Goal: Task Accomplishment & Management: Complete application form

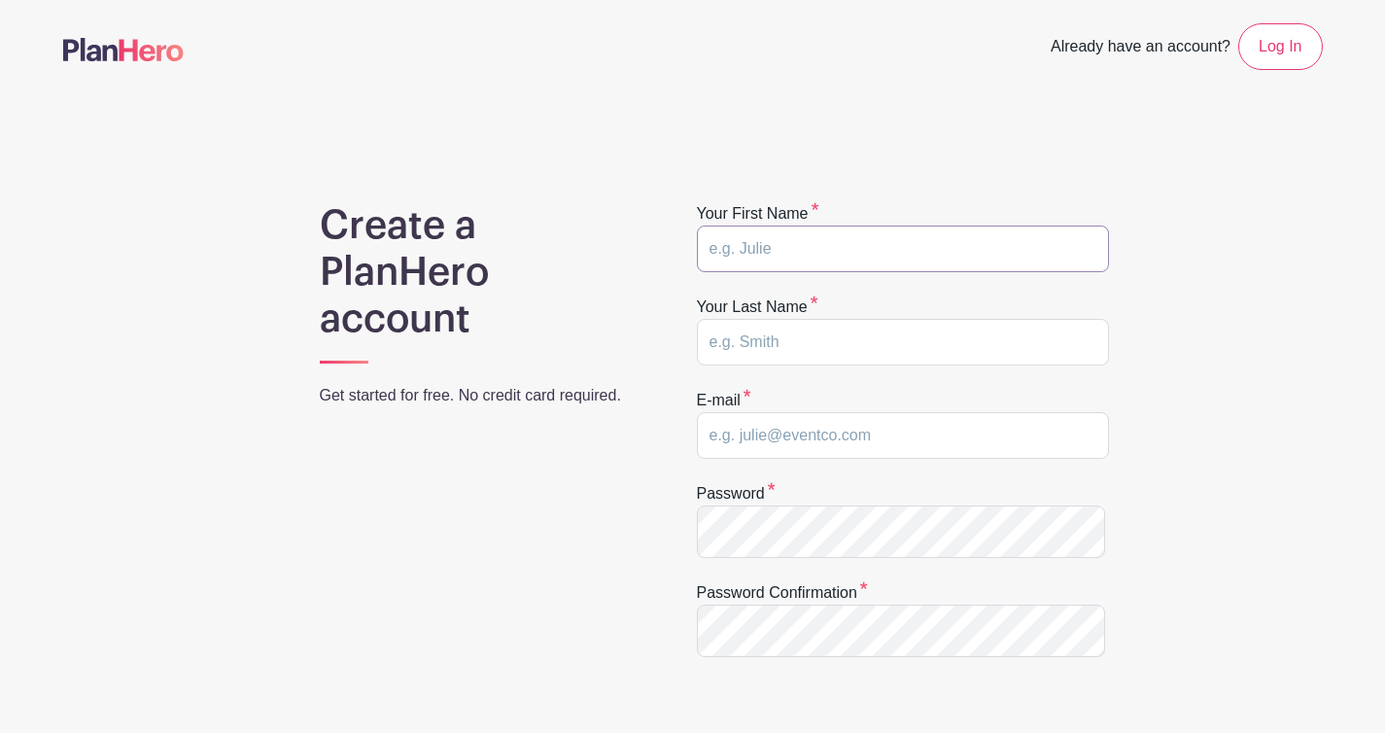
click at [866, 272] on input "text" at bounding box center [903, 249] width 412 height 47
type input "Rosaline"
type input "Oh"
type input "oh.rosaline@gmail.com"
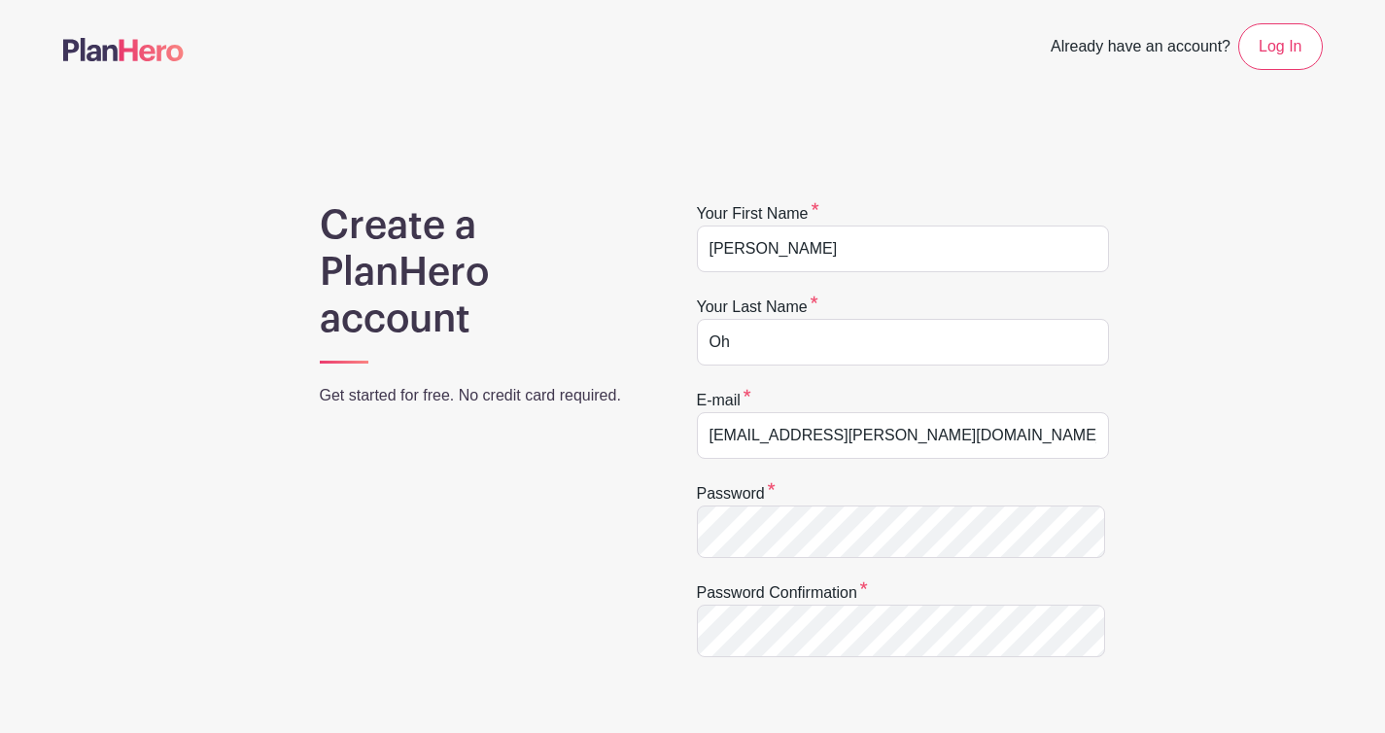
drag, startPoint x: 1327, startPoint y: 413, endPoint x: 1302, endPoint y: 406, distance: 26.2
click at [1327, 413] on div "Create a PlanHero account Get started for free. No credit card required. Your f…" at bounding box center [693, 622] width 1283 height 840
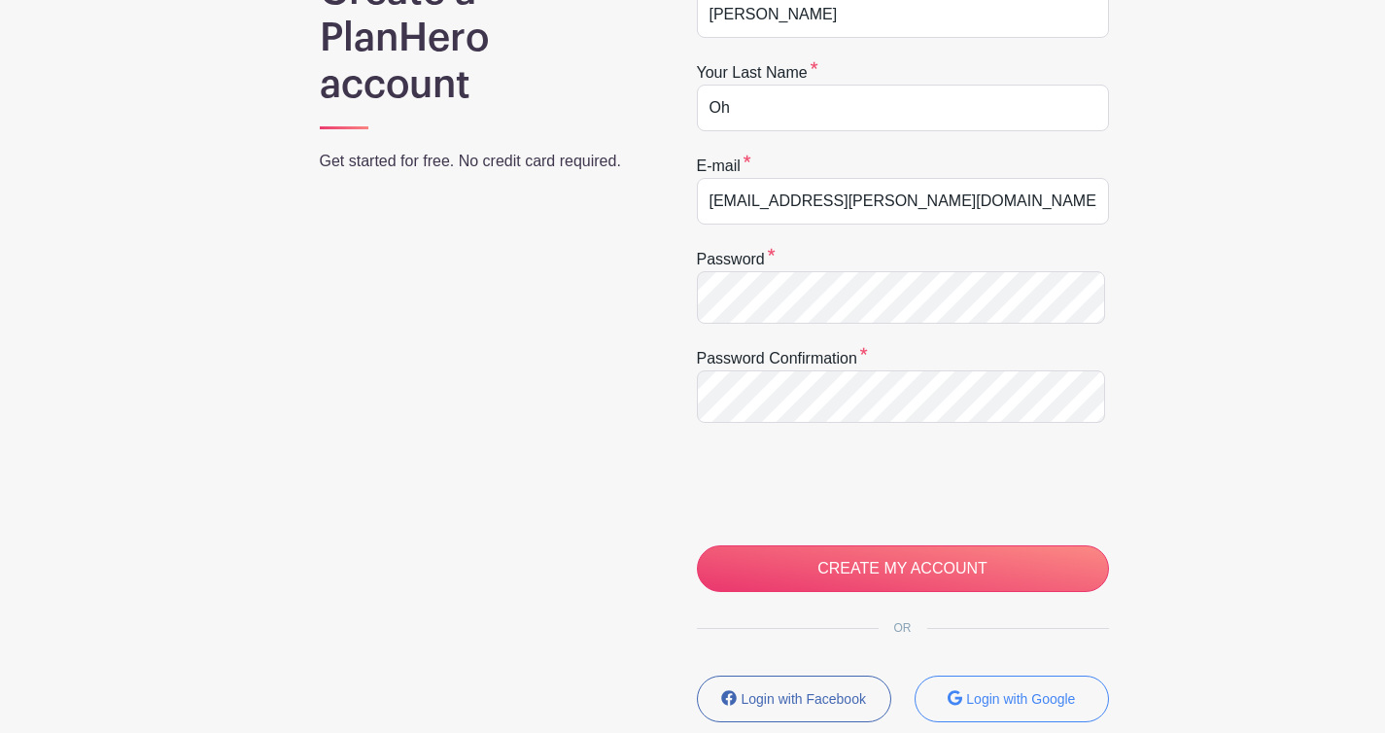
scroll to position [403, 0]
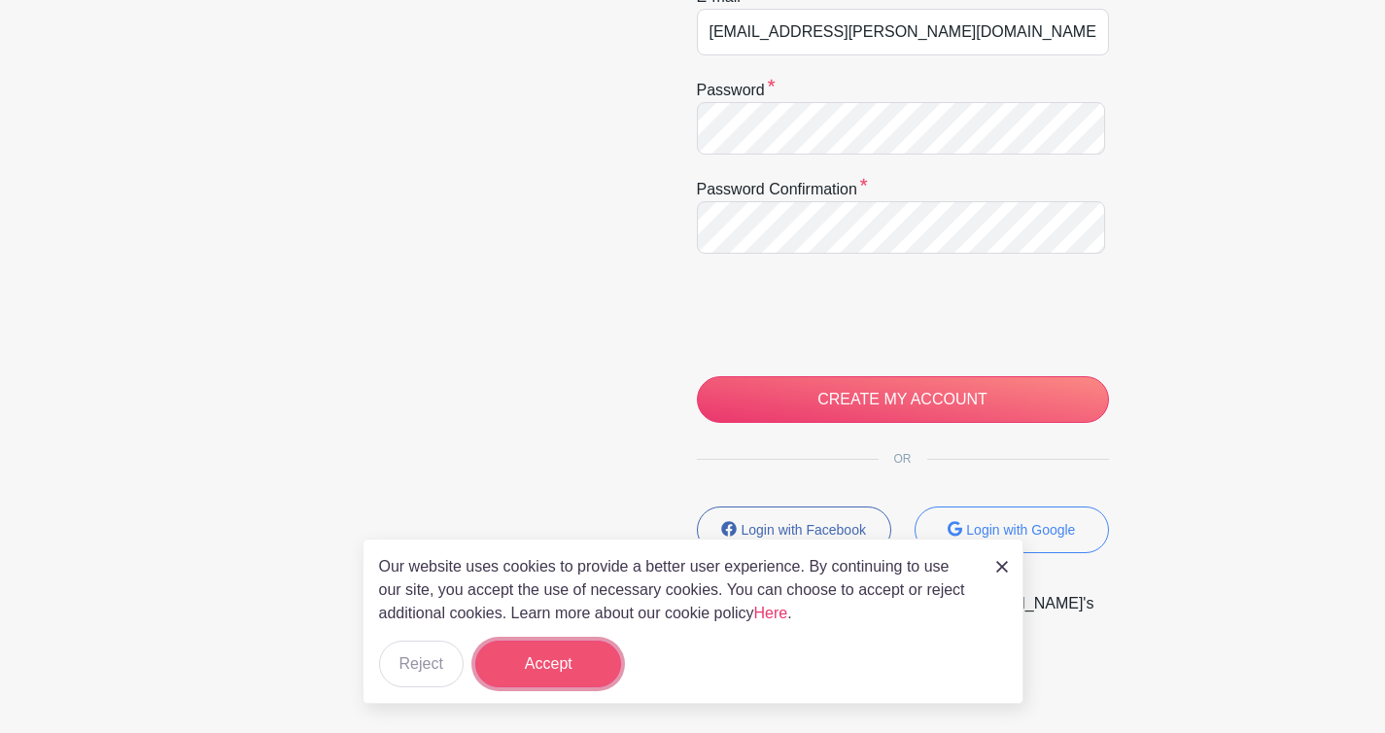
click at [606, 655] on button "Accept" at bounding box center [548, 664] width 146 height 47
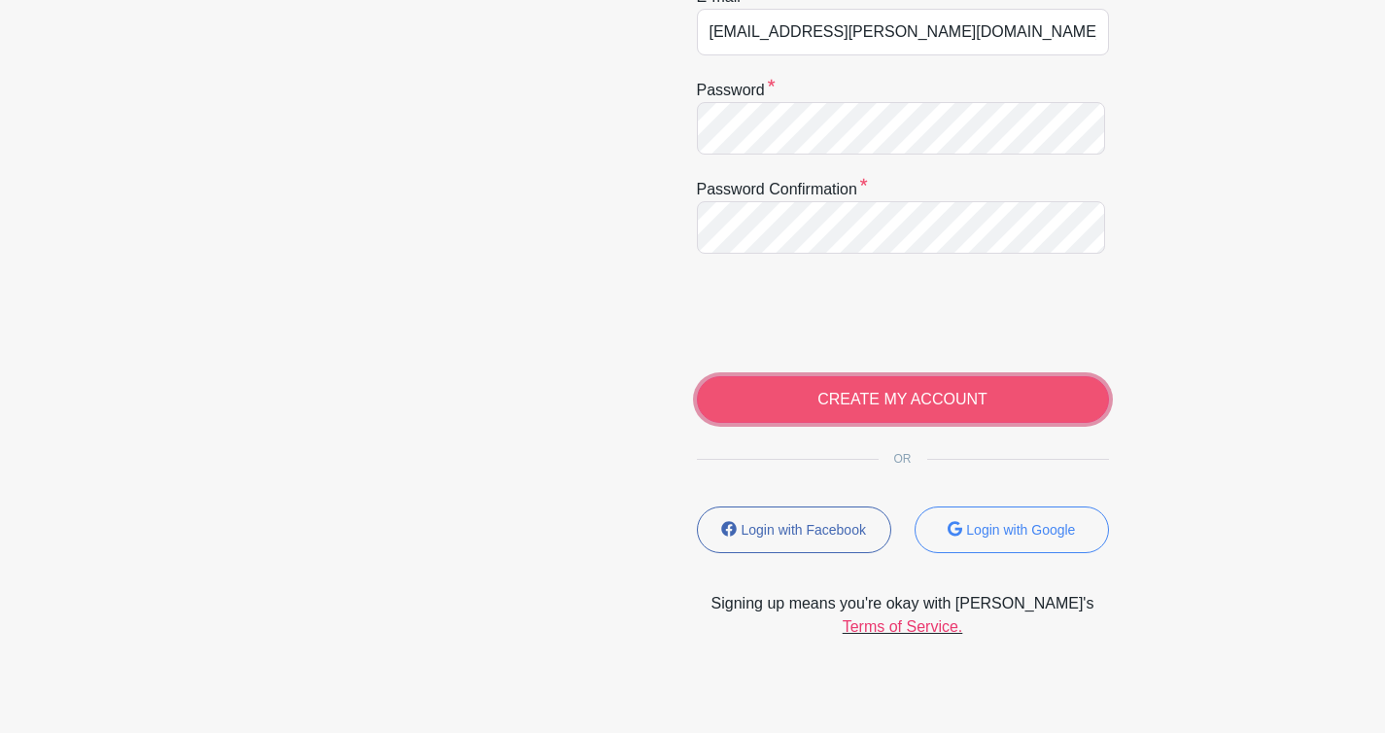
click at [852, 423] on input "CREATE MY ACCOUNT" at bounding box center [903, 399] width 412 height 47
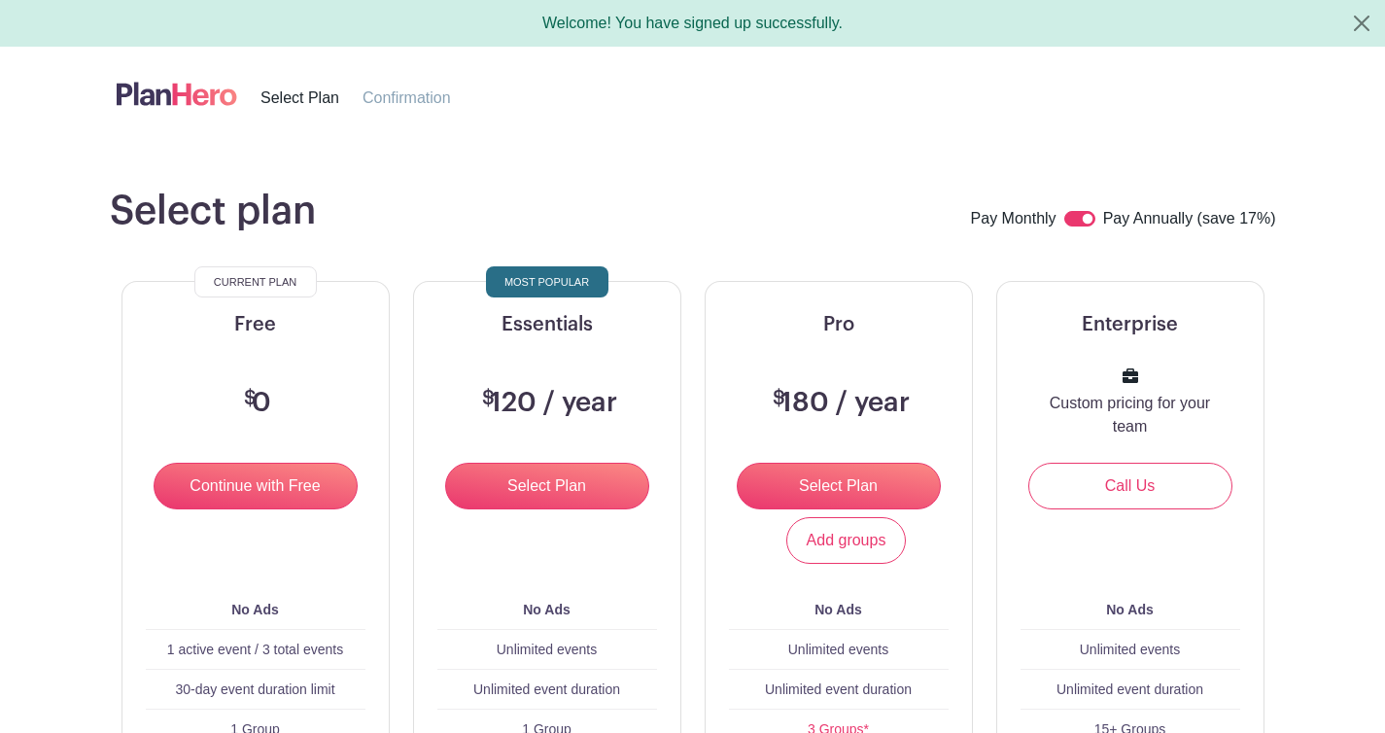
click at [270, 297] on div "Current Plan" at bounding box center [255, 281] width 122 height 31
click at [316, 509] on input "Continue with Free" at bounding box center [256, 486] width 204 height 47
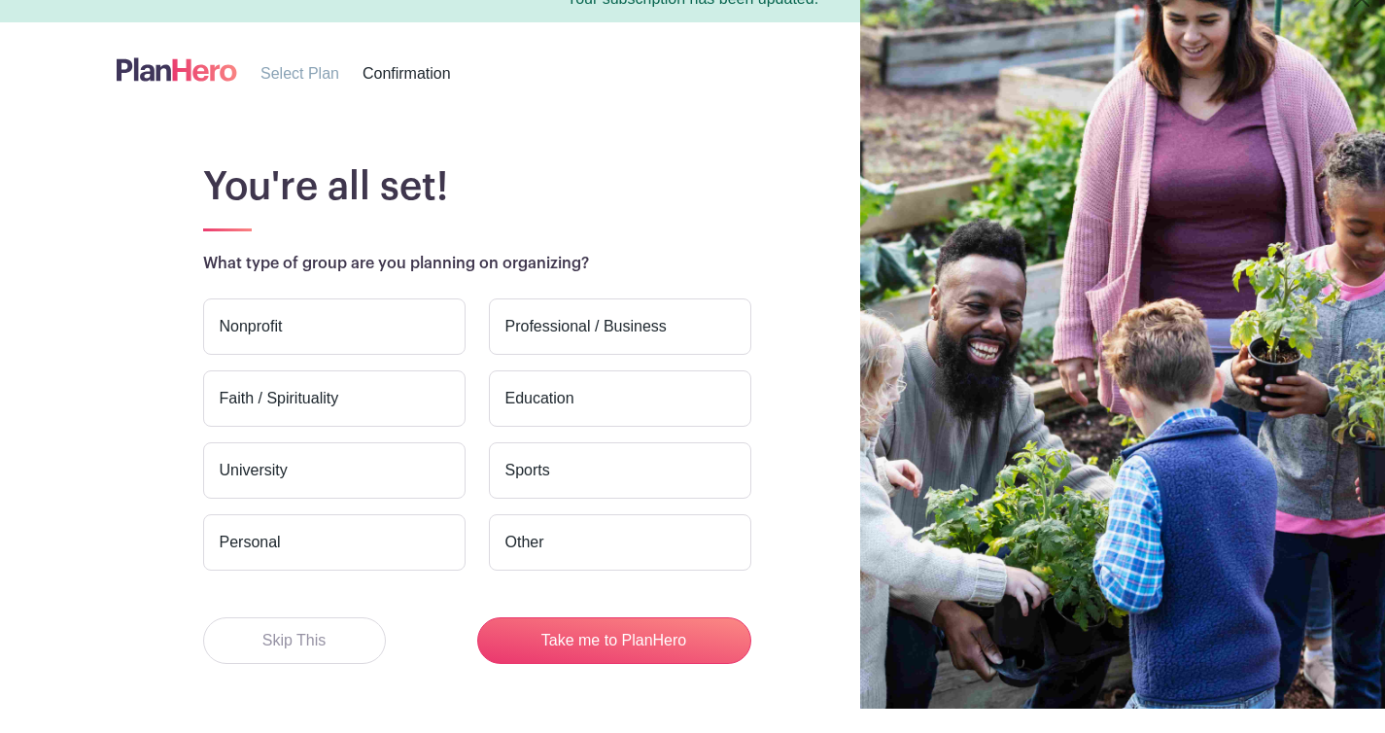
scroll to position [32, 0]
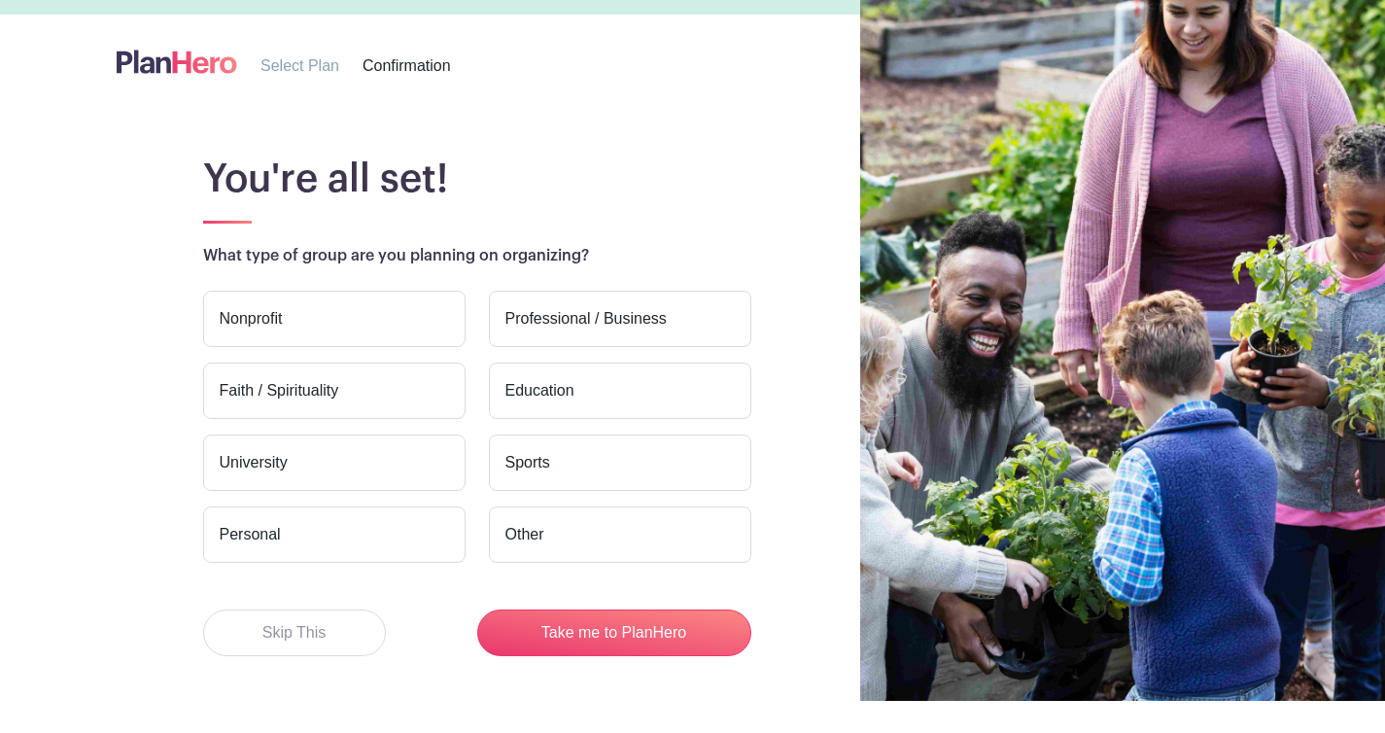
click at [452, 419] on label "Faith / Spirituality" at bounding box center [334, 391] width 262 height 56
click at [0, 0] on input "Faith / Spirituality" at bounding box center [0, 0] width 0 height 0
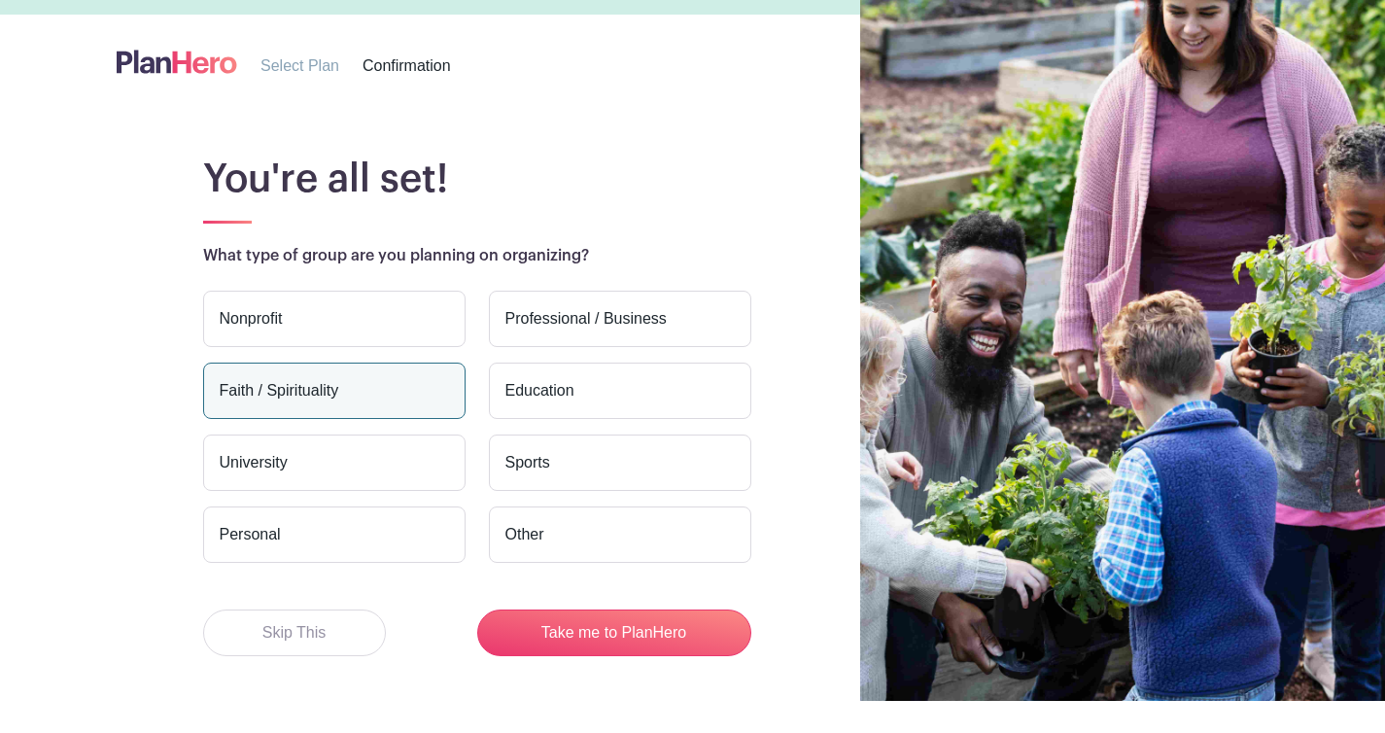
click at [401, 347] on label "Nonprofit" at bounding box center [334, 319] width 262 height 56
click at [0, 0] on input "Nonprofit" at bounding box center [0, 0] width 0 height 0
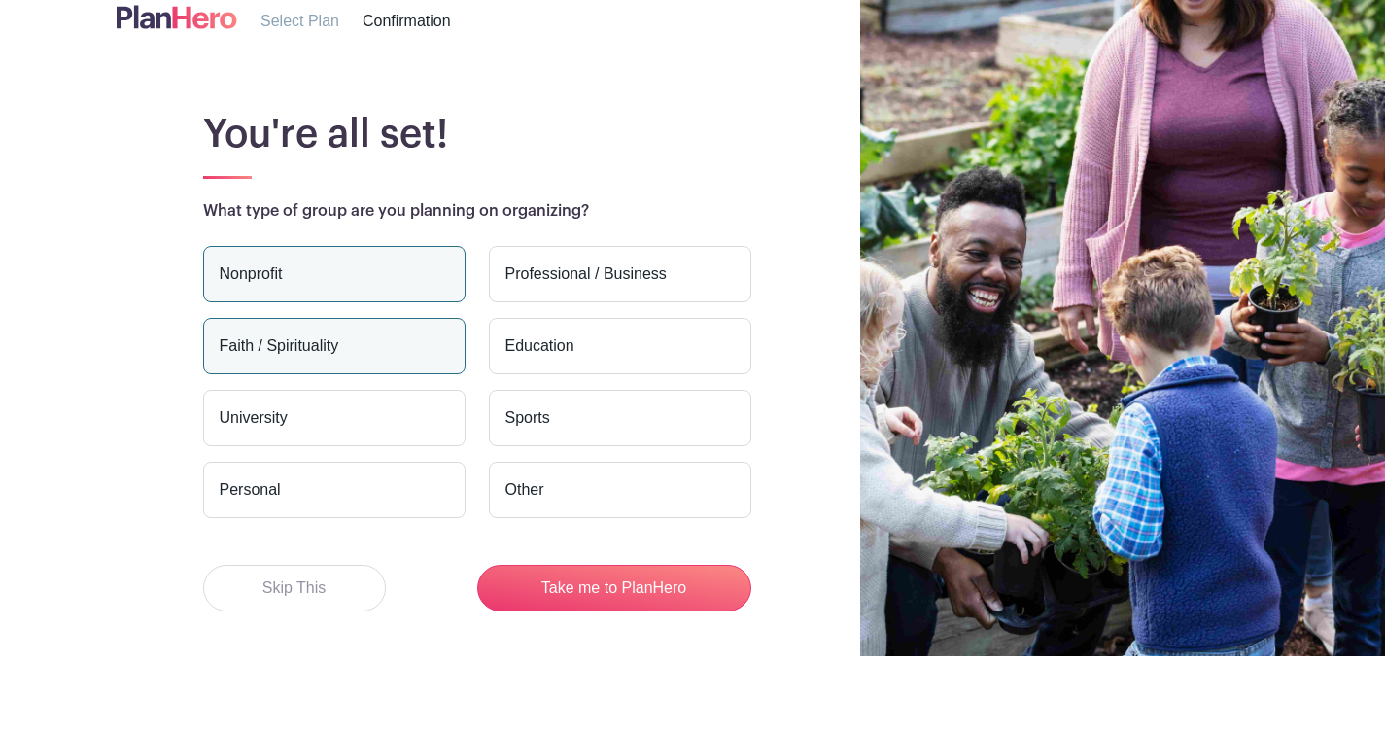
scroll to position [226, 0]
click at [644, 390] on label "Sports" at bounding box center [620, 418] width 262 height 56
click at [0, 0] on input "Sports" at bounding box center [0, 0] width 0 height 0
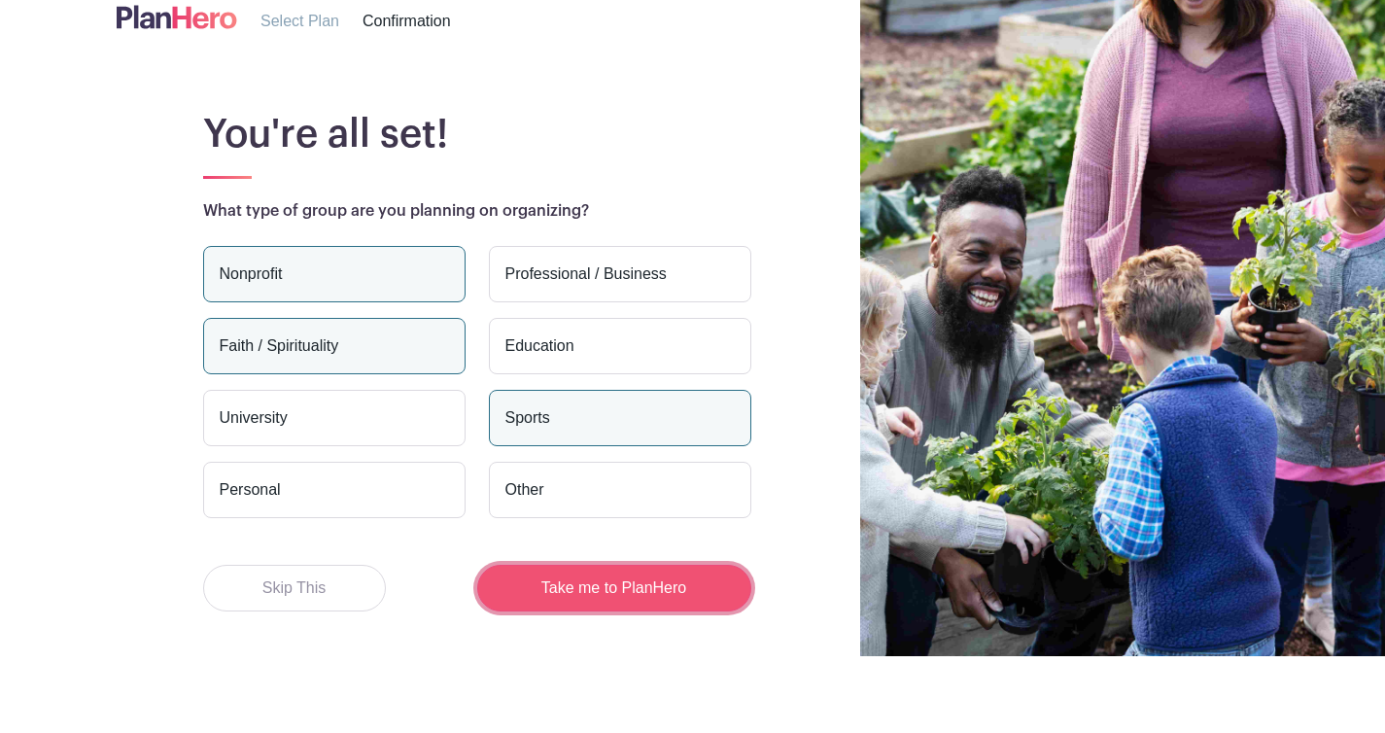
click at [667, 588] on button "Take me to PlanHero" at bounding box center [614, 588] width 274 height 47
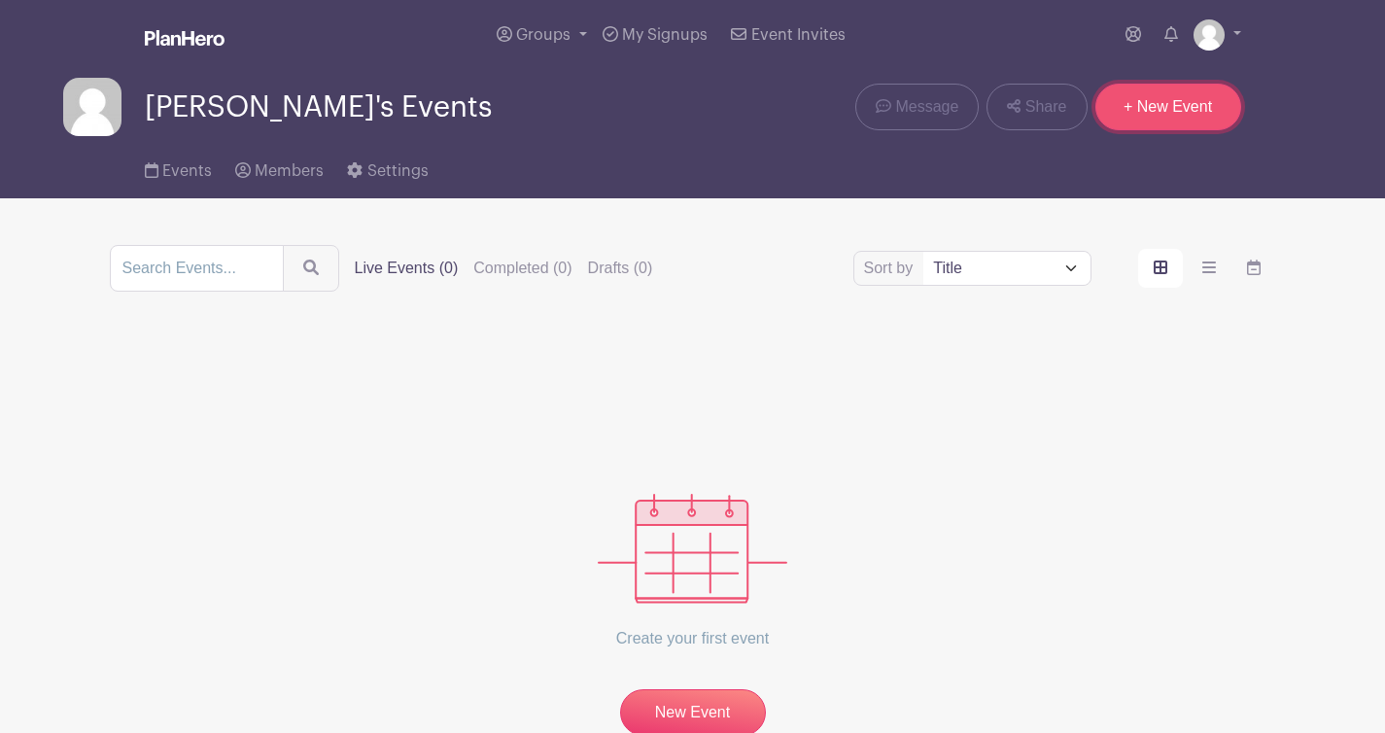
click at [1148, 128] on link "+ New Event" at bounding box center [1169, 107] width 146 height 47
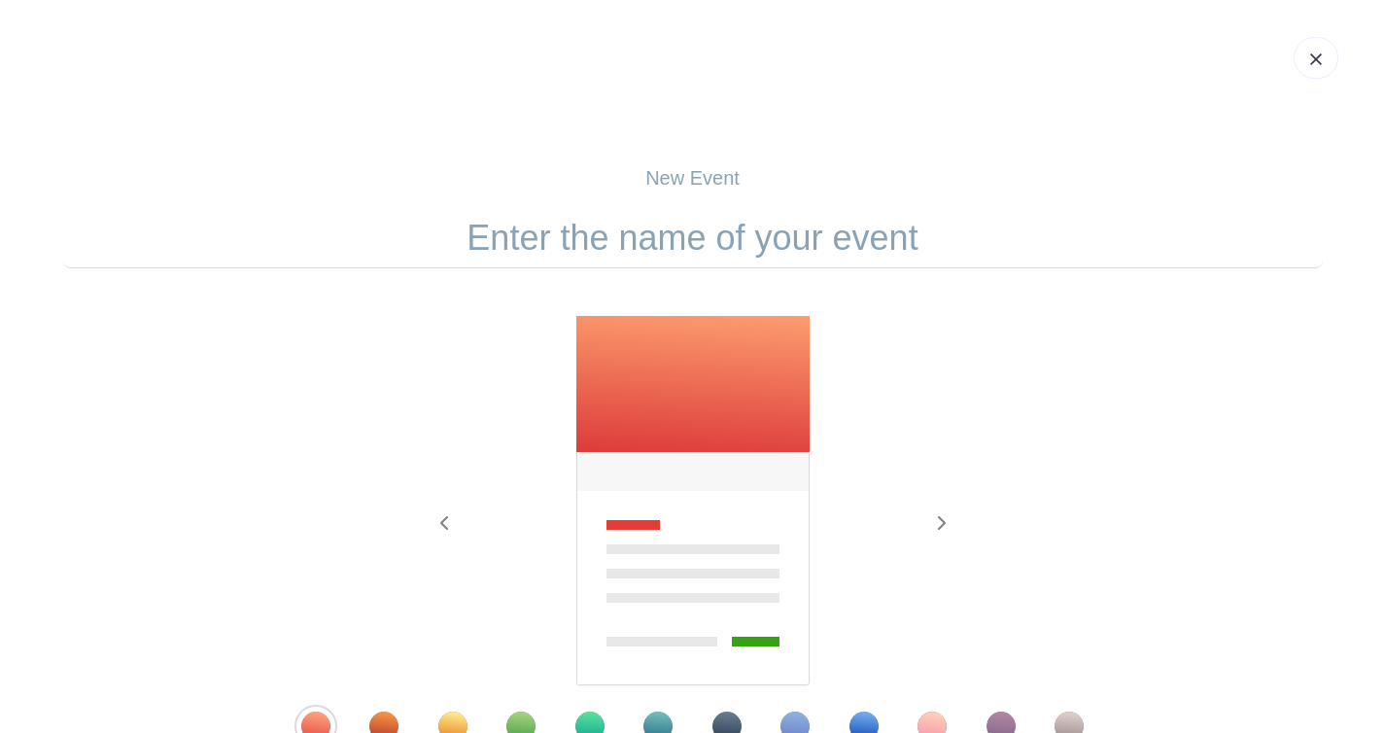
click at [595, 328] on form "Previous Next" at bounding box center [693, 529] width 1260 height 642
click at [1310, 65] on img at bounding box center [1316, 59] width 12 height 12
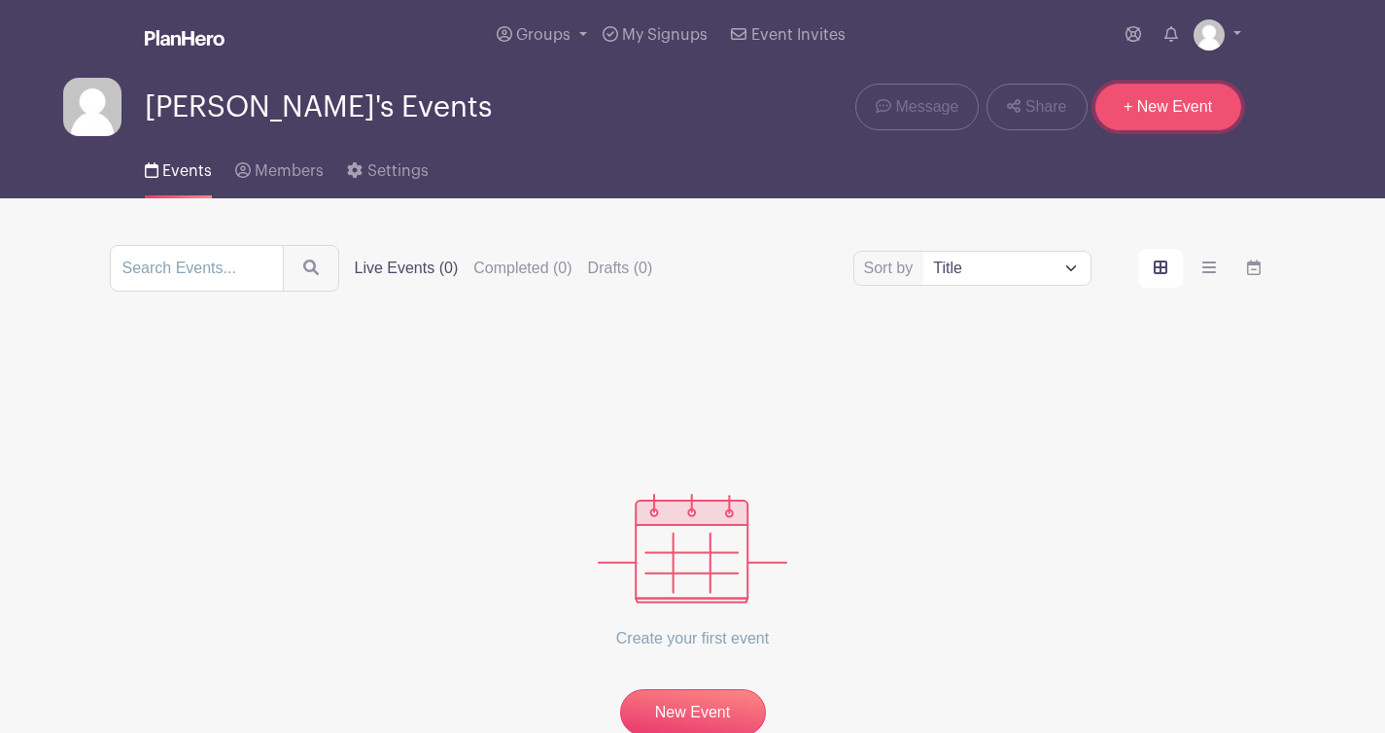
click at [1185, 130] on link "+ New Event" at bounding box center [1169, 107] width 146 height 47
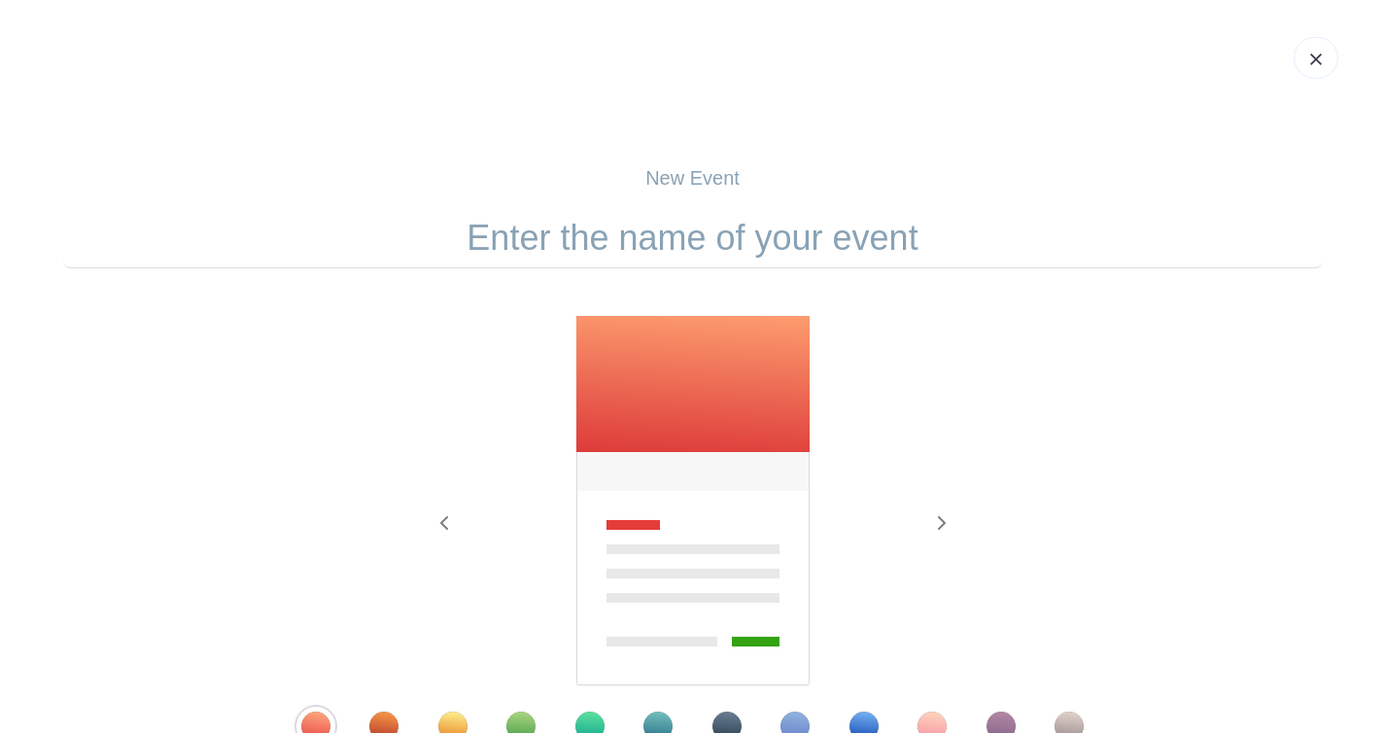
click at [757, 268] on input "text" at bounding box center [693, 238] width 1260 height 60
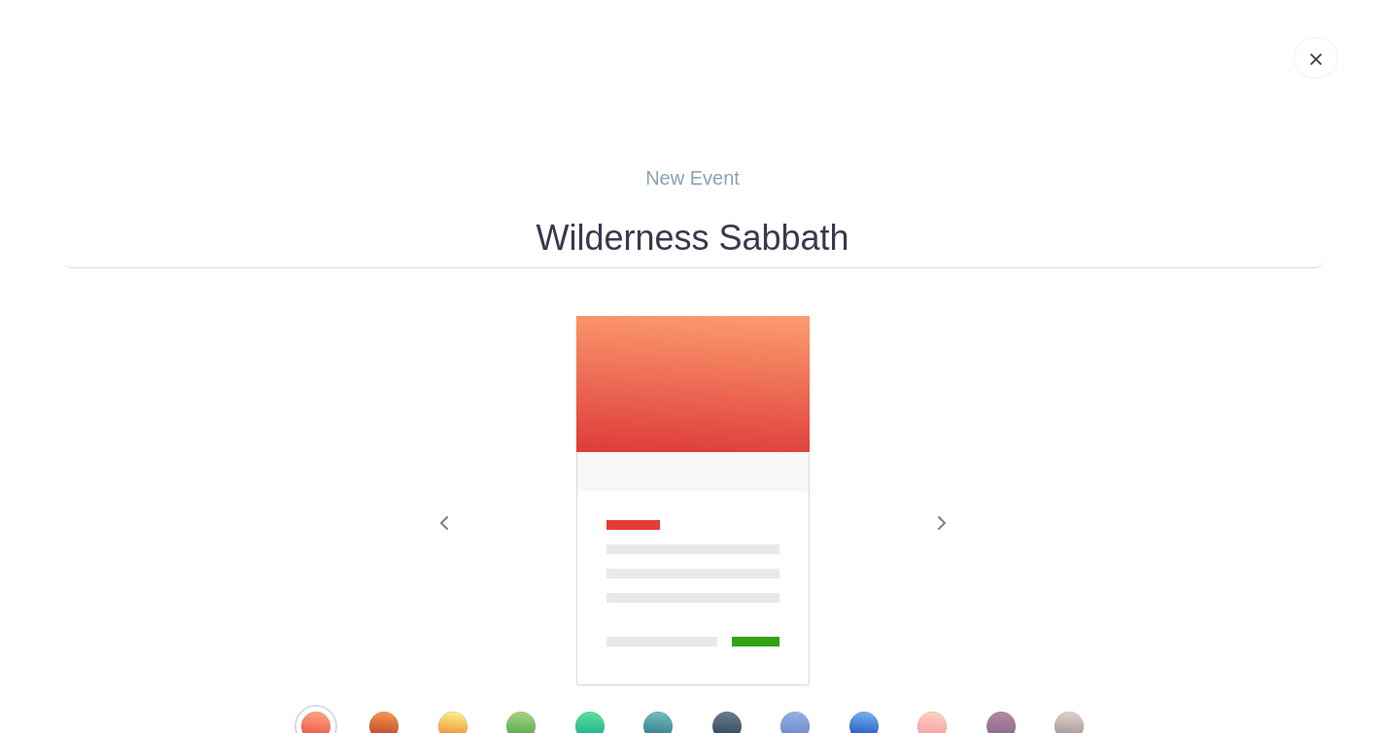
type input "Wilderness Sabbath"
click at [1106, 445] on div "Previous Next" at bounding box center [693, 528] width 1260 height 426
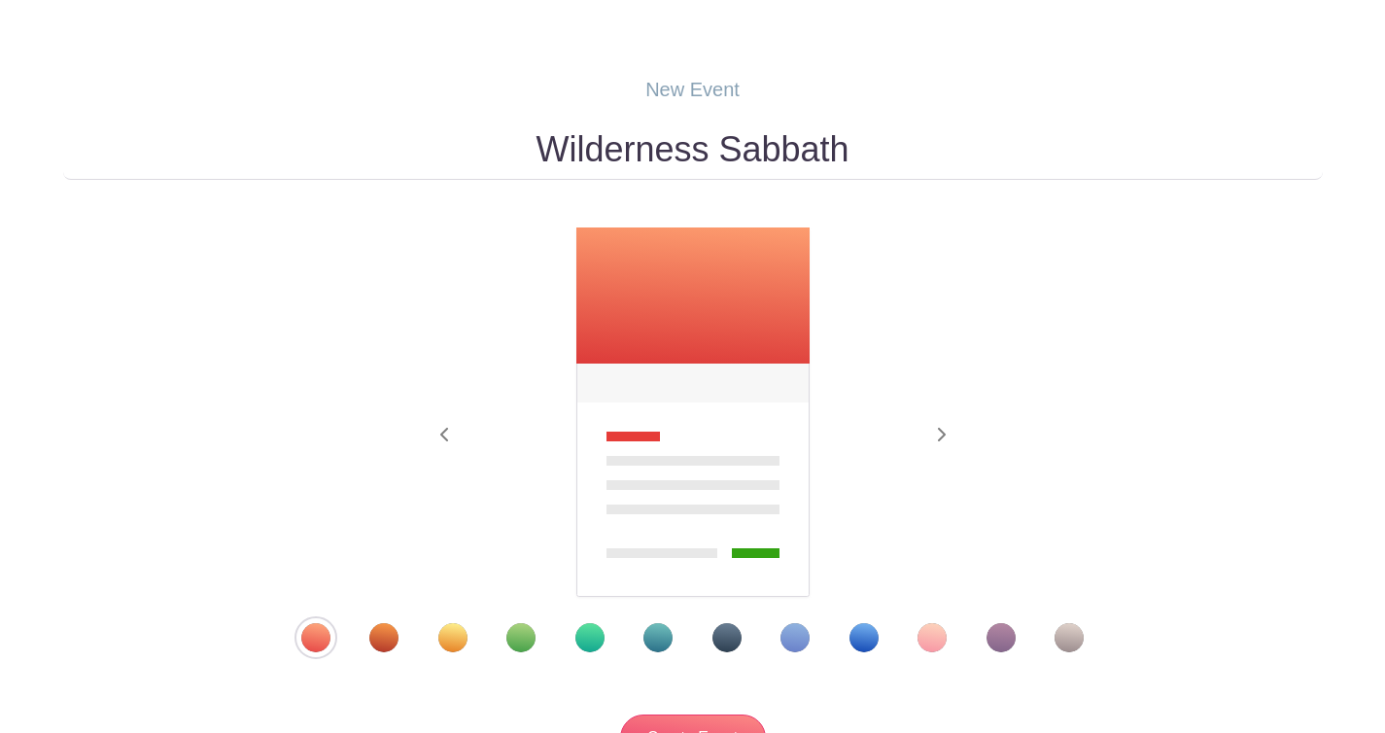
scroll to position [387, 0]
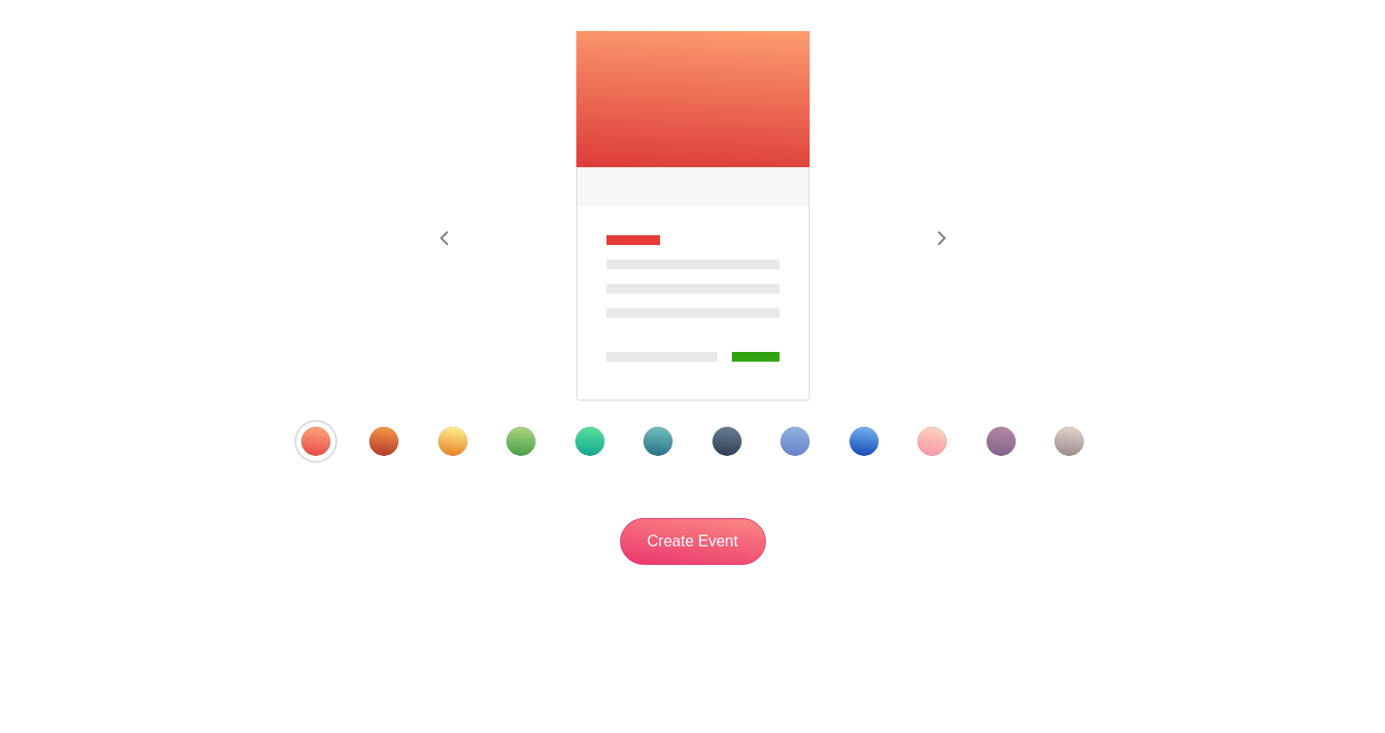
click at [584, 427] on div "Template 5" at bounding box center [589, 441] width 29 height 29
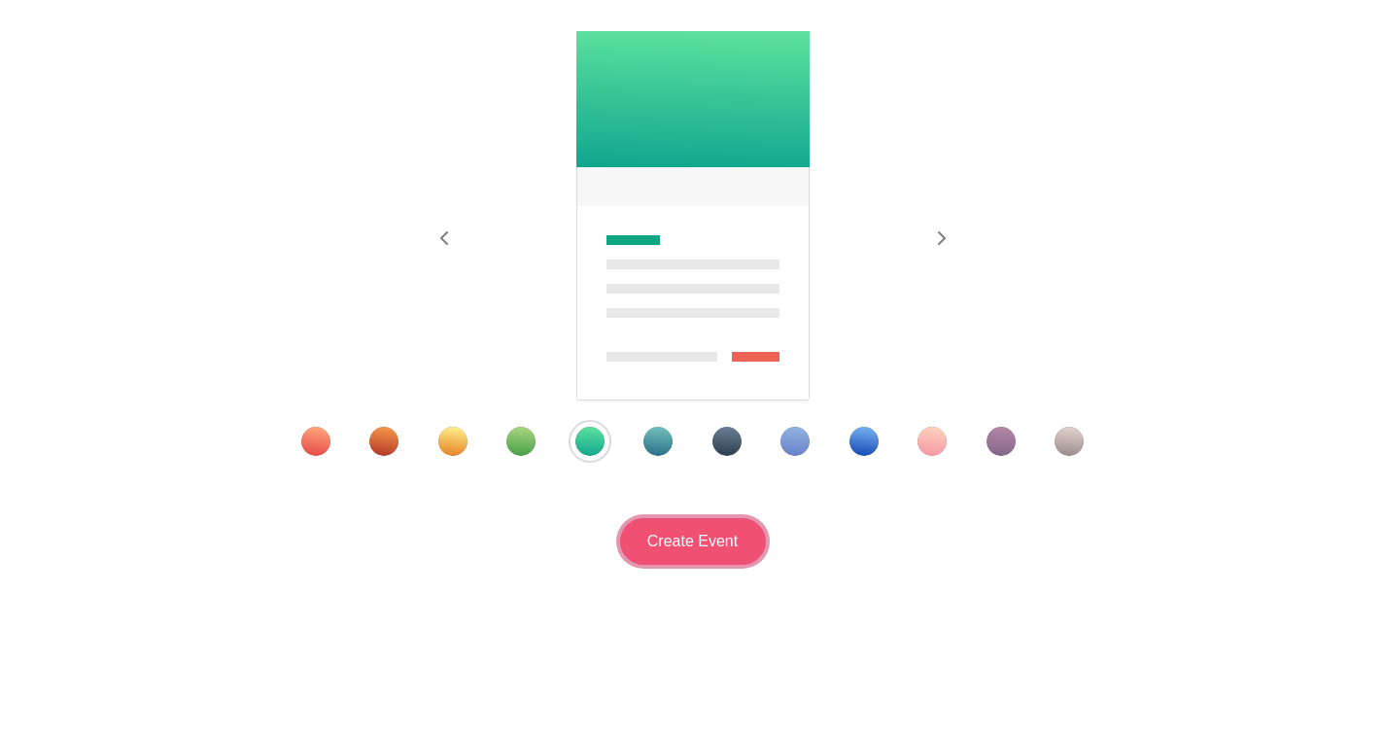
click at [695, 533] on input "Create Event" at bounding box center [693, 541] width 146 height 47
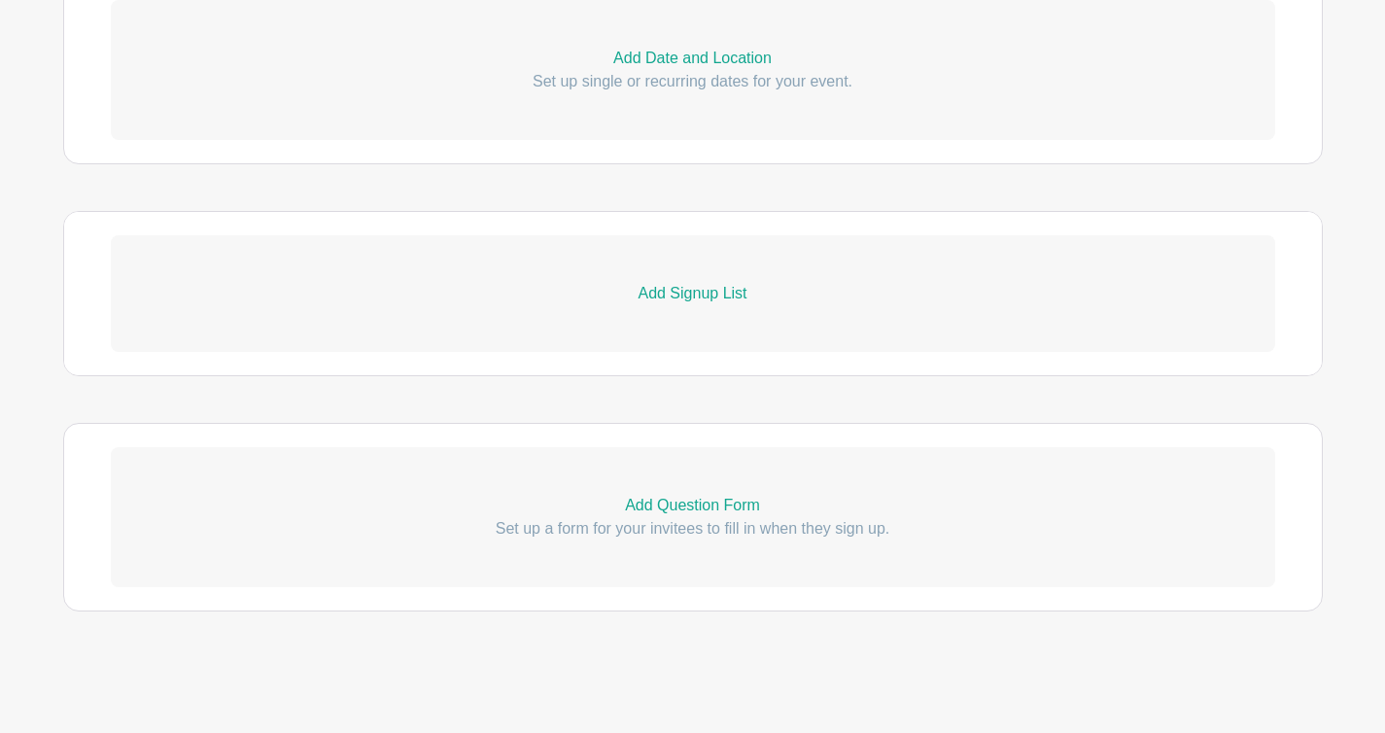
scroll to position [1235, 0]
click at [733, 282] on p "Add Signup List" at bounding box center [693, 293] width 1165 height 23
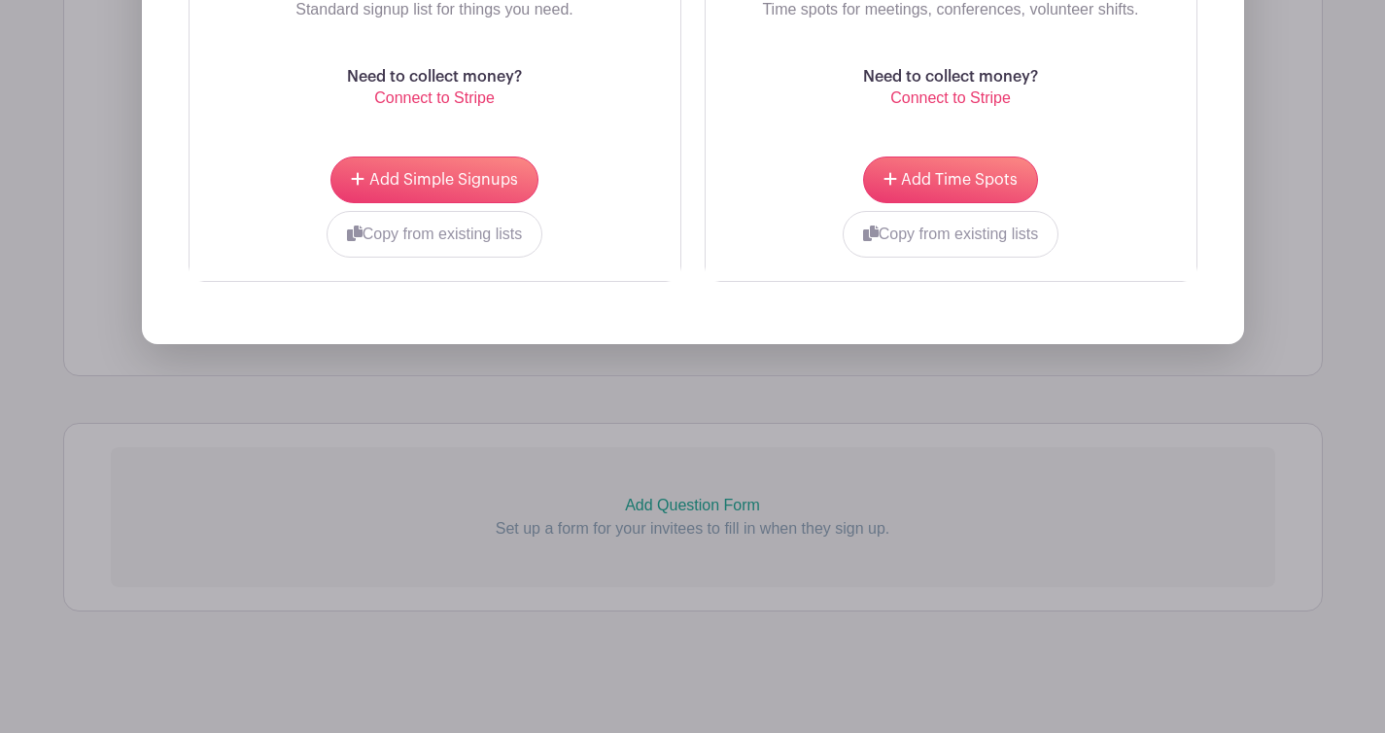
scroll to position [1563, 0]
click at [999, 188] on span "Add Time Spots" at bounding box center [959, 180] width 117 height 16
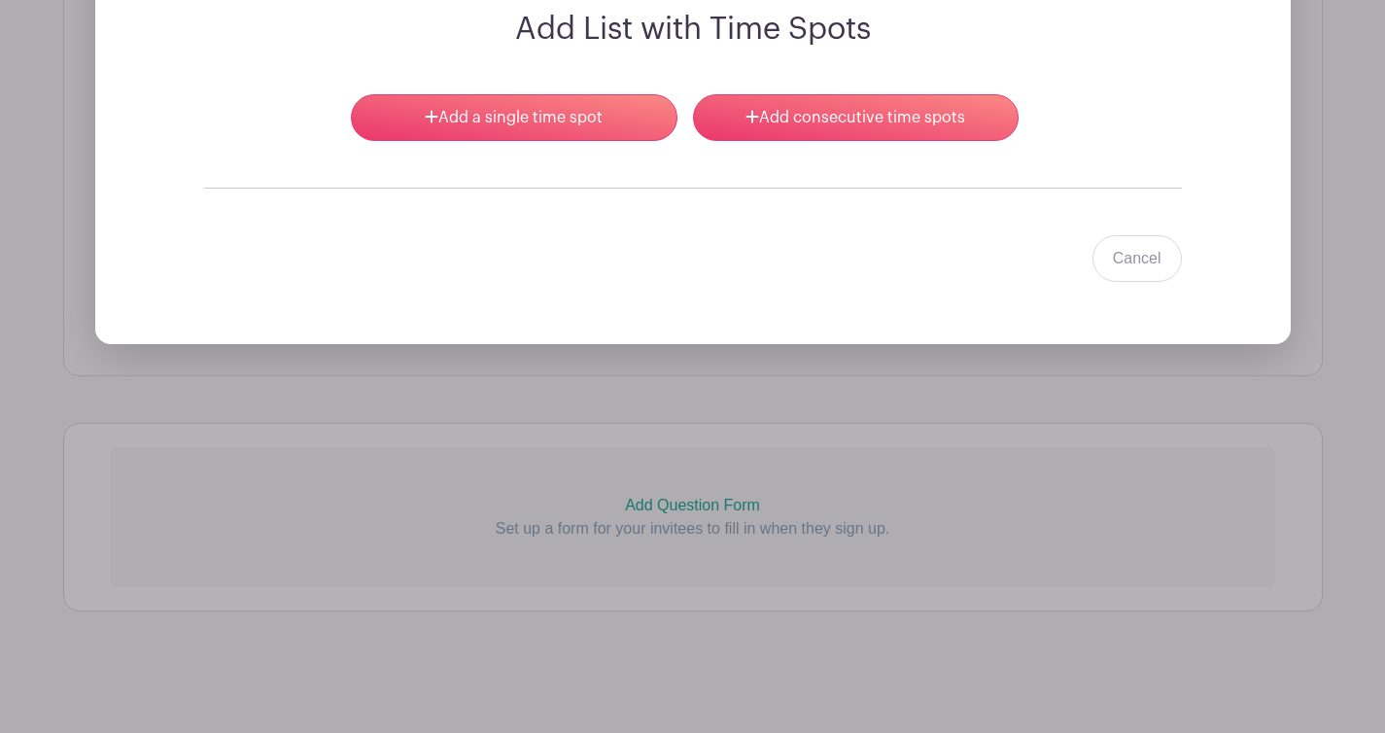
scroll to position [1394, 0]
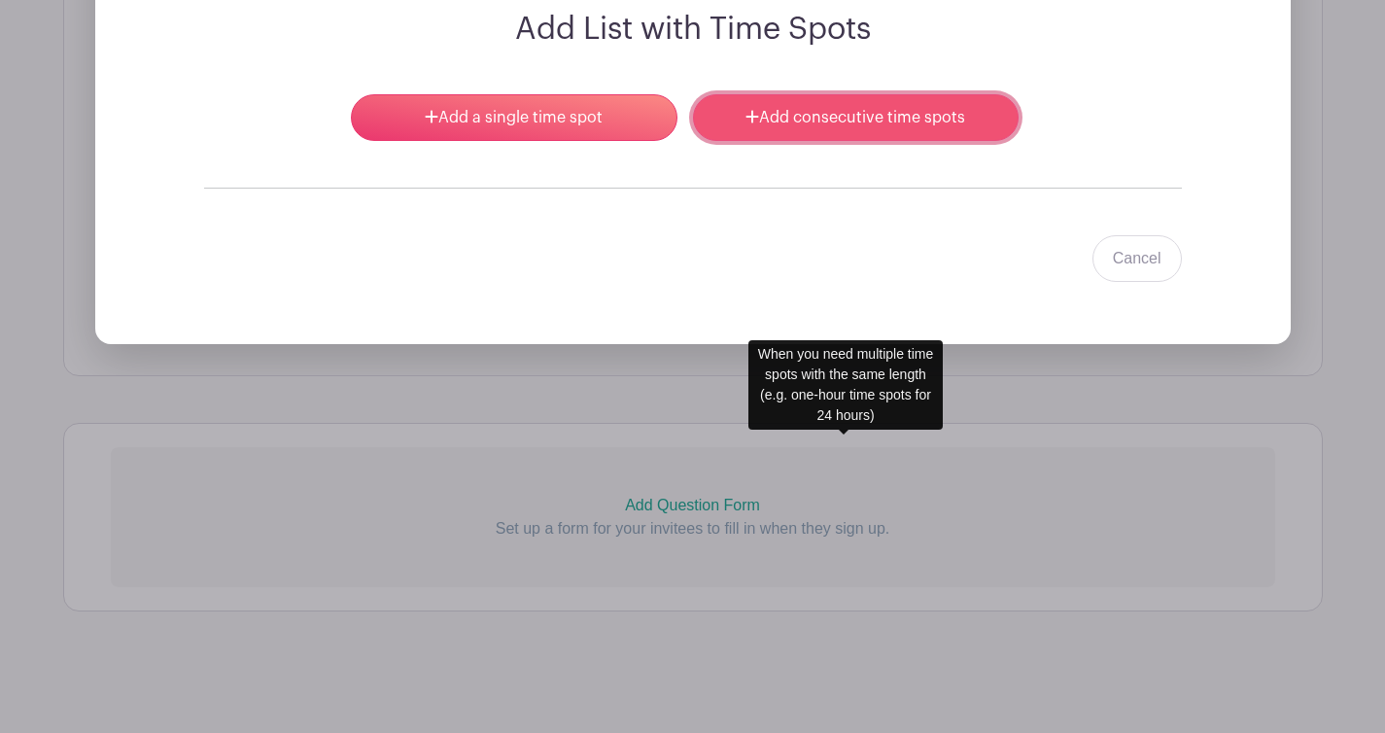
click at [916, 141] on link "Add consecutive time spots" at bounding box center [856, 117] width 326 height 47
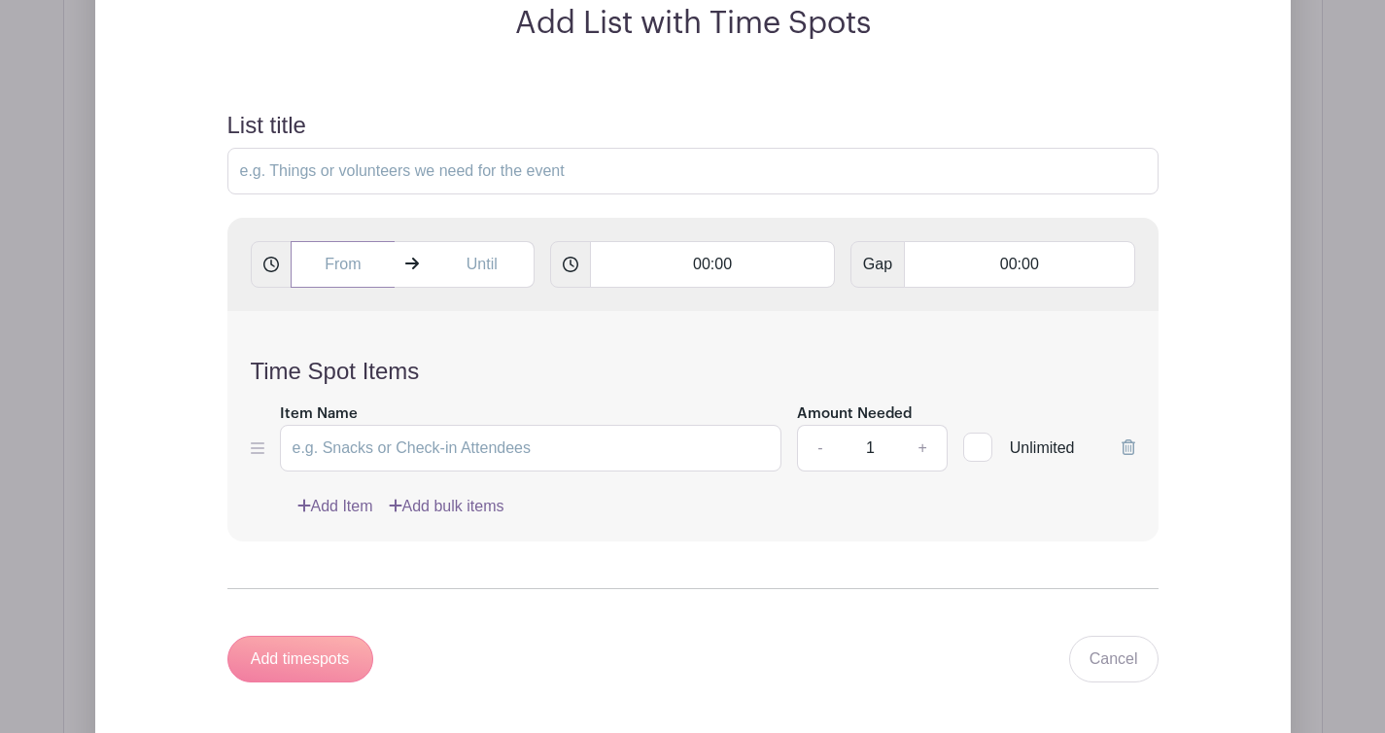
click at [396, 288] on input "text" at bounding box center [343, 264] width 105 height 47
type input "4:46 PM"
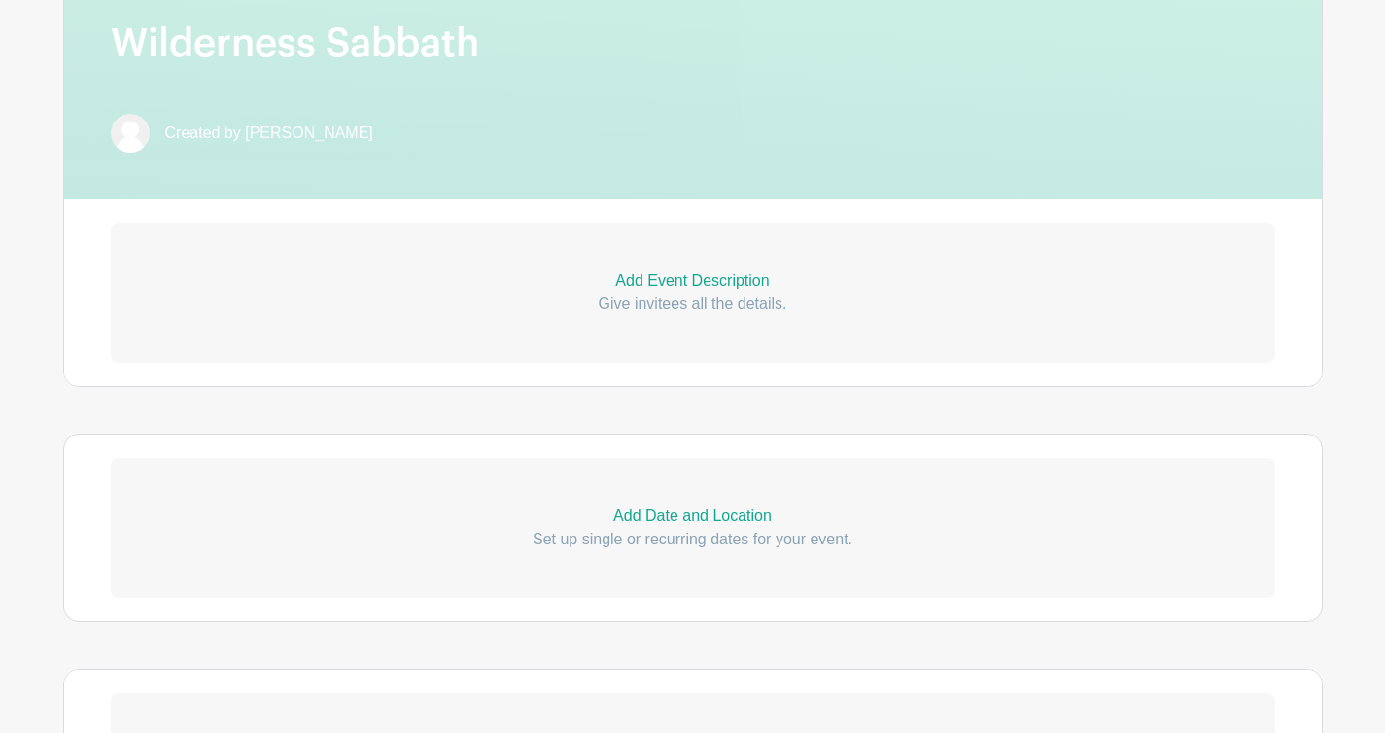
scroll to position [776, 0]
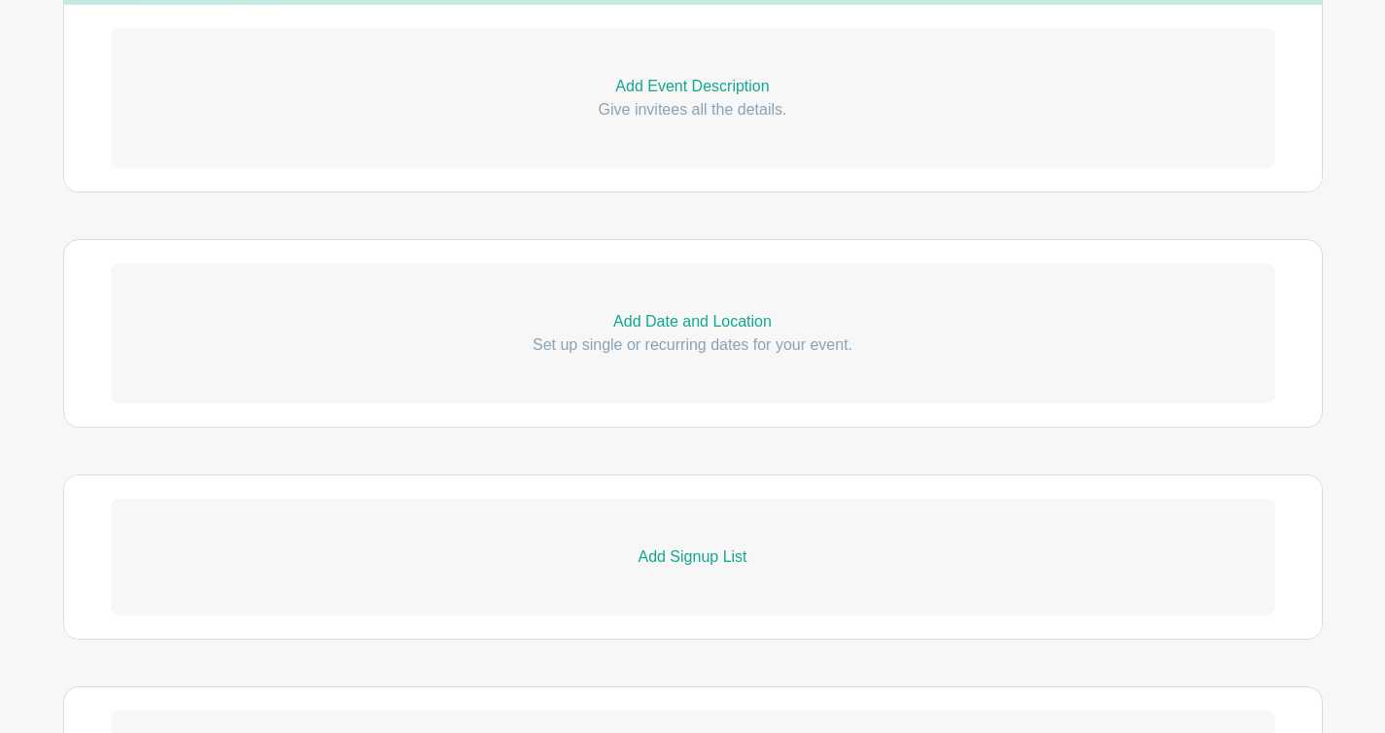
click at [711, 98] on p "Add Event Description" at bounding box center [693, 86] width 1165 height 23
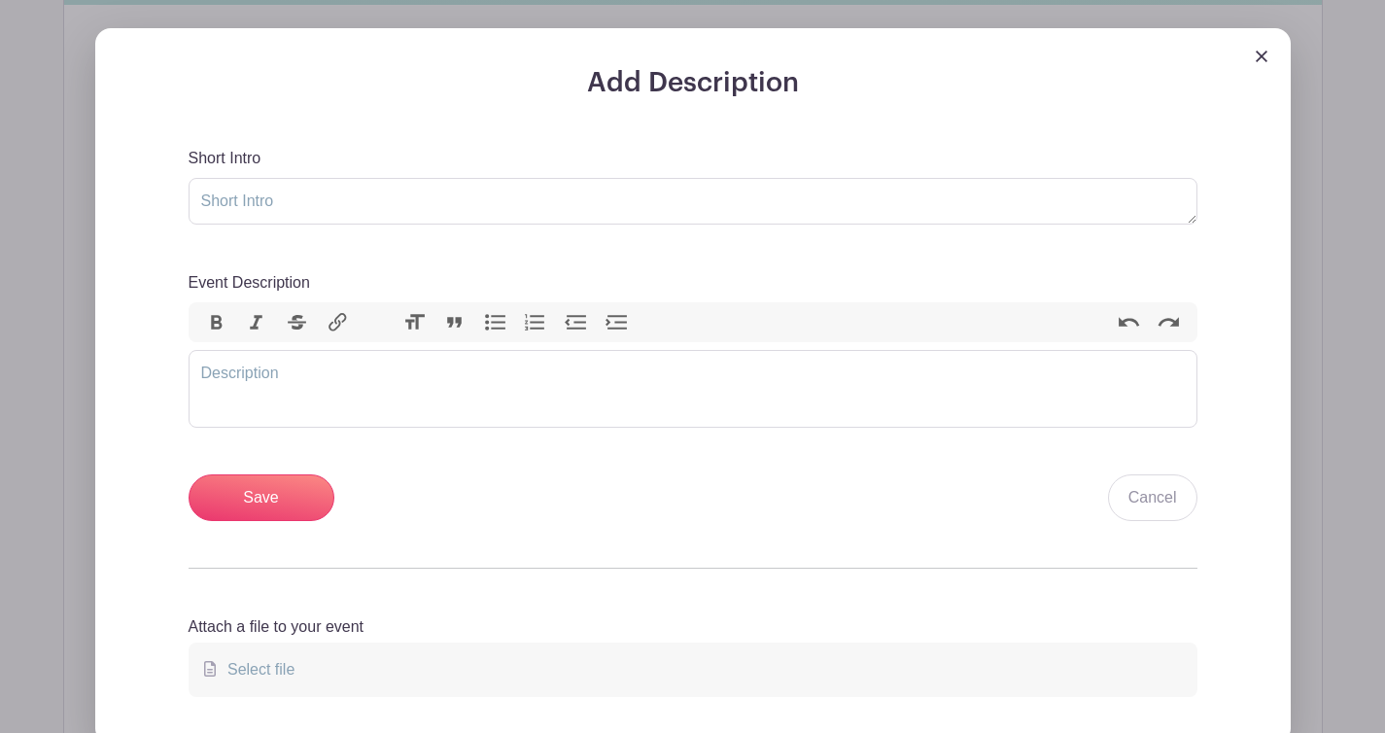
click at [1256, 62] on img at bounding box center [1262, 57] width 12 height 12
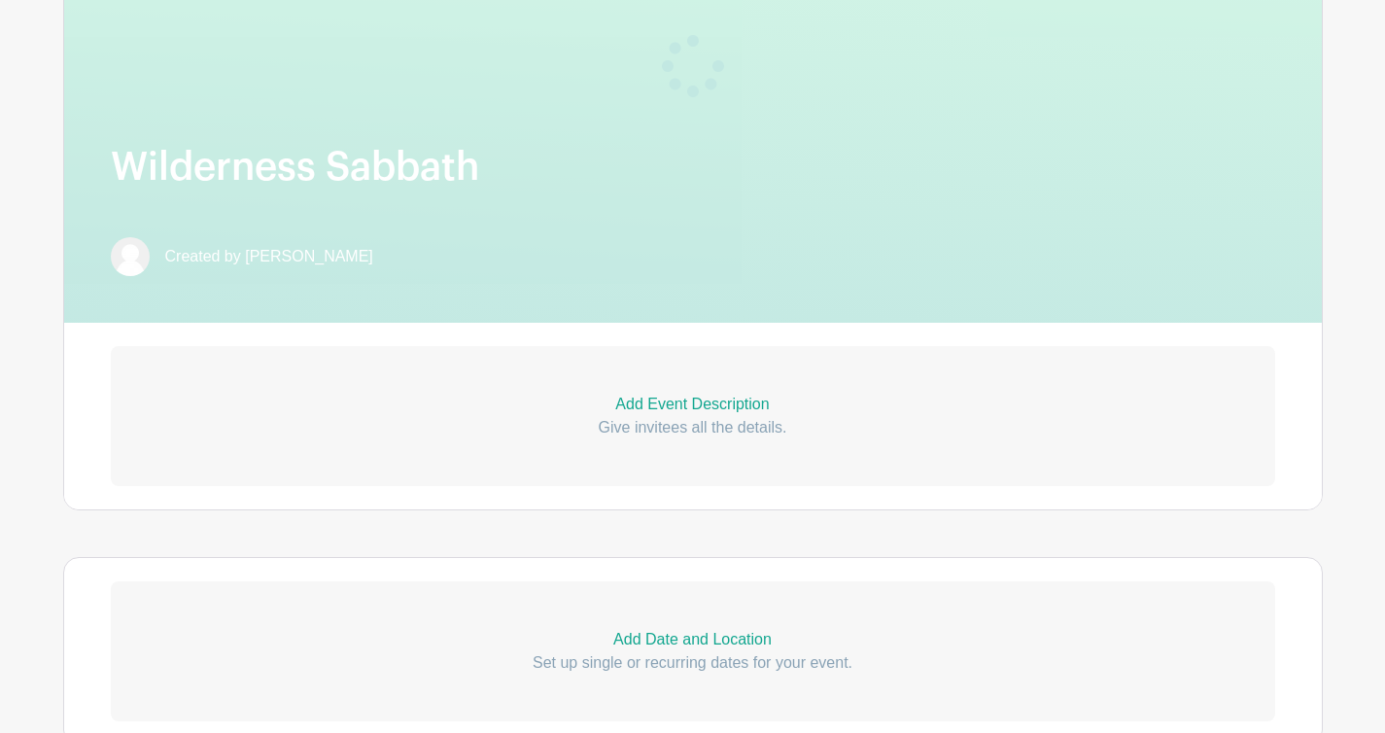
scroll to position [110, 0]
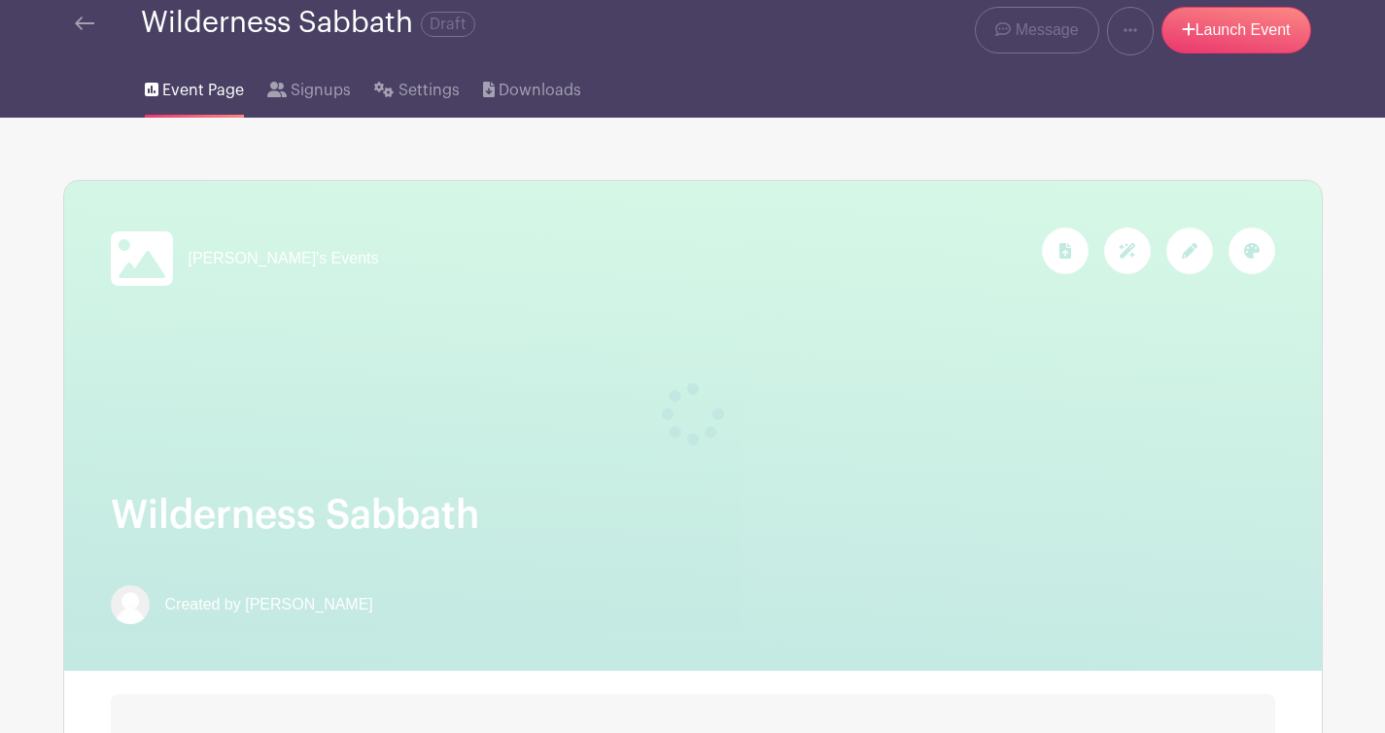
click at [1167, 274] on div at bounding box center [1190, 250] width 47 height 47
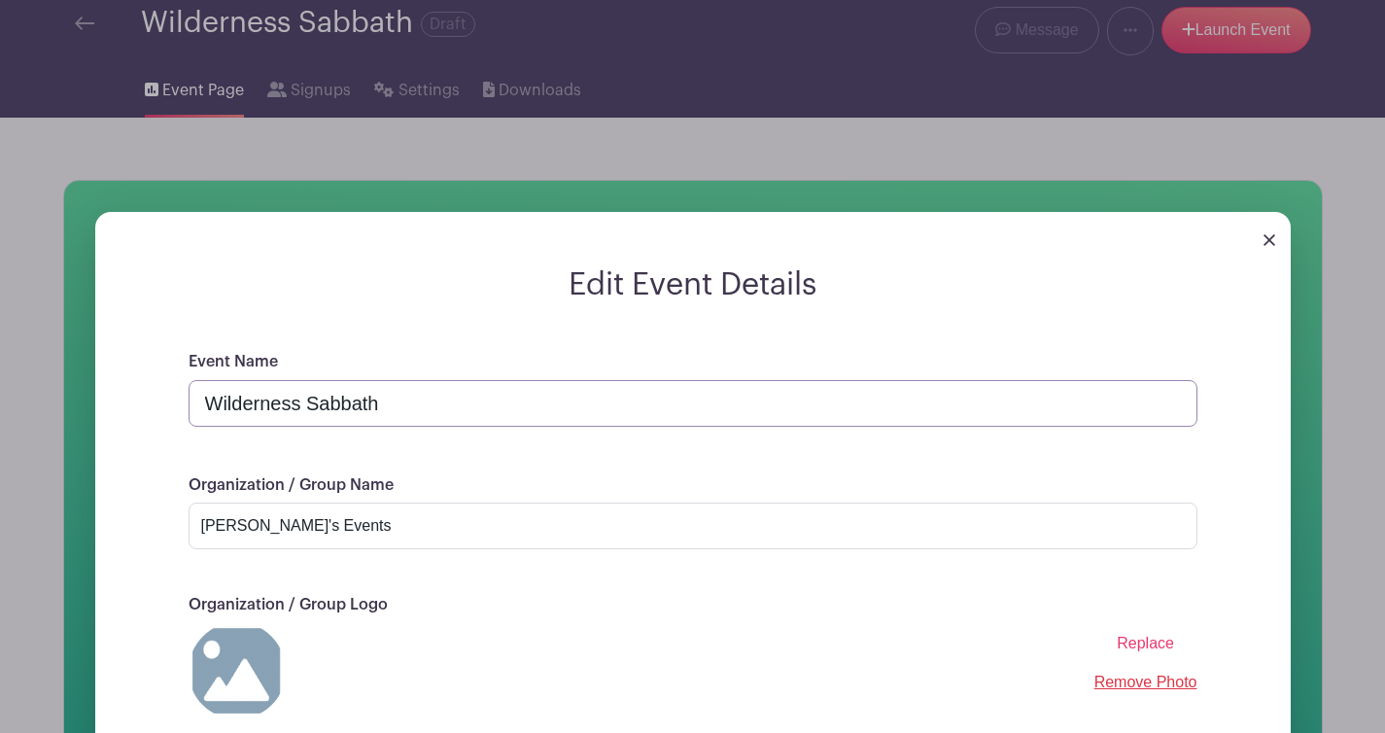
click at [231, 427] on input "Wilderness Sabbath" at bounding box center [693, 403] width 1009 height 47
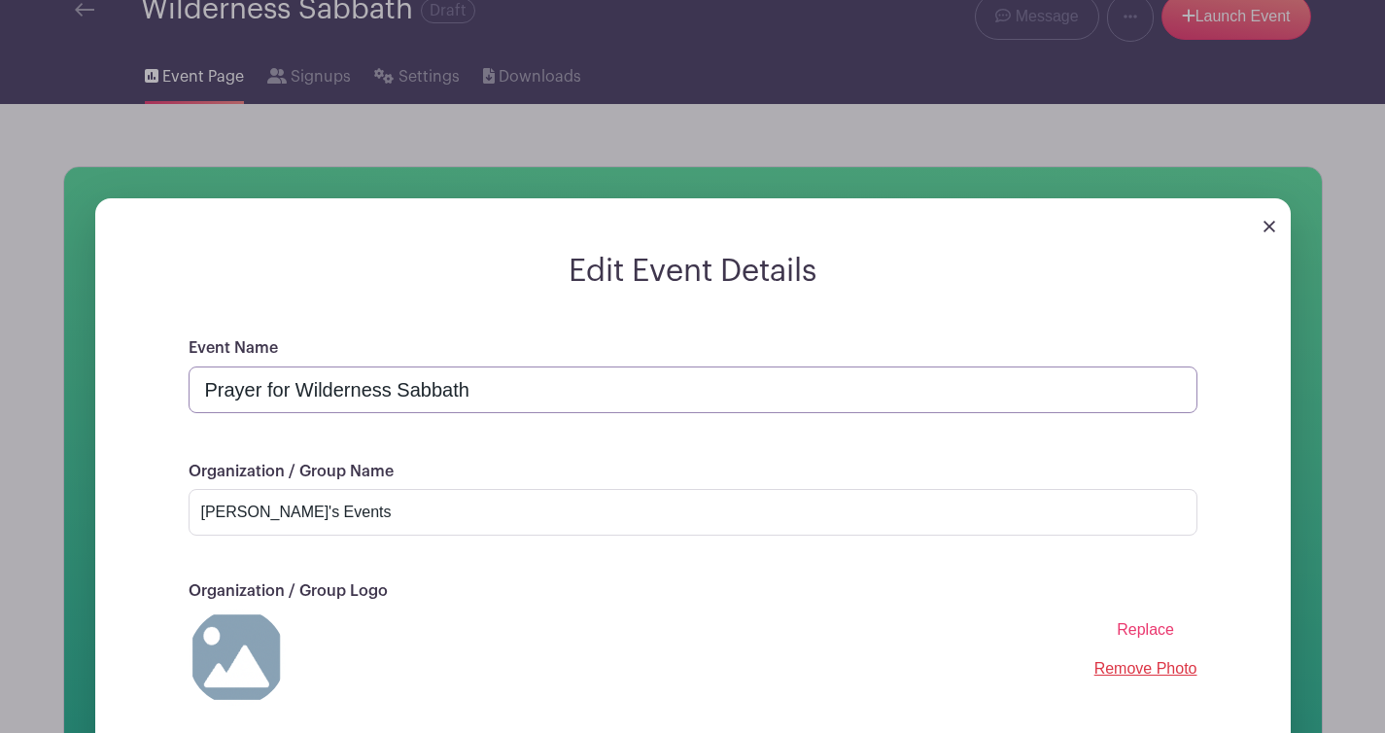
scroll to position [531, 0]
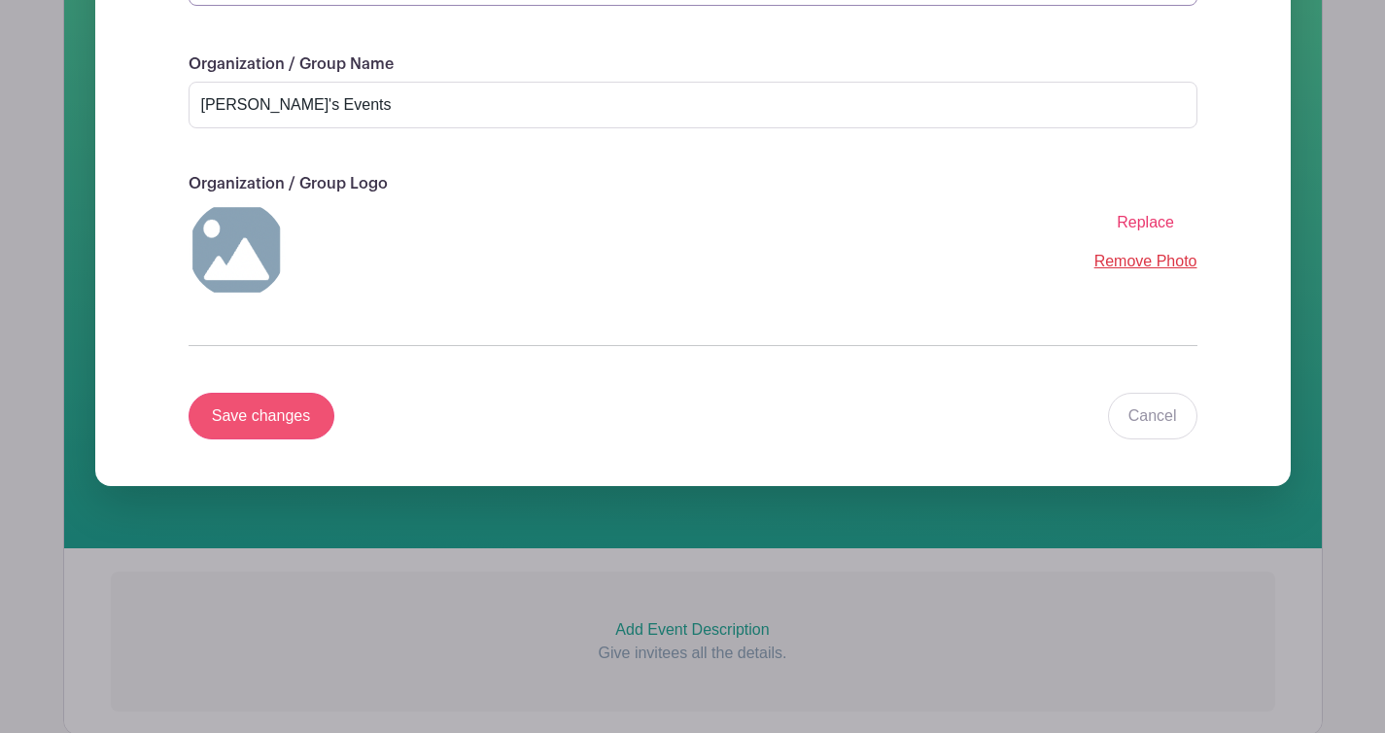
type input "Prayer for Wilderness Sabbath"
click at [316, 439] on input "Save changes" at bounding box center [262, 416] width 146 height 47
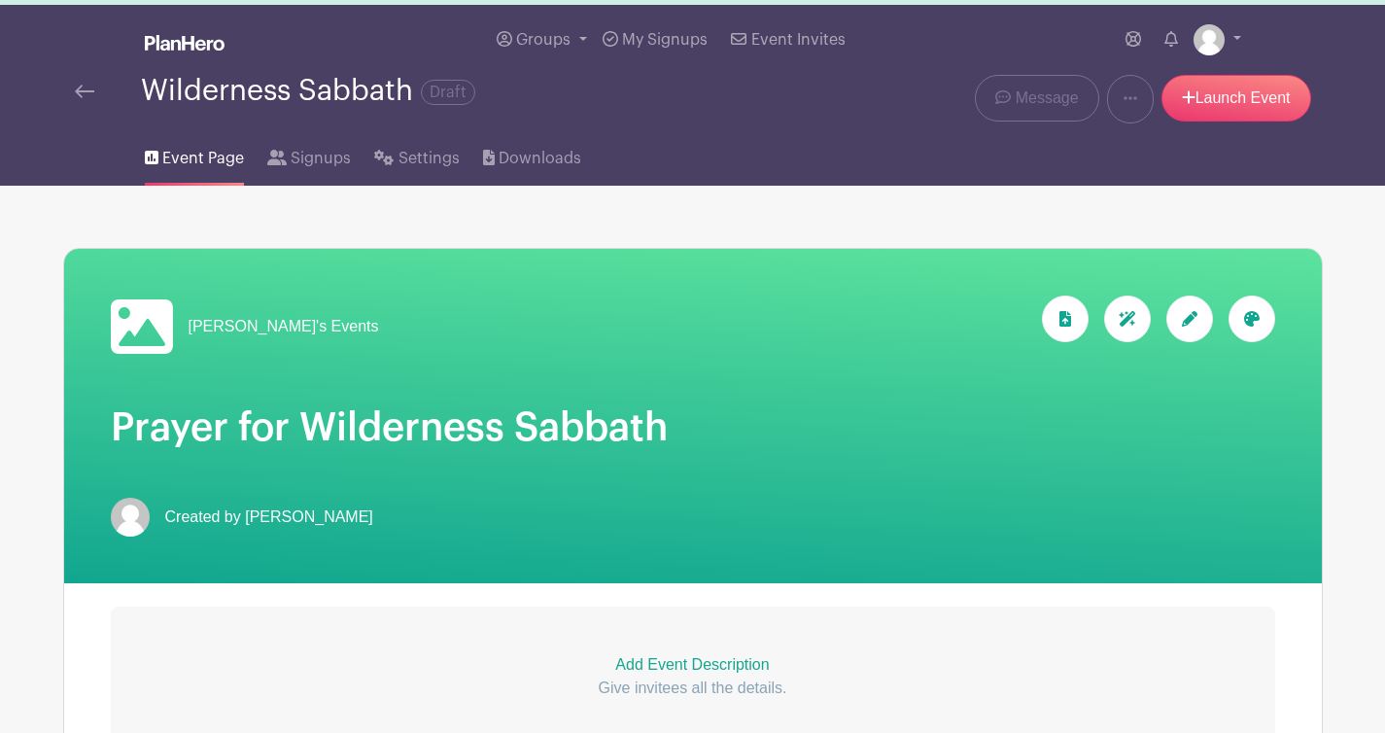
scroll to position [0, 0]
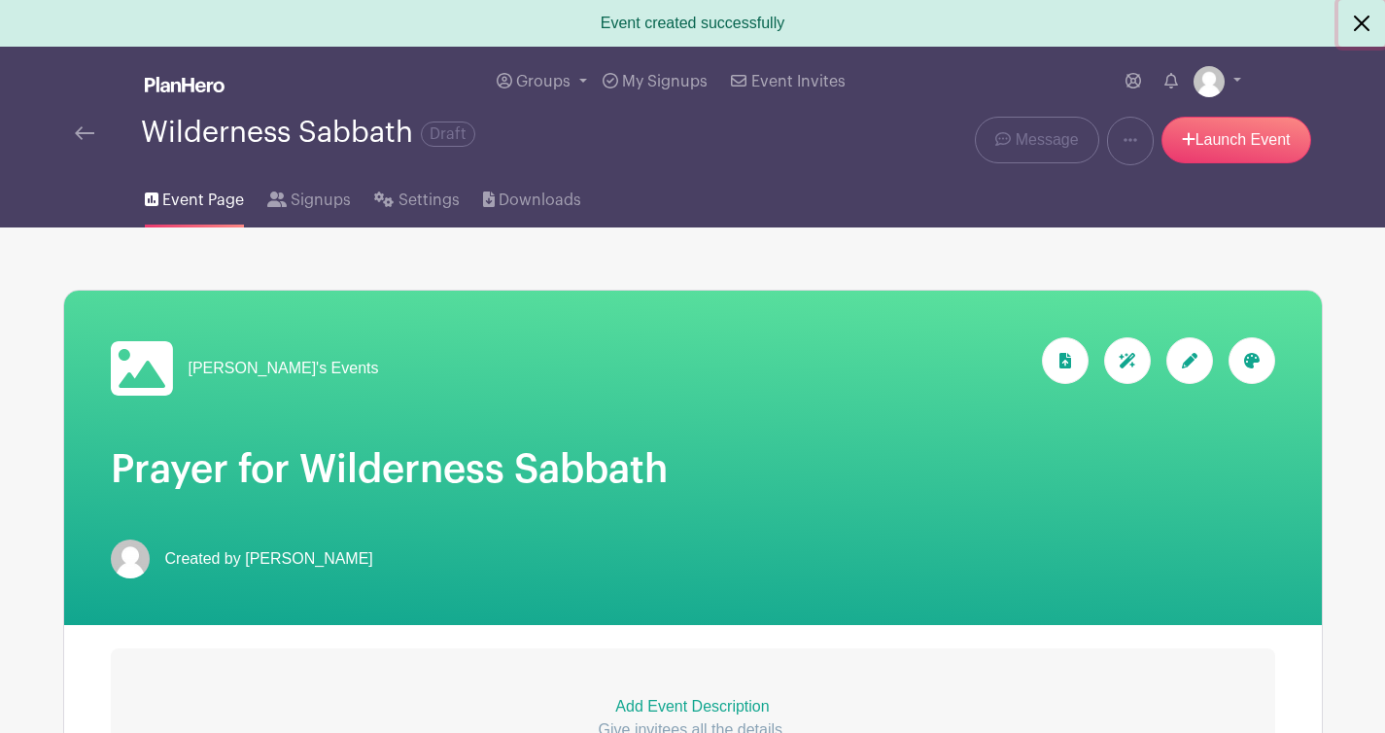
click at [1371, 27] on button "Close" at bounding box center [1362, 23] width 47 height 47
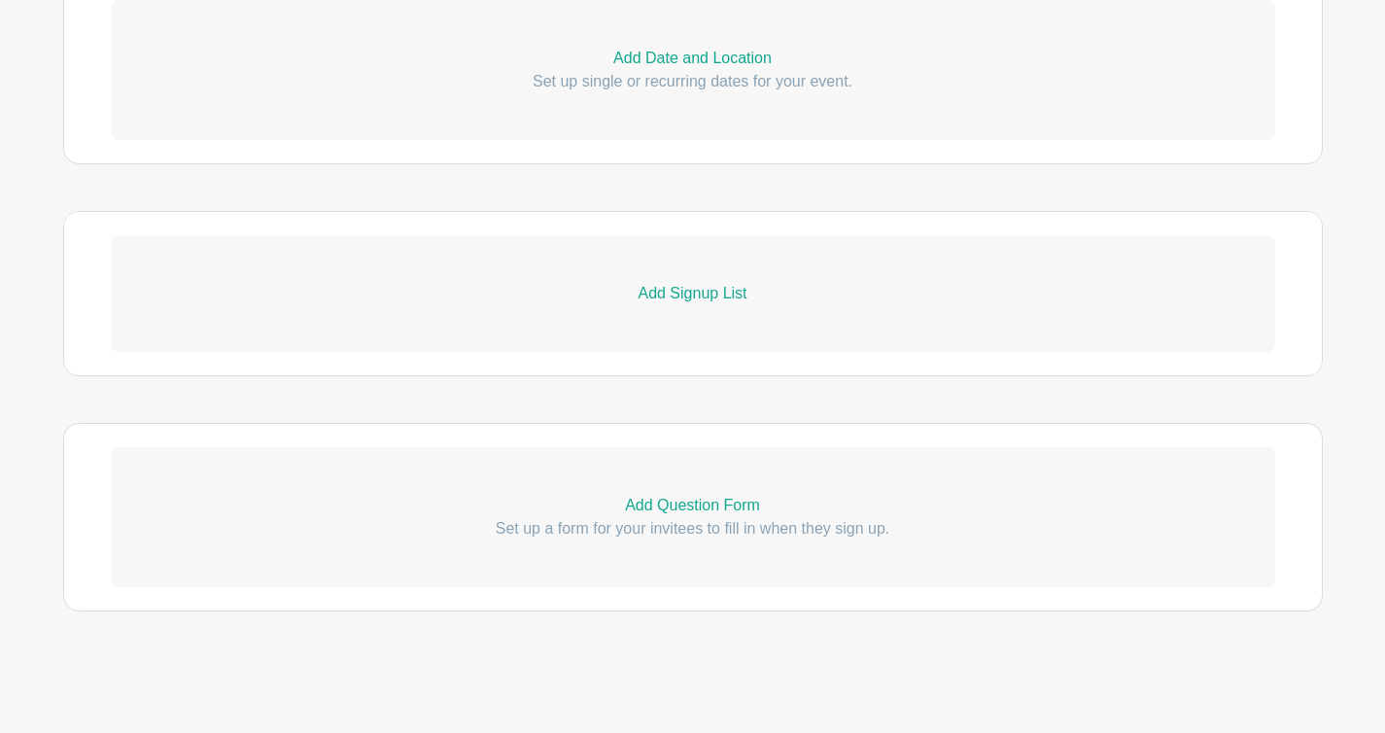
scroll to position [1182, 0]
click at [745, 282] on p "Add Signup List" at bounding box center [693, 293] width 1165 height 23
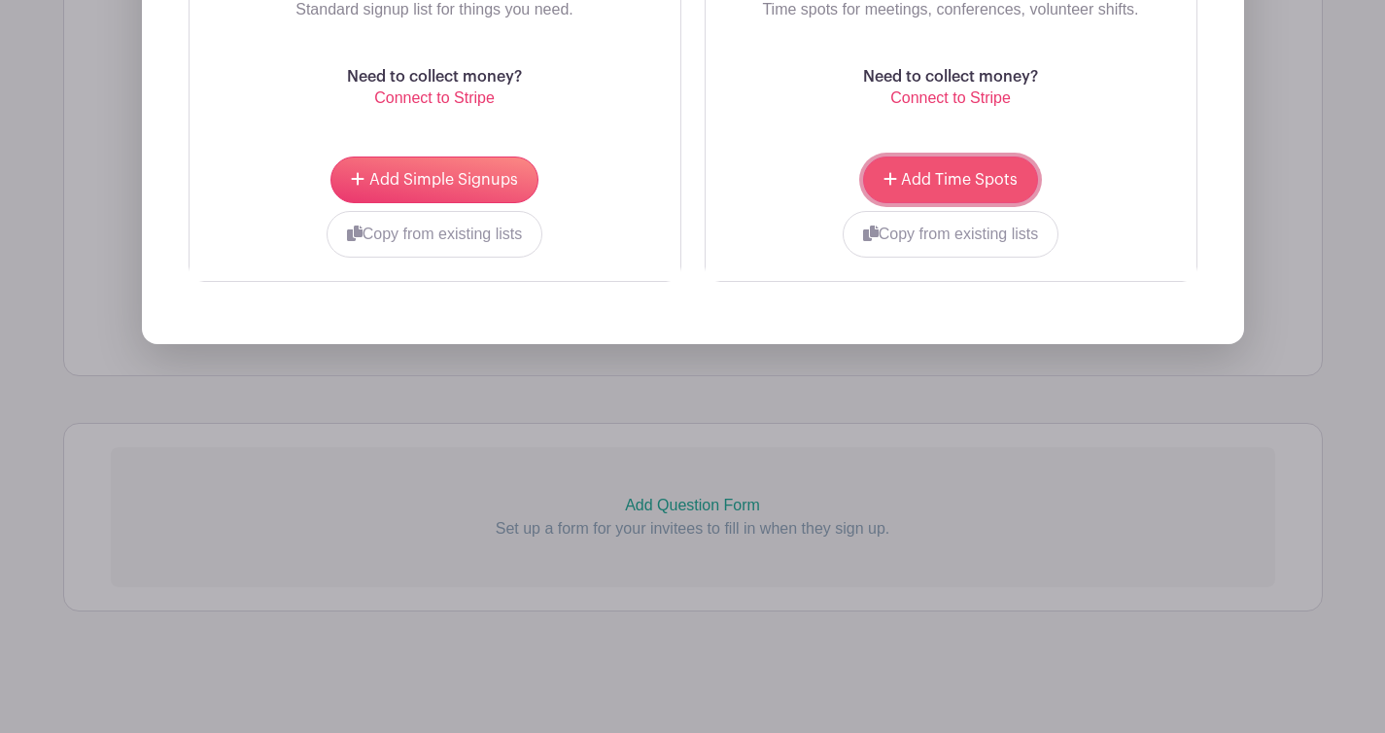
click at [948, 203] on button "Add Time Spots" at bounding box center [950, 180] width 175 height 47
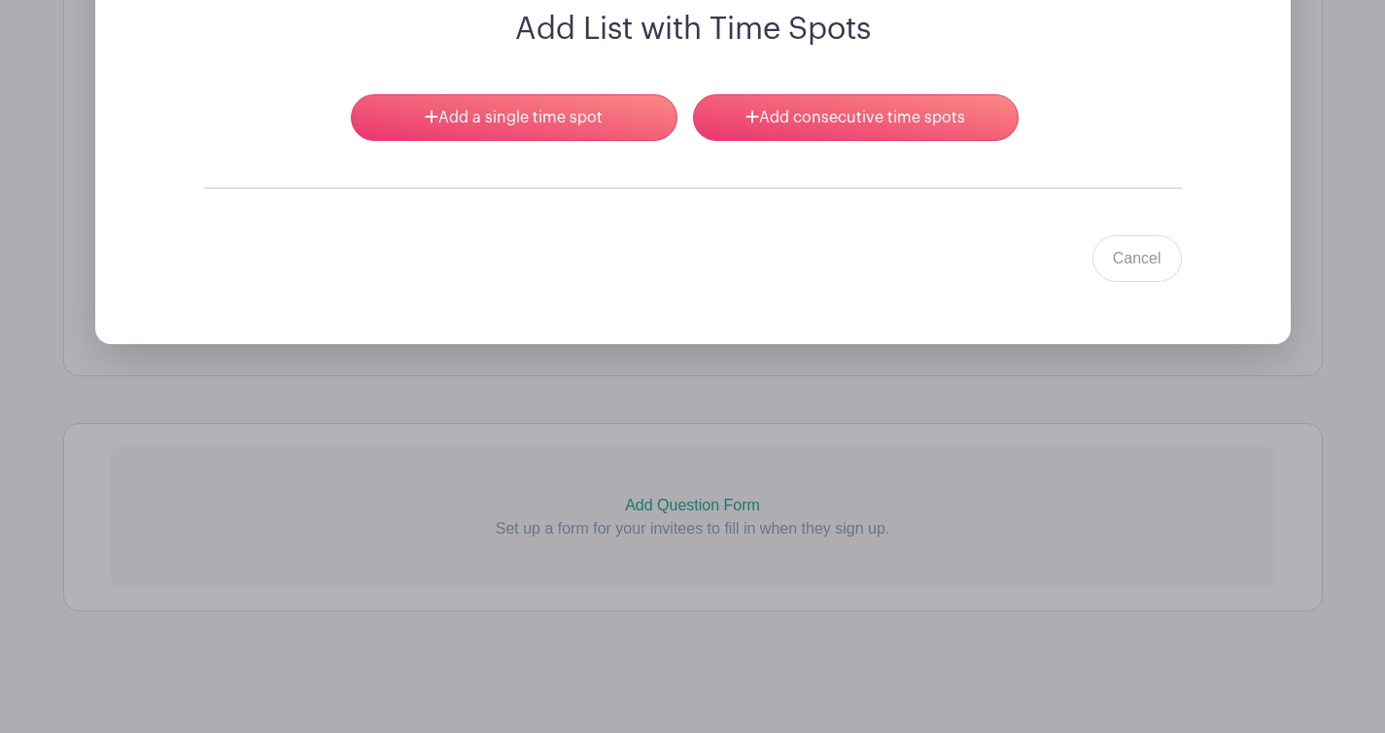
scroll to position [1197, 0]
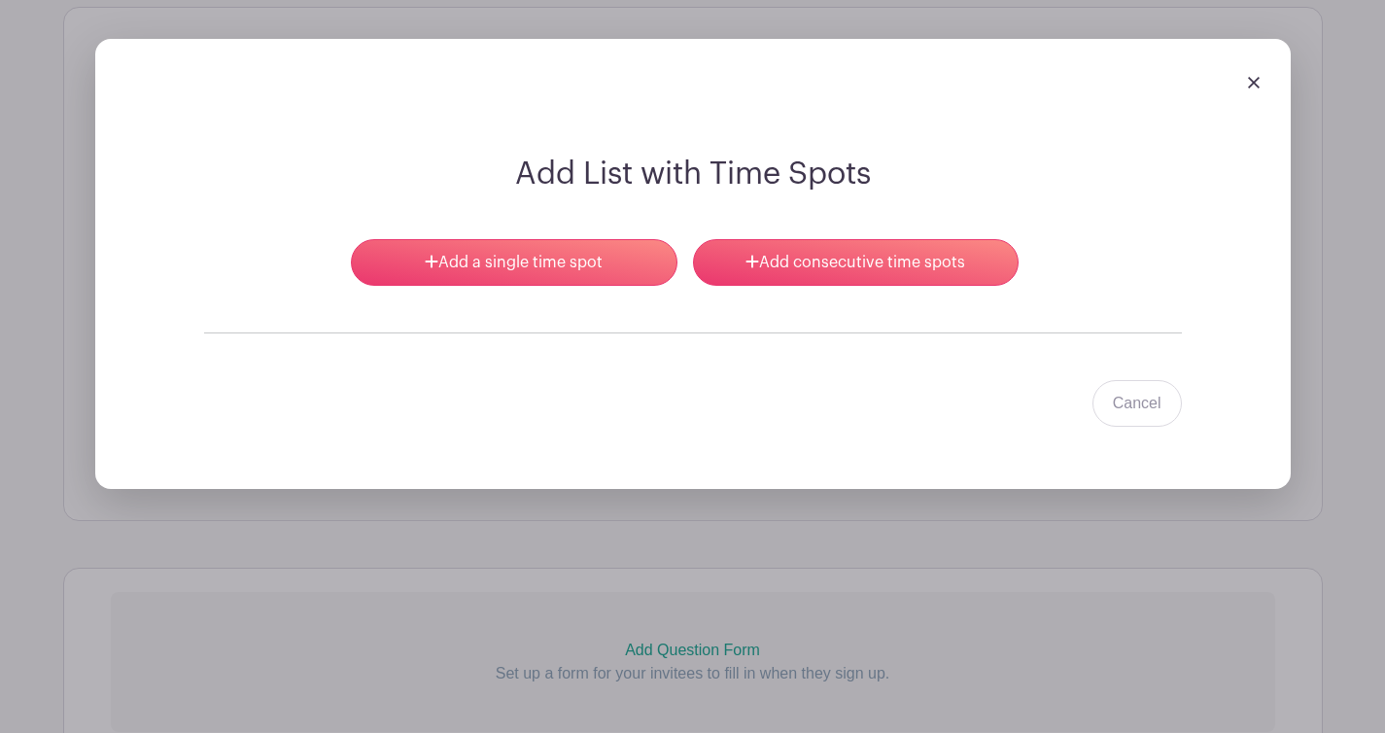
click at [1257, 109] on div at bounding box center [693, 81] width 1165 height 54
click at [1250, 109] on div at bounding box center [693, 81] width 1165 height 54
click at [1248, 88] on img at bounding box center [1254, 83] width 12 height 12
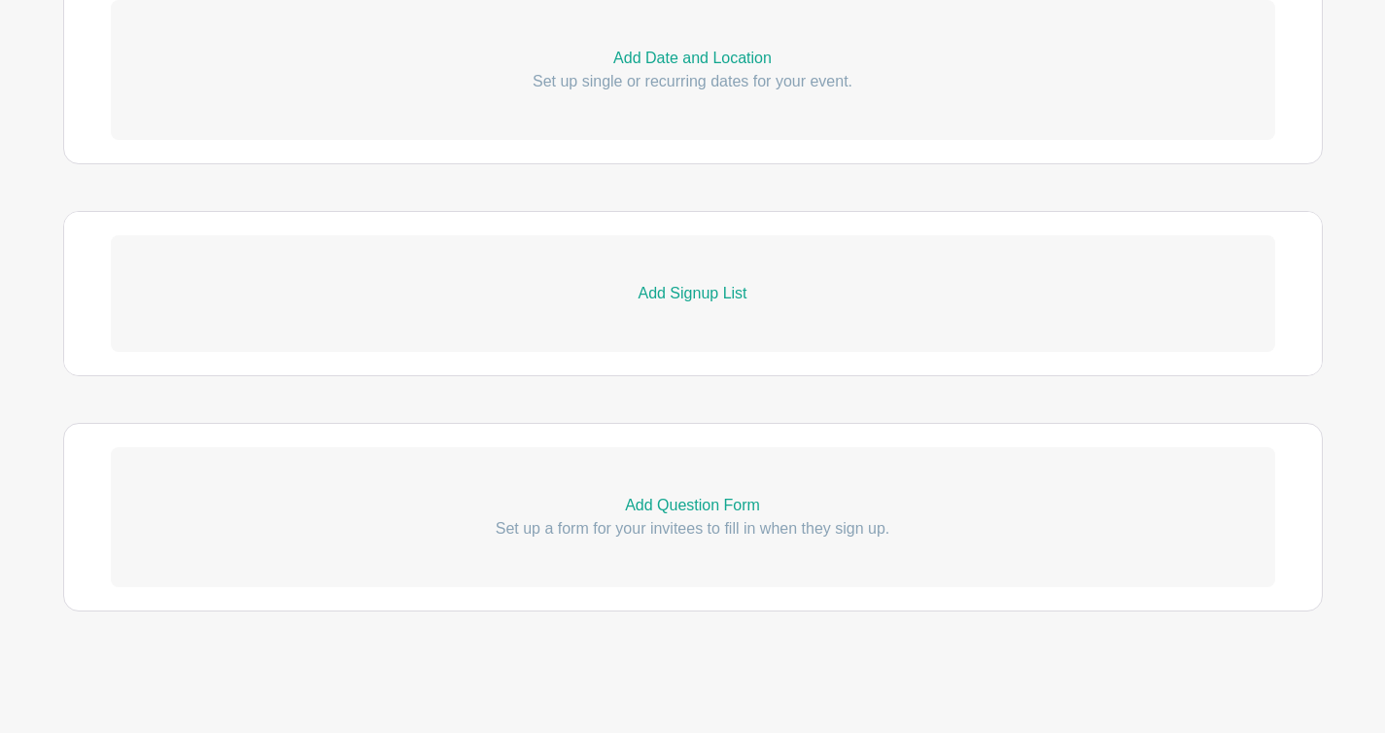
scroll to position [262, 0]
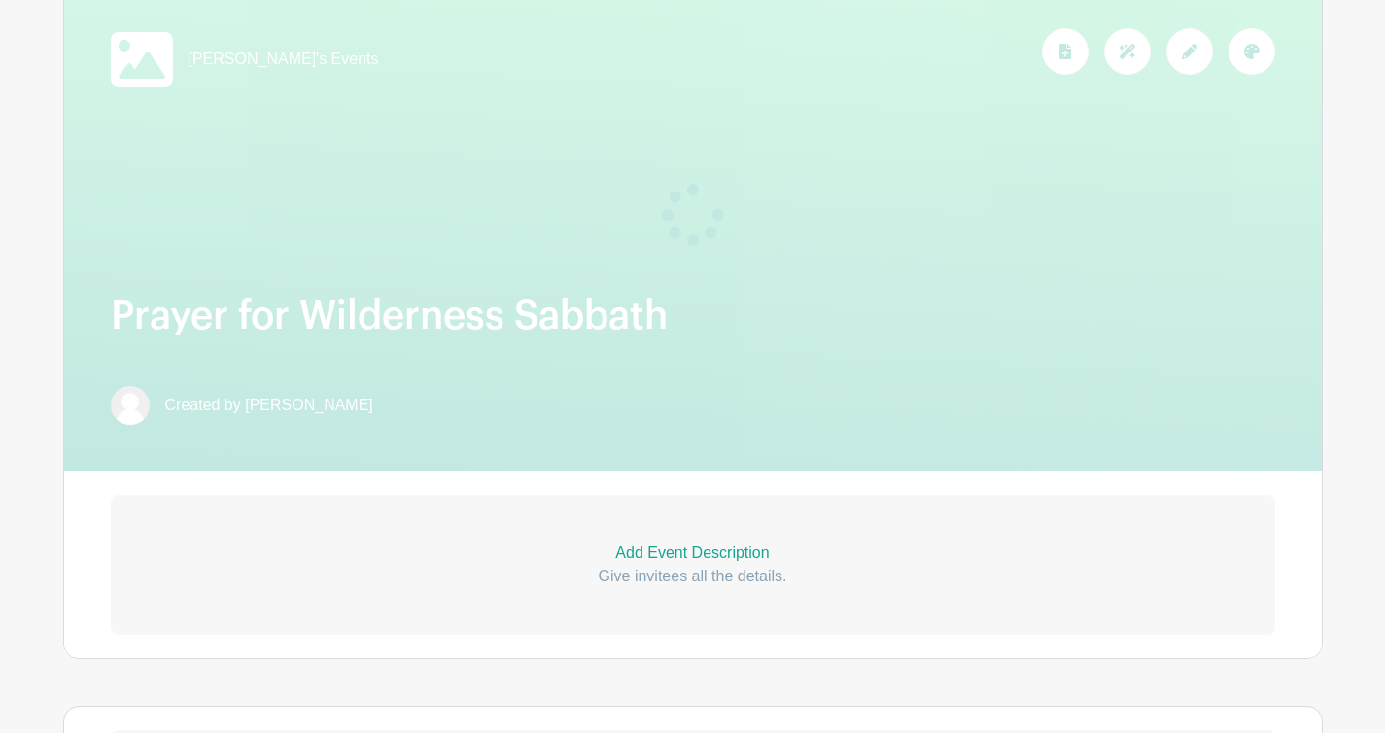
click at [1171, 75] on div at bounding box center [1190, 51] width 47 height 47
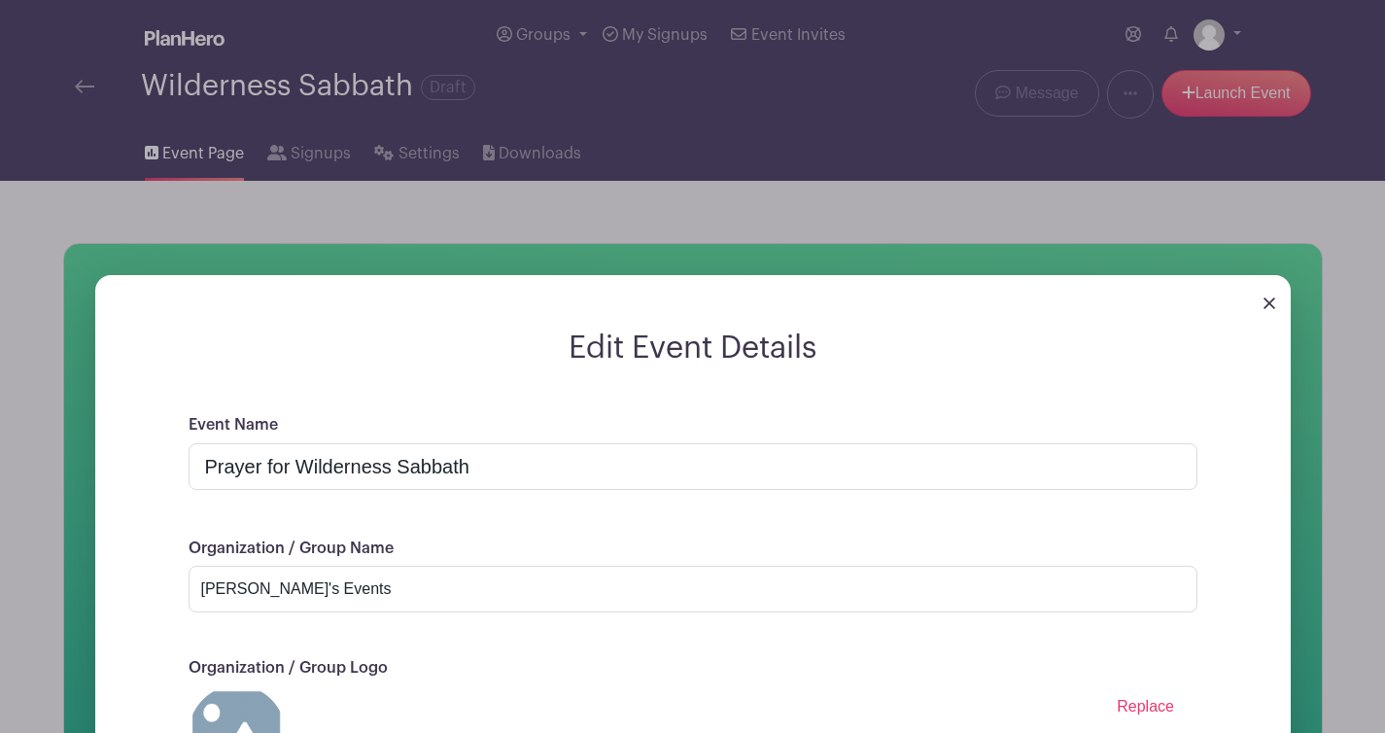
scroll to position [661, 0]
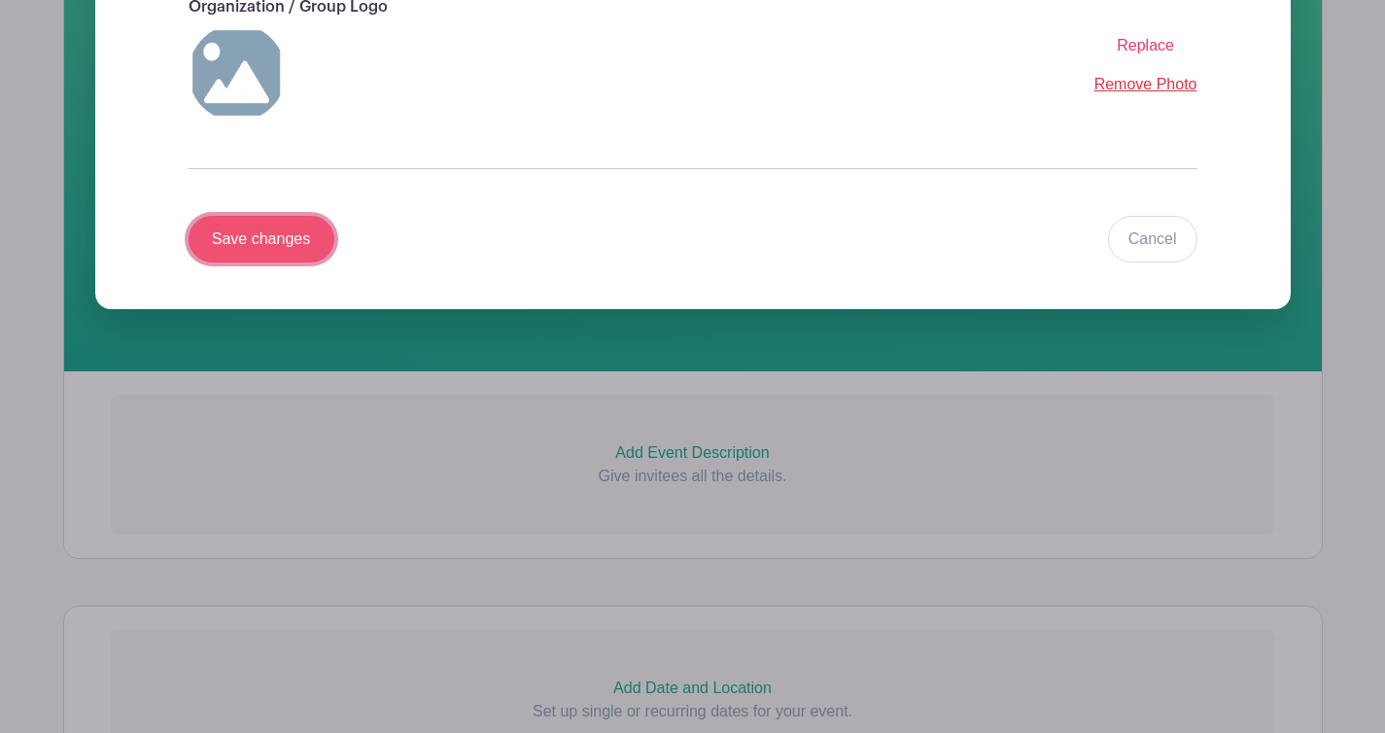
click at [321, 262] on input "Save changes" at bounding box center [262, 239] width 146 height 47
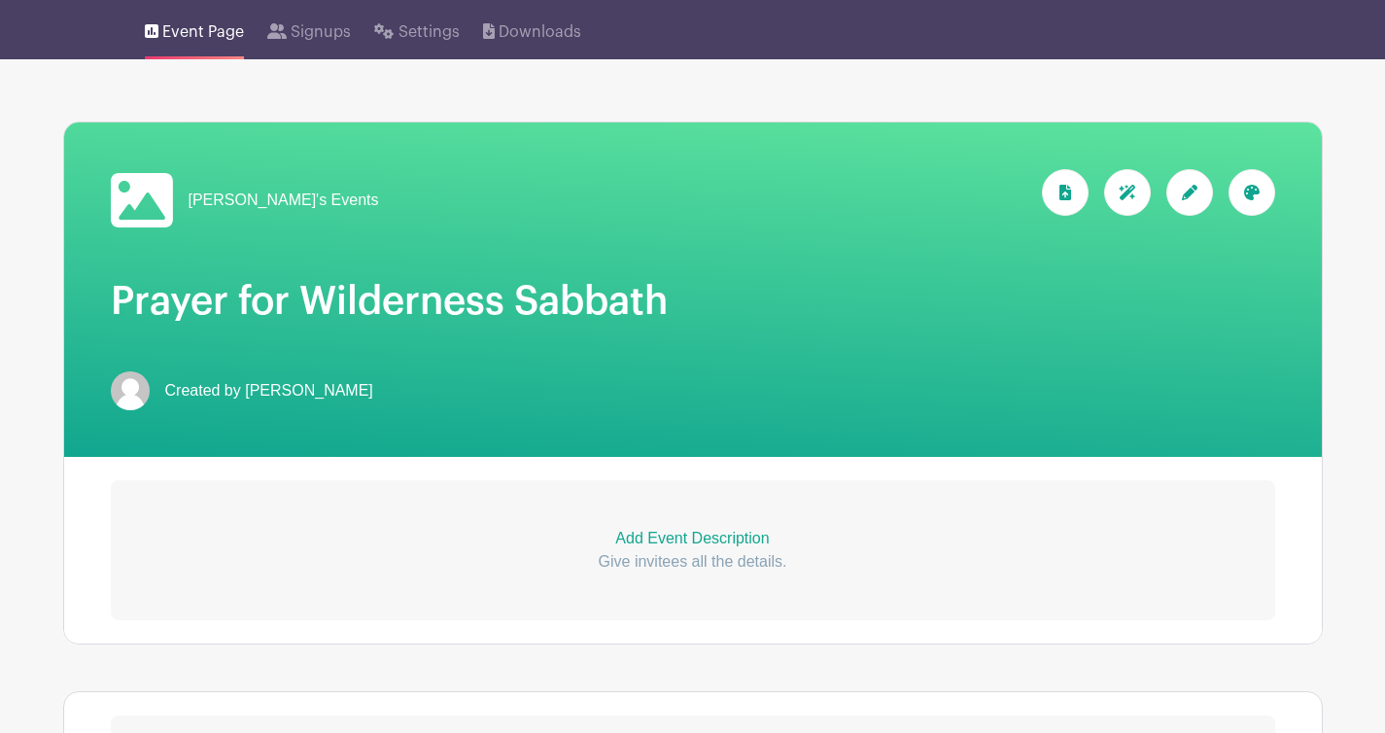
click at [957, 410] on div "Created by Rosaline Oh" at bounding box center [693, 390] width 1165 height 39
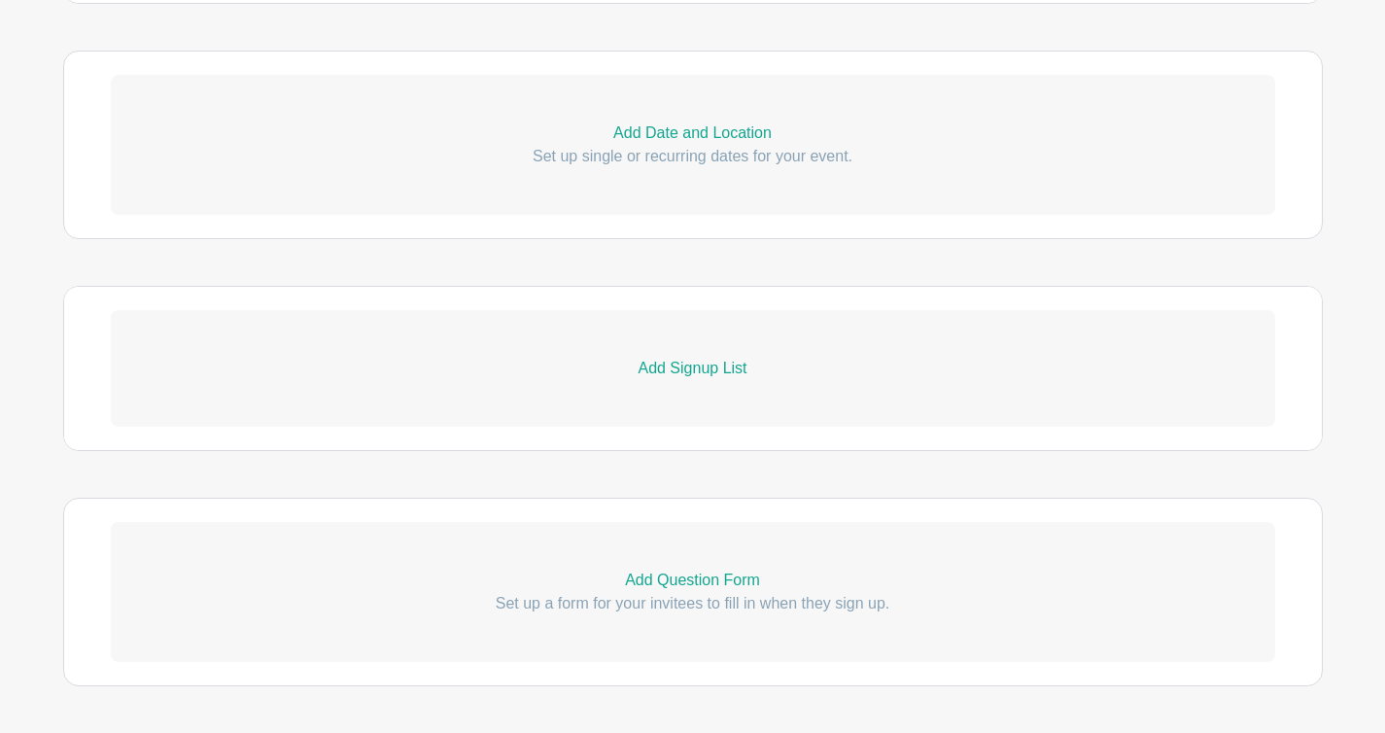
click at [738, 168] on p "Set up single or recurring dates for your event." at bounding box center [693, 156] width 1165 height 23
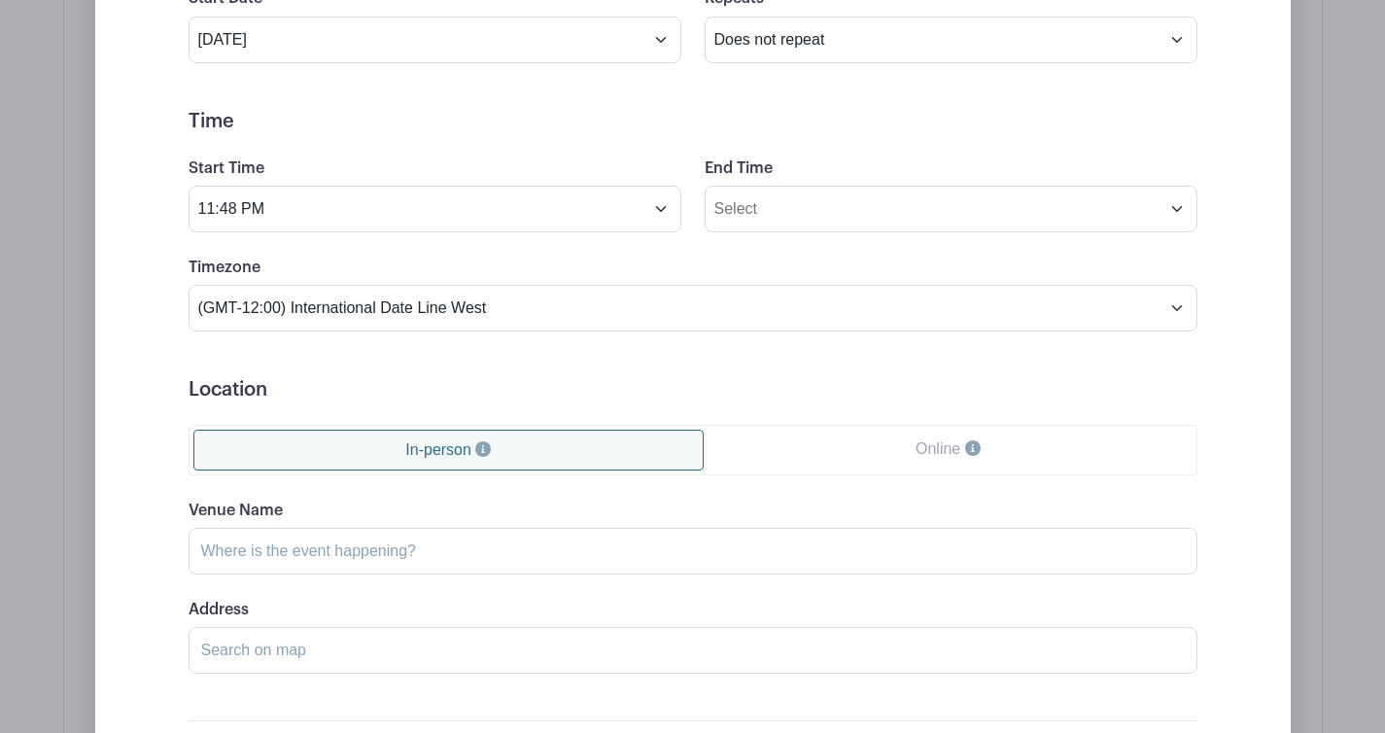
scroll to position [1154, 0]
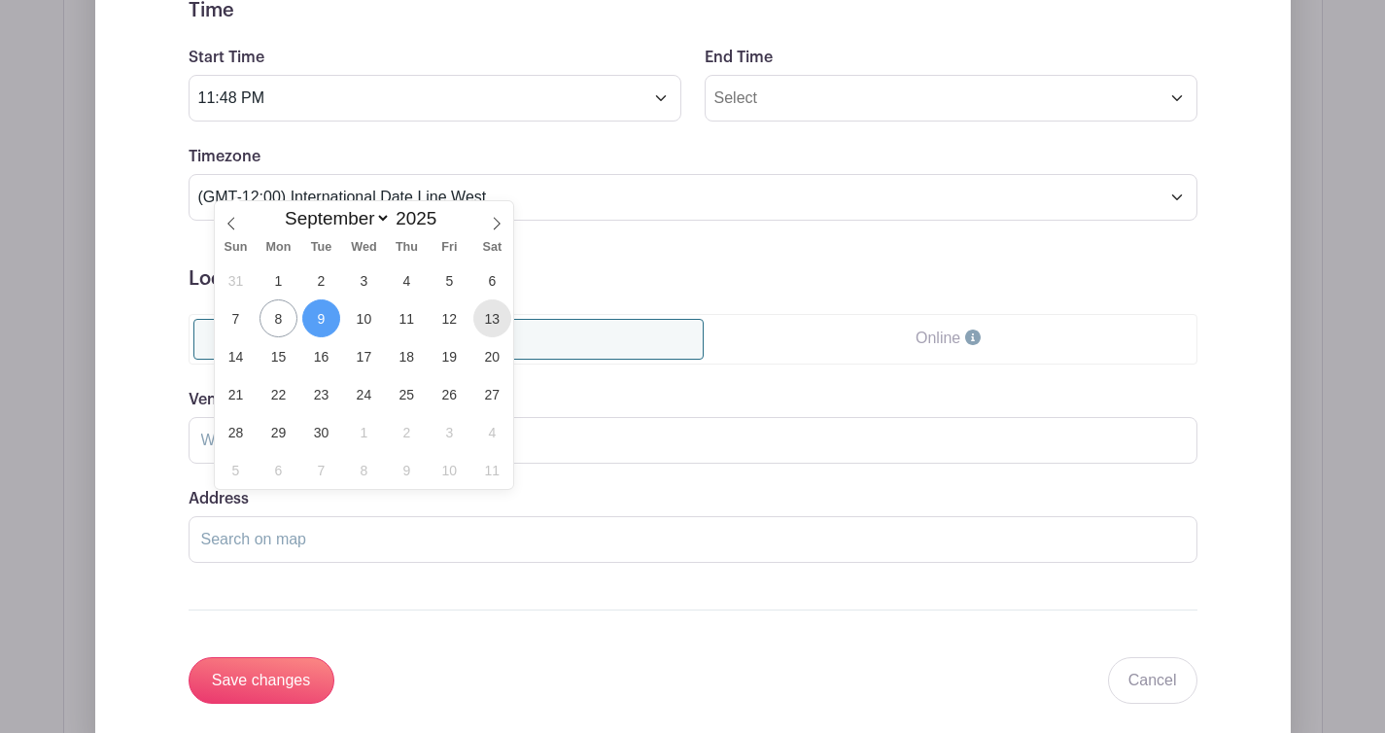
click at [479, 317] on span "13" at bounding box center [492, 318] width 38 height 38
type input "Sep 13 2025"
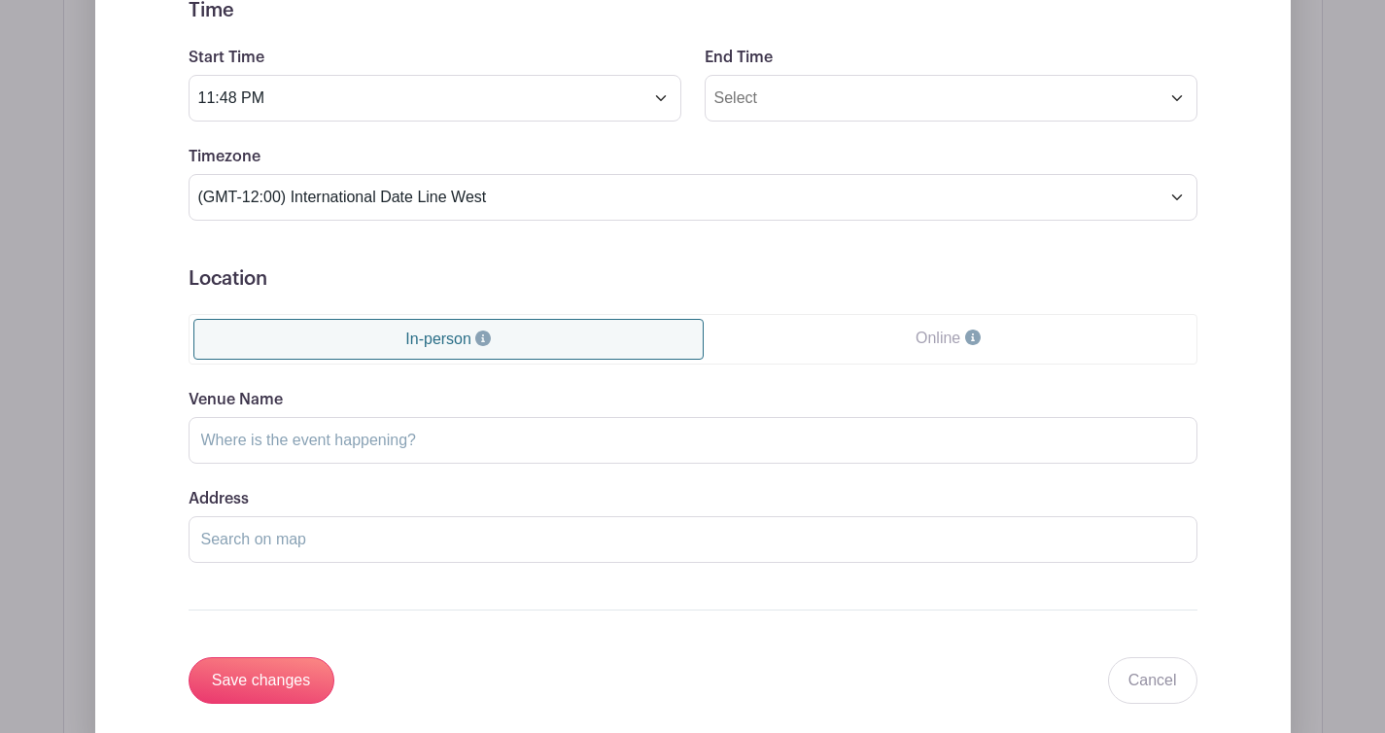
select select "weekly"
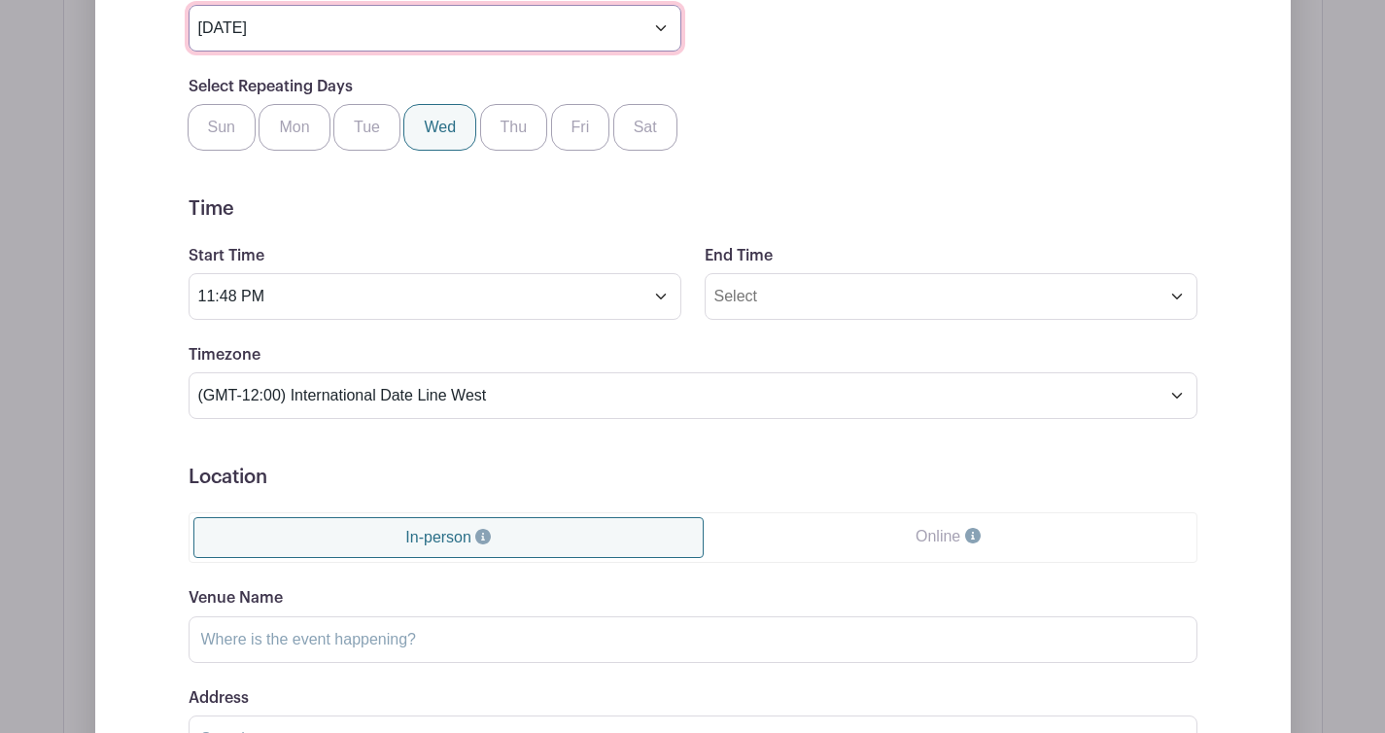
click at [392, 52] on input "Oct 13 2025" at bounding box center [435, 28] width 493 height 47
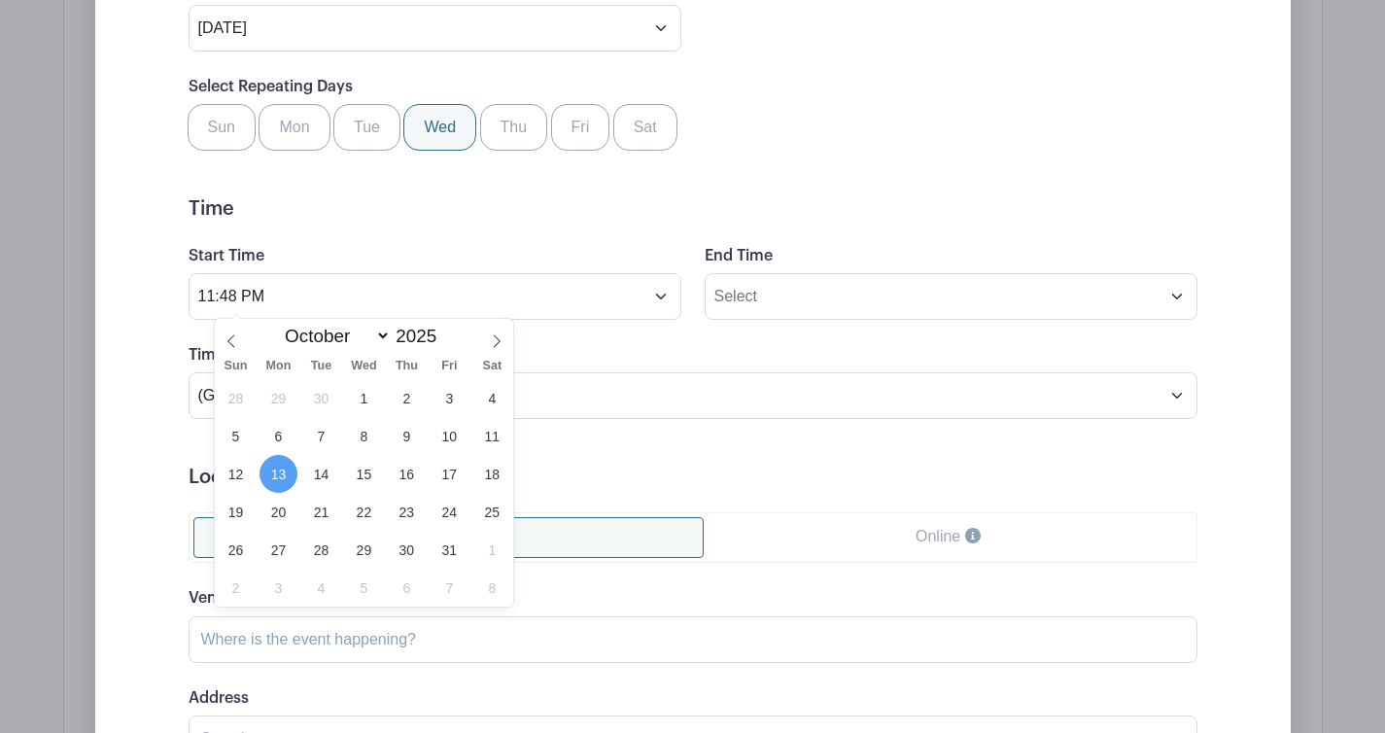
click at [500, 342] on icon at bounding box center [497, 341] width 14 height 14
drag, startPoint x: 462, startPoint y: 426, endPoint x: 500, endPoint y: 342, distance: 91.8
click at [500, 342] on icon at bounding box center [497, 341] width 14 height 14
select select "11"
click at [366, 549] on span "31" at bounding box center [364, 550] width 38 height 38
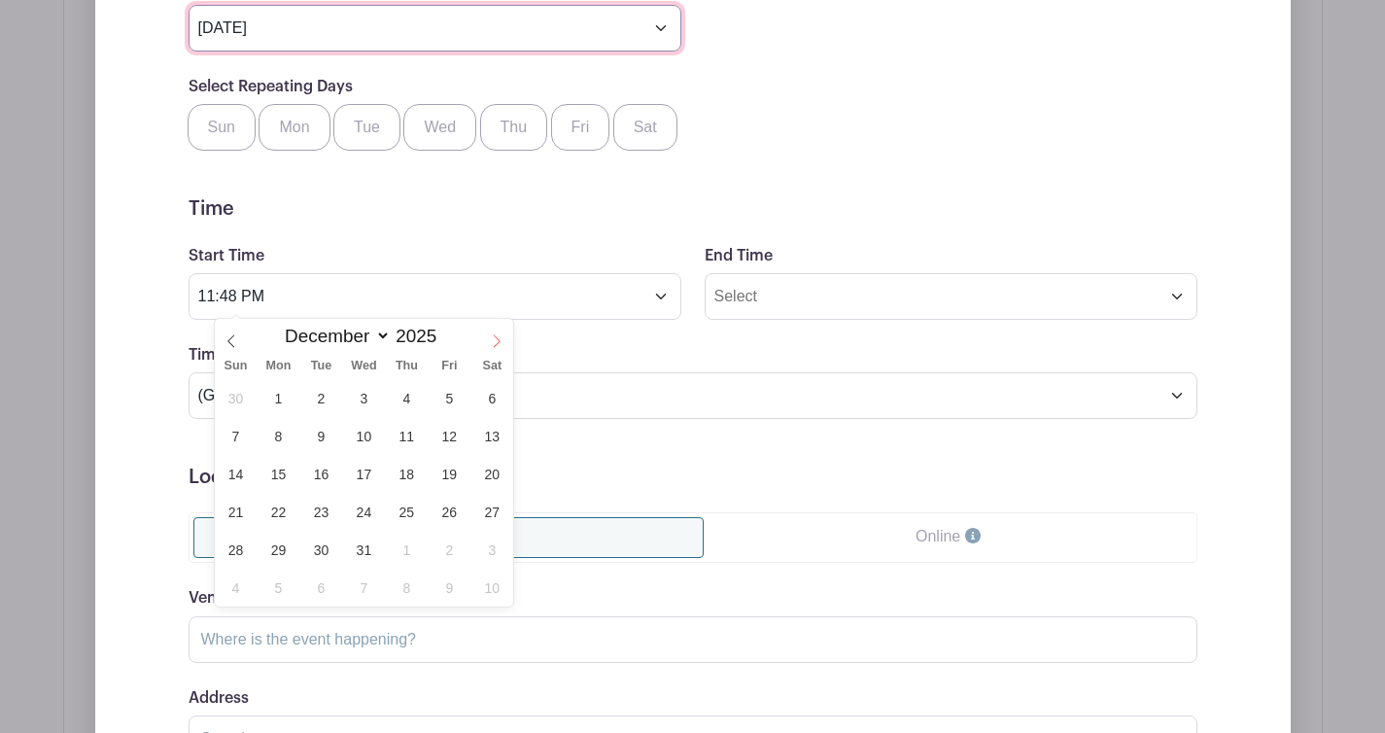
type input "Dec 31 2025"
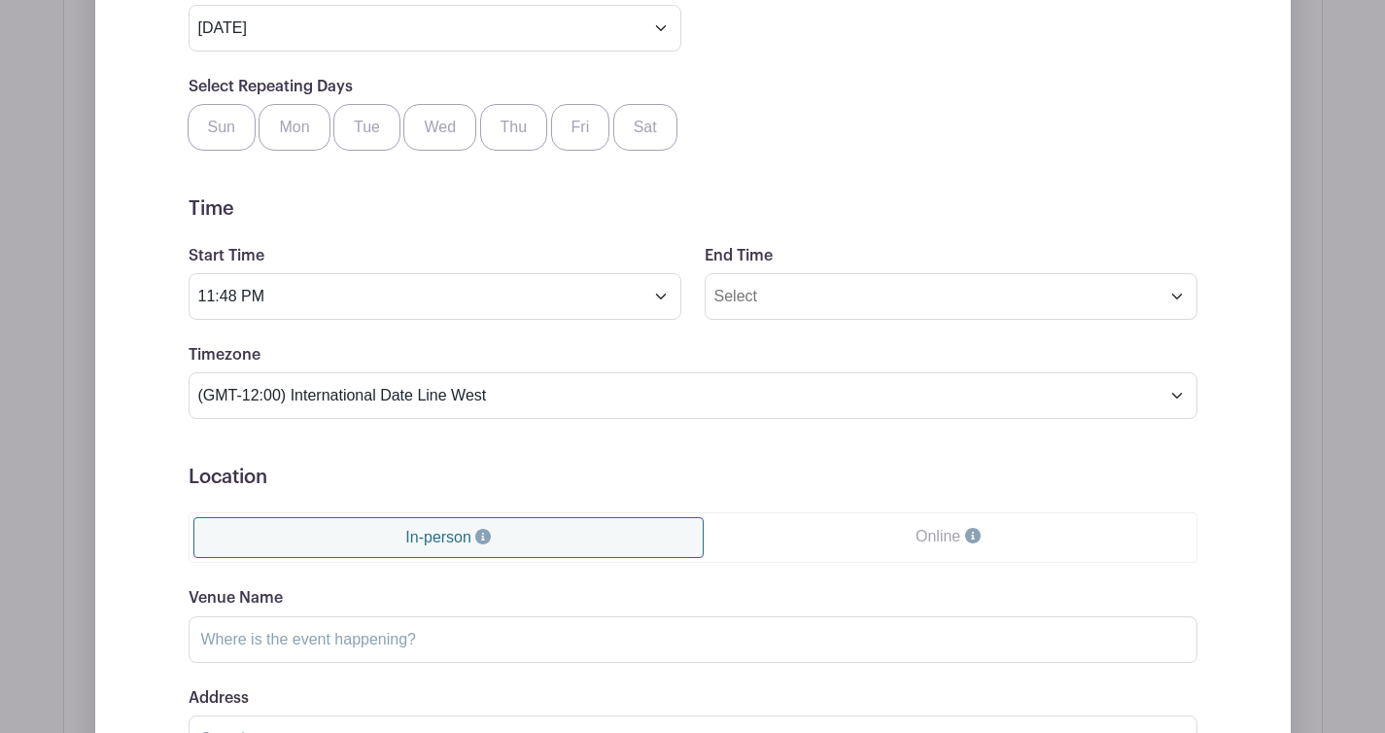
click at [678, 151] on label "Sat" at bounding box center [645, 127] width 64 height 47
click at [627, 117] on input "Sat" at bounding box center [620, 110] width 13 height 13
checkbox input "true"
click at [874, 151] on div "Select Repeating Days Sun Mon Tue Wed Thu Fri Sat" at bounding box center [693, 113] width 1032 height 76
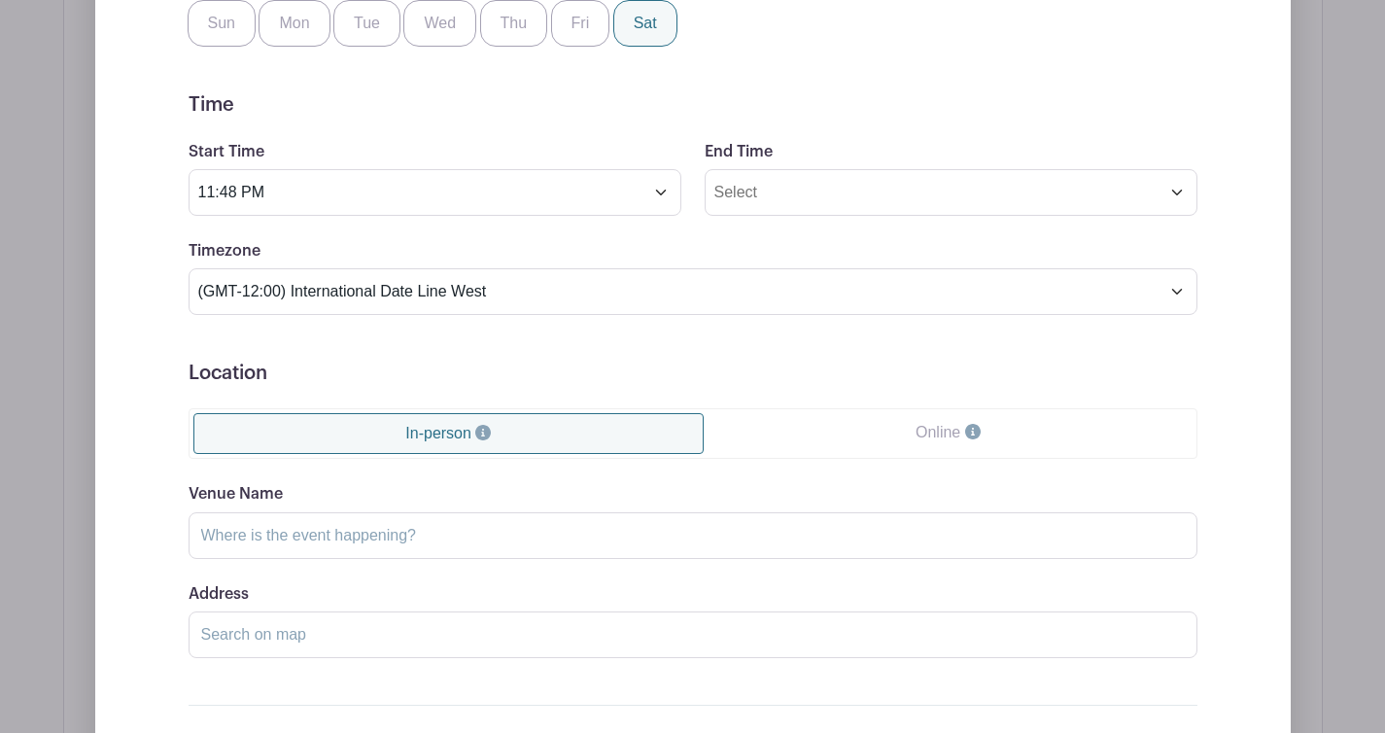
scroll to position [1513, 0]
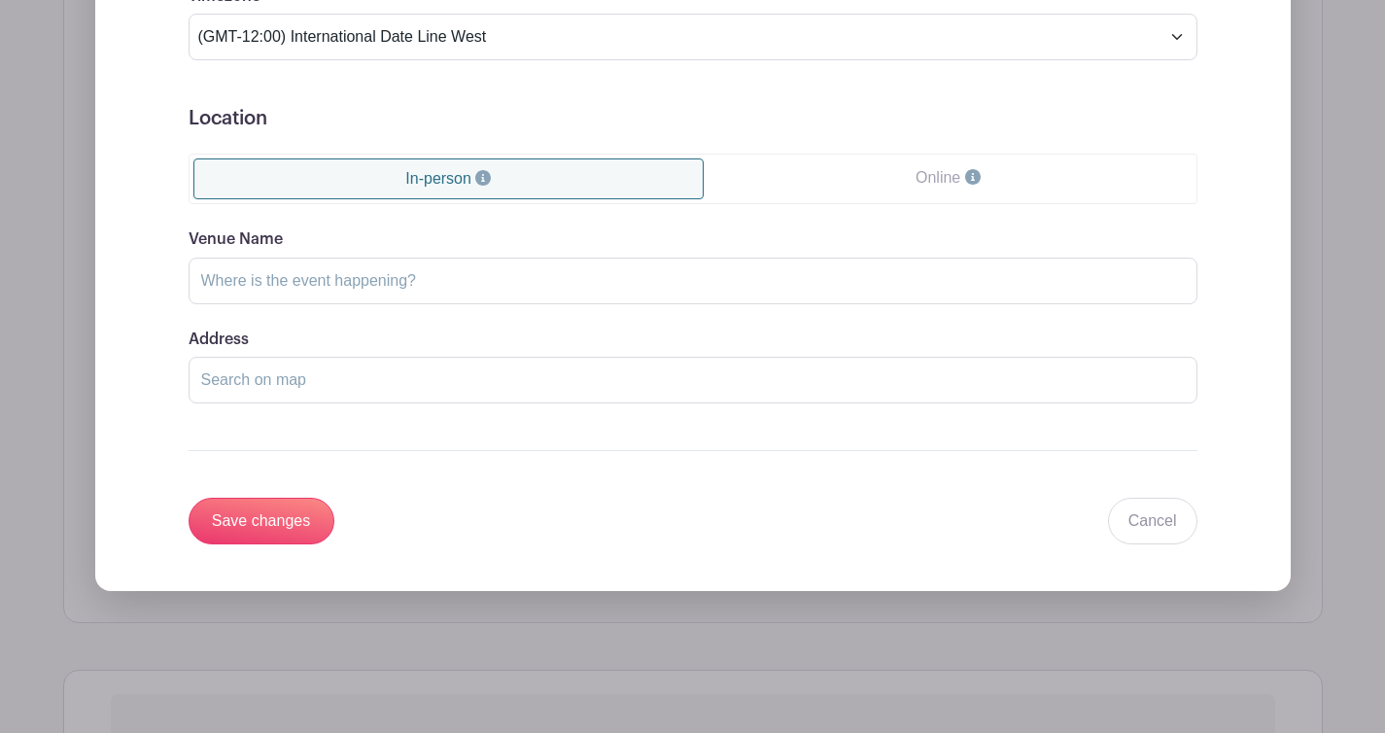
drag, startPoint x: 500, startPoint y: 342, endPoint x: 457, endPoint y: 286, distance: 70.8
click at [457, 286] on form "Event Date Start Date Sep 13 2025 Repeats Does not repeat Daily Weekly Monthly …" at bounding box center [693, 6] width 1009 height 1073
drag, startPoint x: 457, startPoint y: 286, endPoint x: 211, endPoint y: 272, distance: 246.3
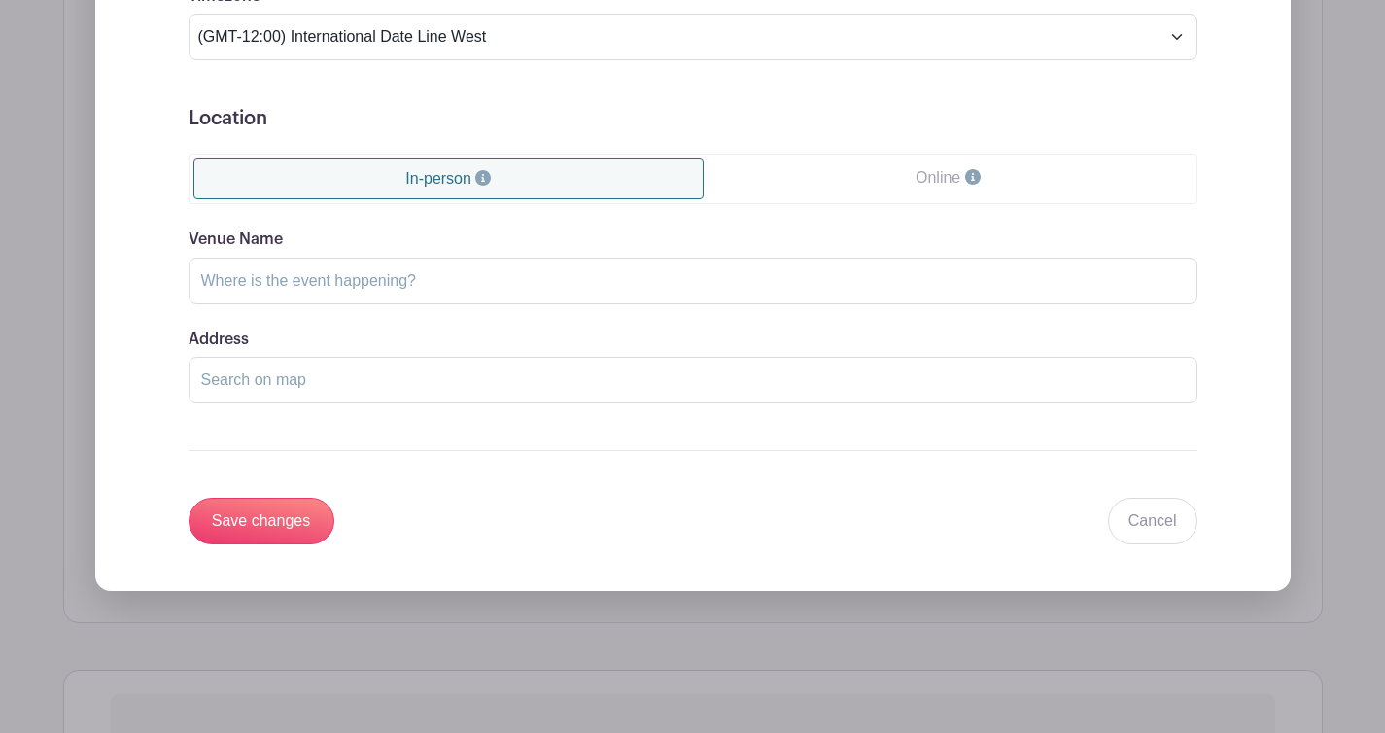
drag, startPoint x: 211, startPoint y: 272, endPoint x: 383, endPoint y: 260, distance: 172.5
click at [189, 498] on input "Save changes" at bounding box center [262, 521] width 146 height 47
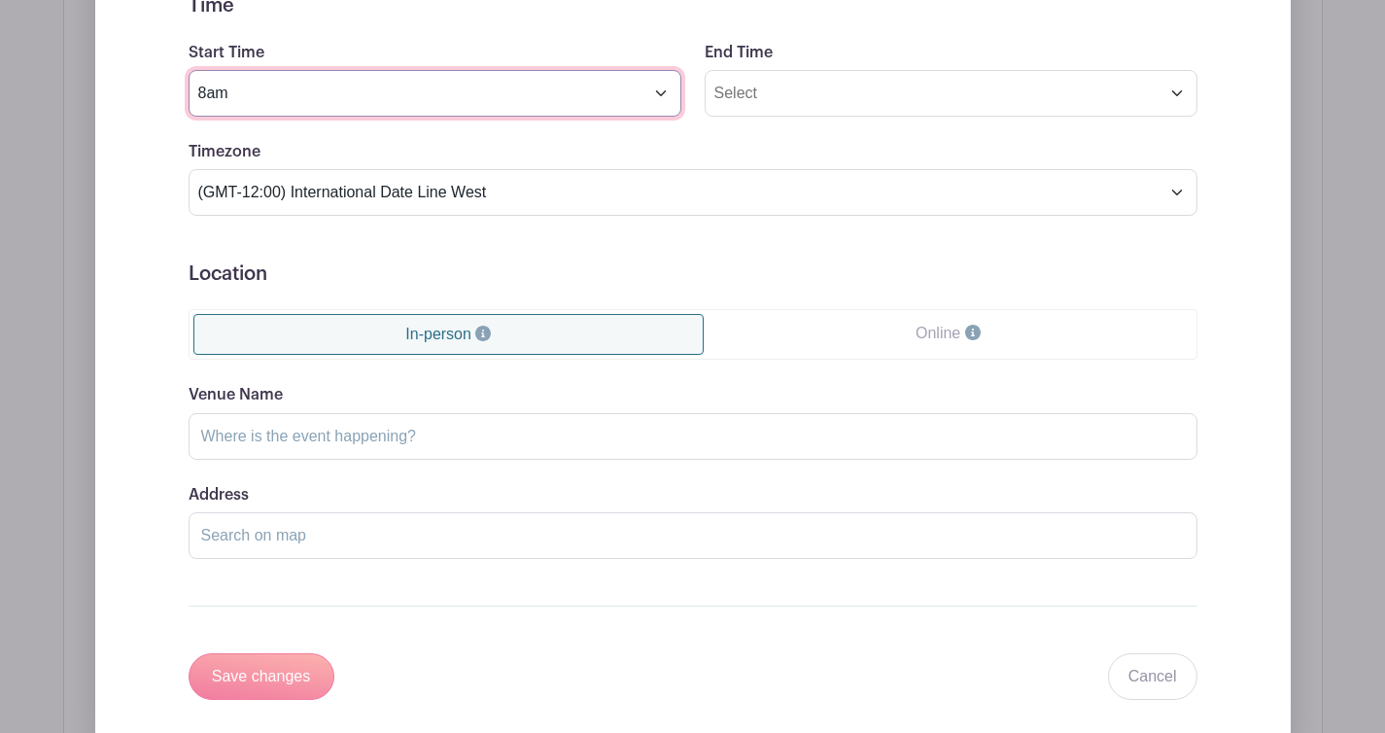
scroll to position [1707, 0]
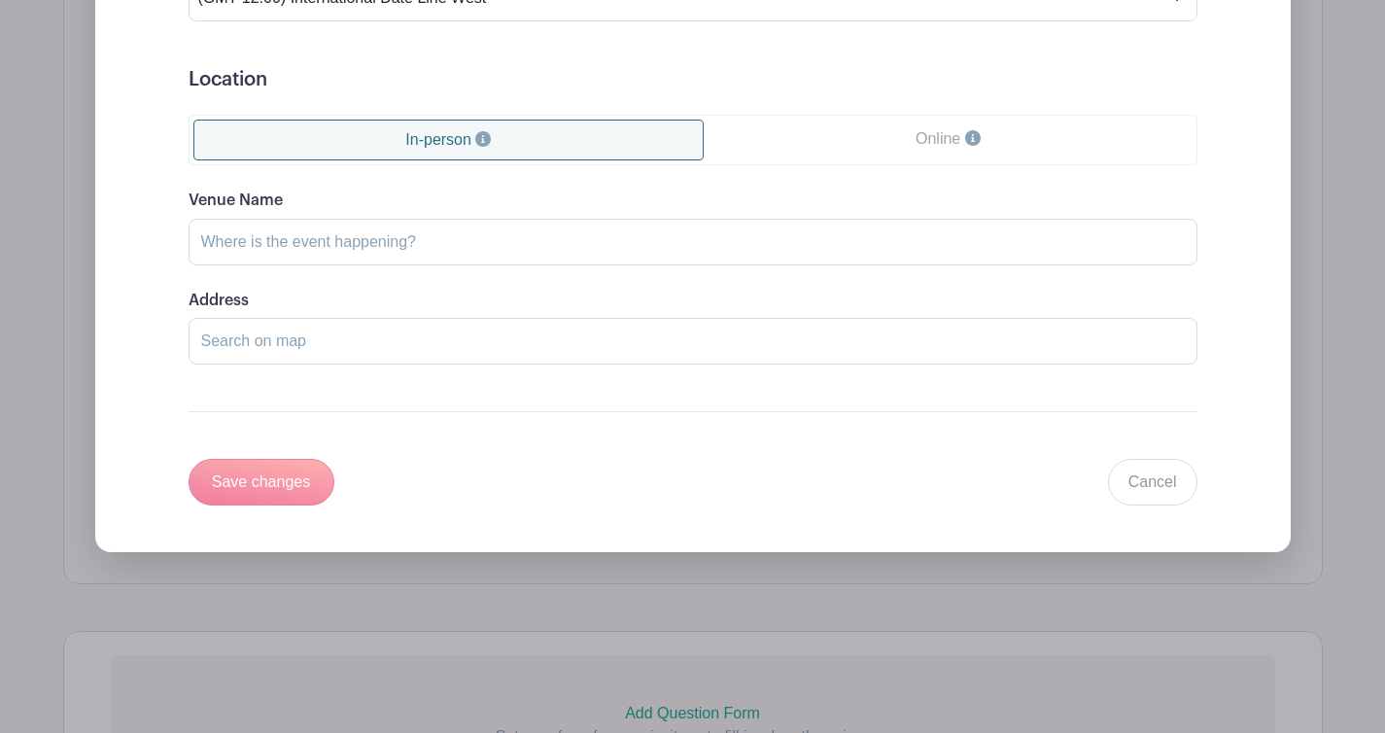
drag, startPoint x: 383, startPoint y: 260, endPoint x: 658, endPoint y: 244, distance: 275.5
click at [475, 356] on button "PM" at bounding box center [455, 345] width 39 height 37
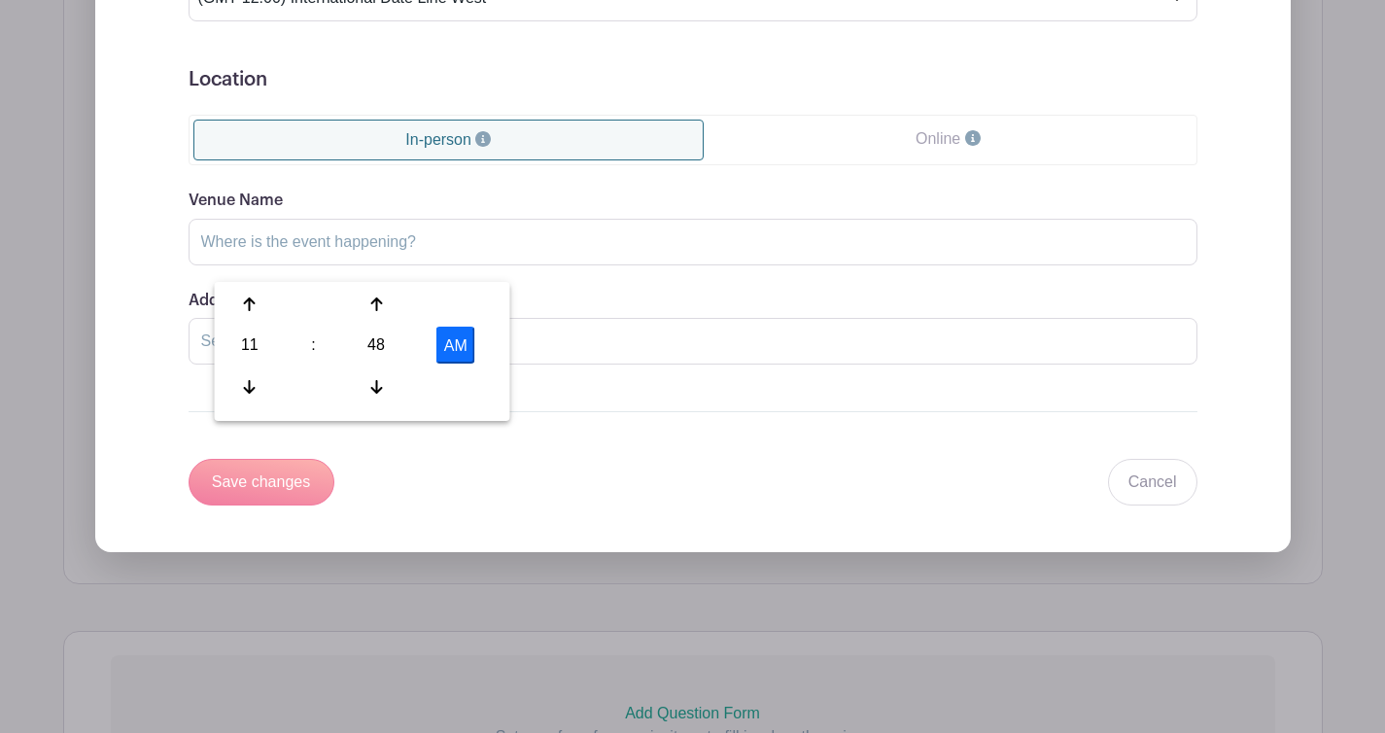
click at [256, 305] on icon at bounding box center [250, 304] width 12 height 16
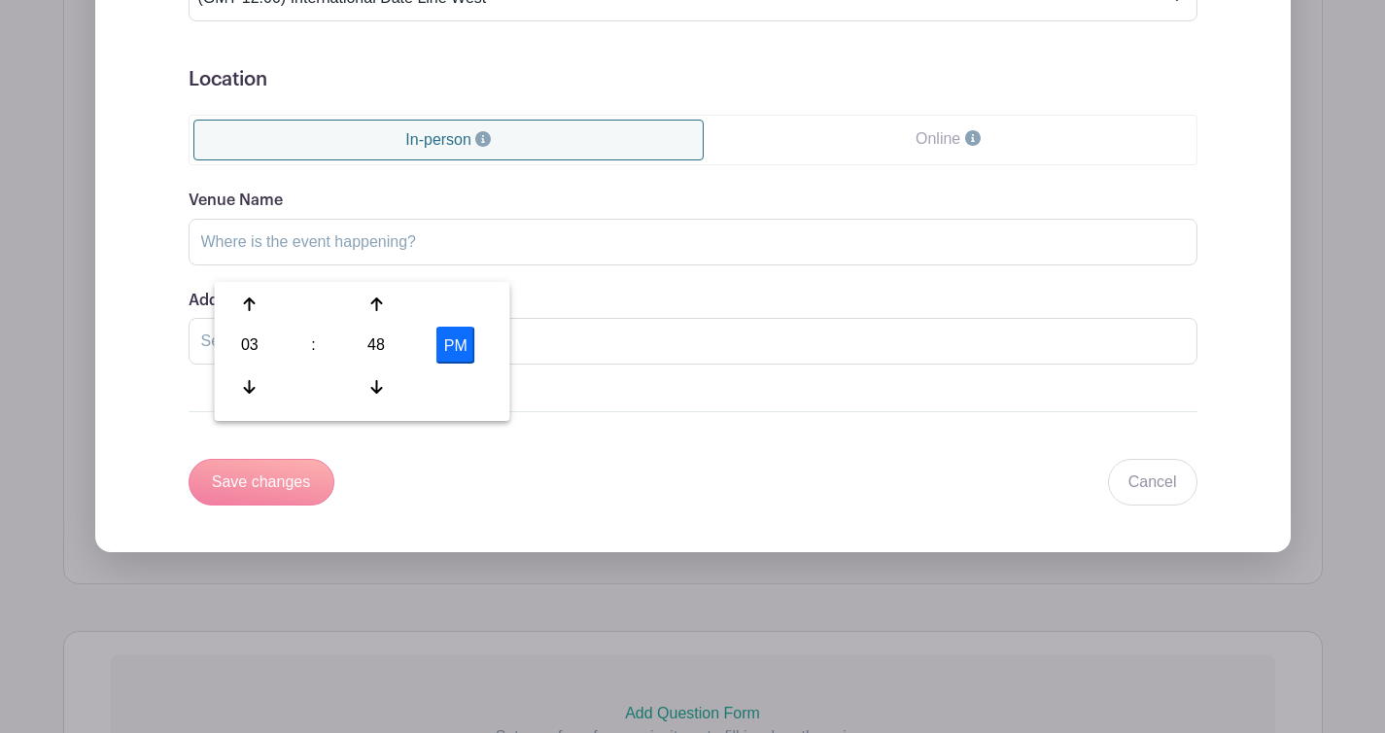
click at [256, 305] on icon at bounding box center [250, 304] width 12 height 16
type input "8:48 PM"
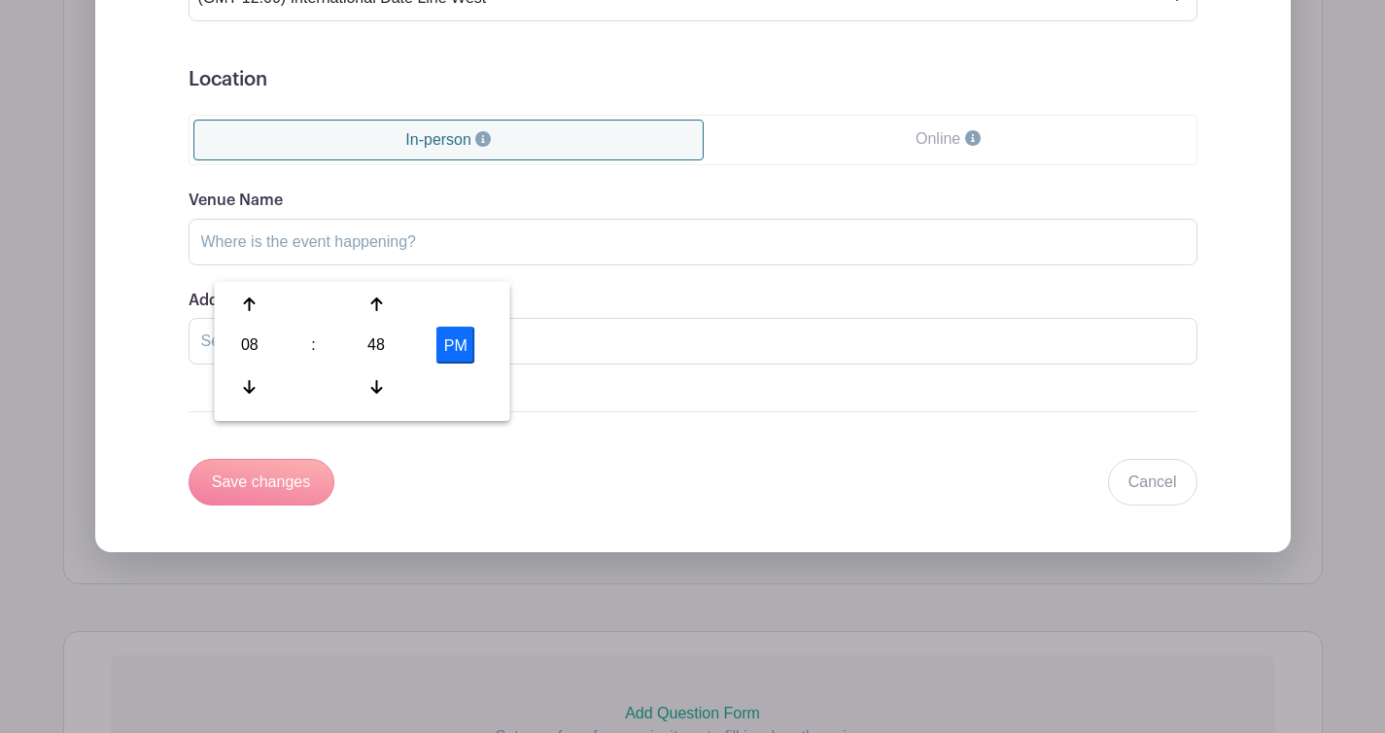
click at [408, 359] on div "48" at bounding box center [376, 345] width 63 height 37
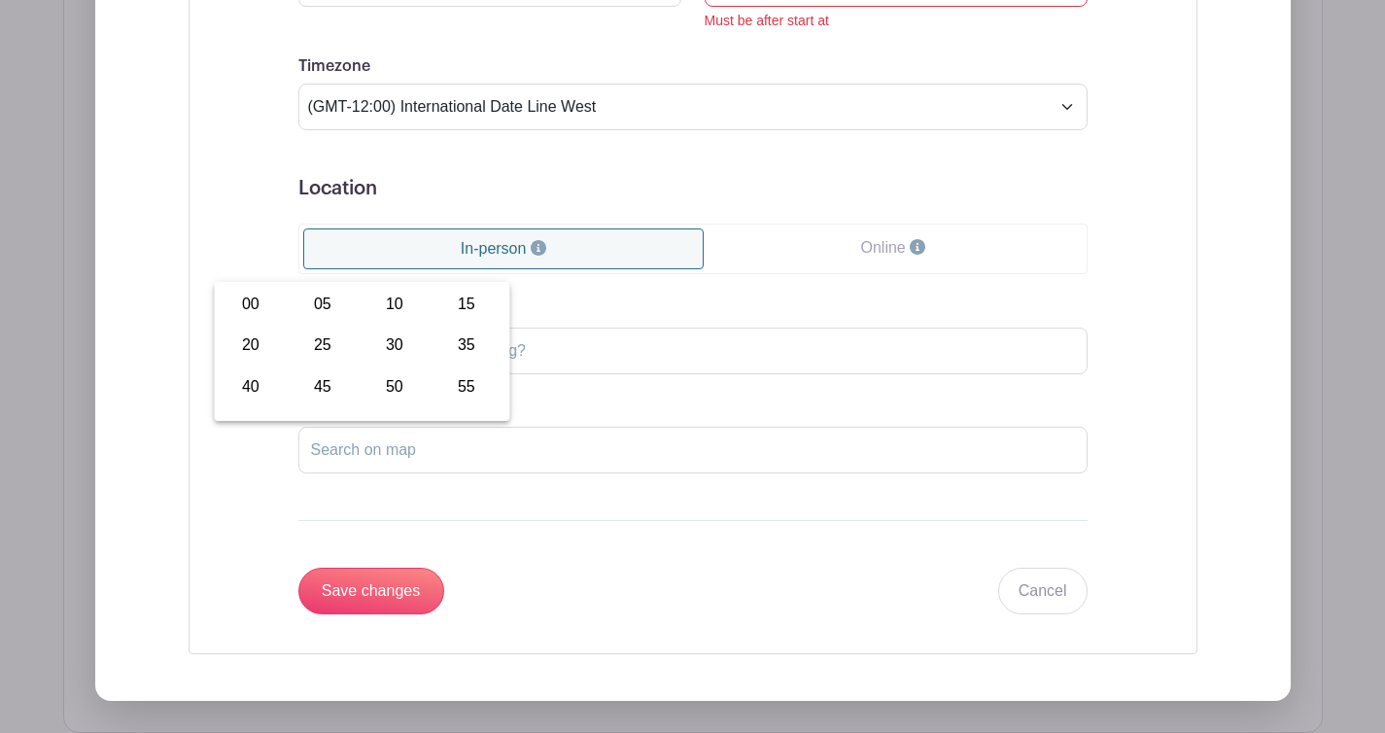
click at [268, 309] on div "00" at bounding box center [251, 304] width 65 height 37
click at [408, 355] on div "00" at bounding box center [376, 345] width 63 height 37
click at [428, 363] on div "30" at bounding box center [395, 345] width 65 height 37
click at [889, 130] on div "Timezone (GMT-12:00) International Date Line West (GMT-11:00) American Samoa (G…" at bounding box center [693, 92] width 813 height 76
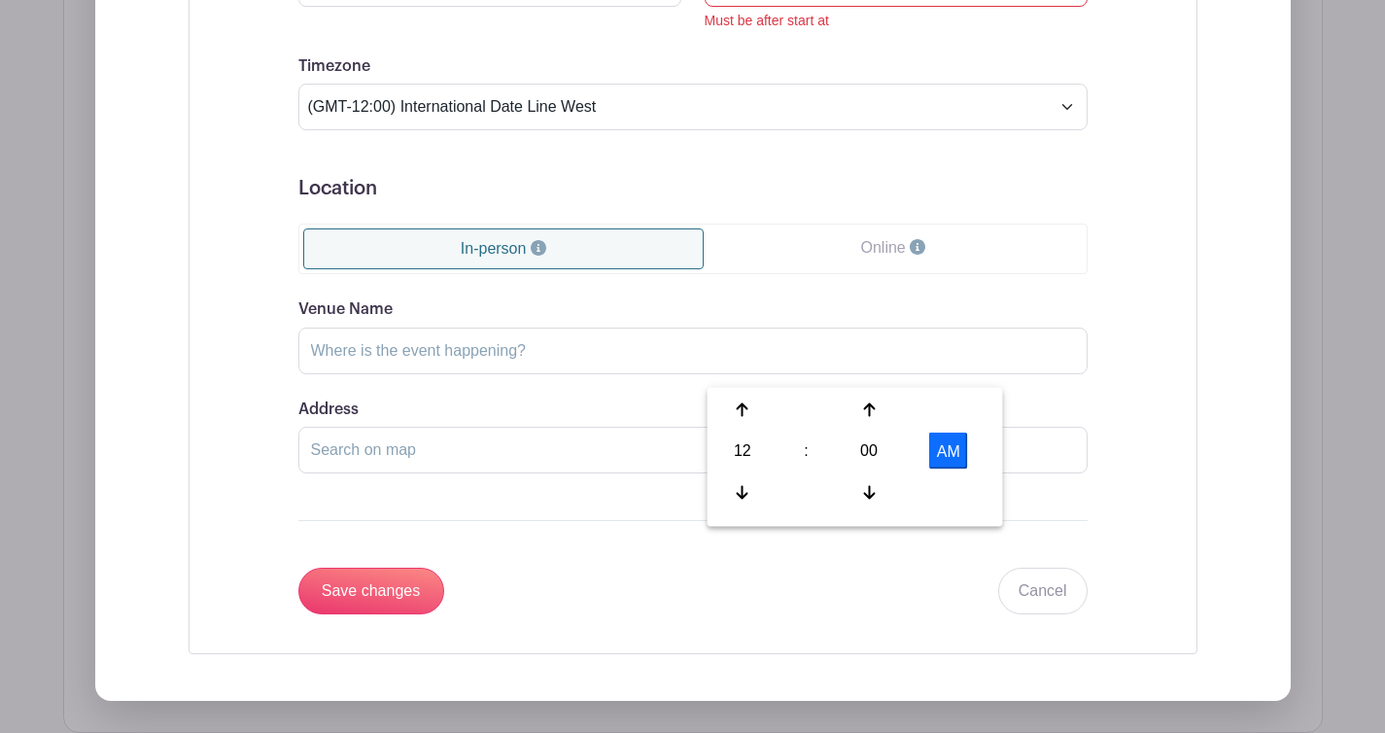
drag, startPoint x: 658, startPoint y: 244, endPoint x: 1009, endPoint y: 471, distance: 417.7
click at [968, 470] on button "AM" at bounding box center [948, 451] width 39 height 37
click at [728, 464] on div "12" at bounding box center [743, 451] width 63 height 37
click at [993, 414] on div "03" at bounding box center [959, 410] width 65 height 37
type input "3:00 PM"
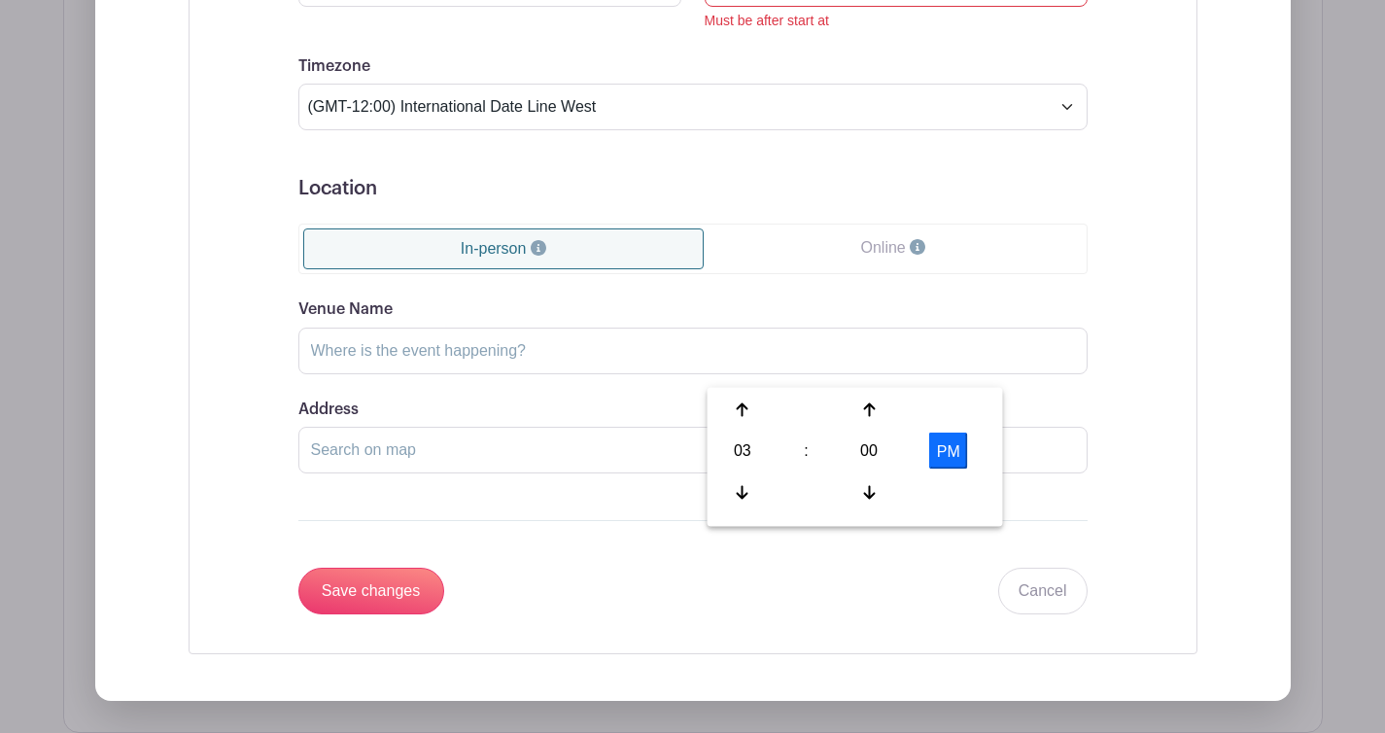
click at [1166, 420] on div "Event Date Start Date Sep 13 2025 Repeats Does not repeat Daily Weekly Monthly …" at bounding box center [693, 42] width 1009 height 1222
click at [1059, 531] on div "Event Date Start Date Sep 13 2025 Repeats Does not repeat Daily Weekly Monthly …" at bounding box center [693, 42] width 883 height 1189
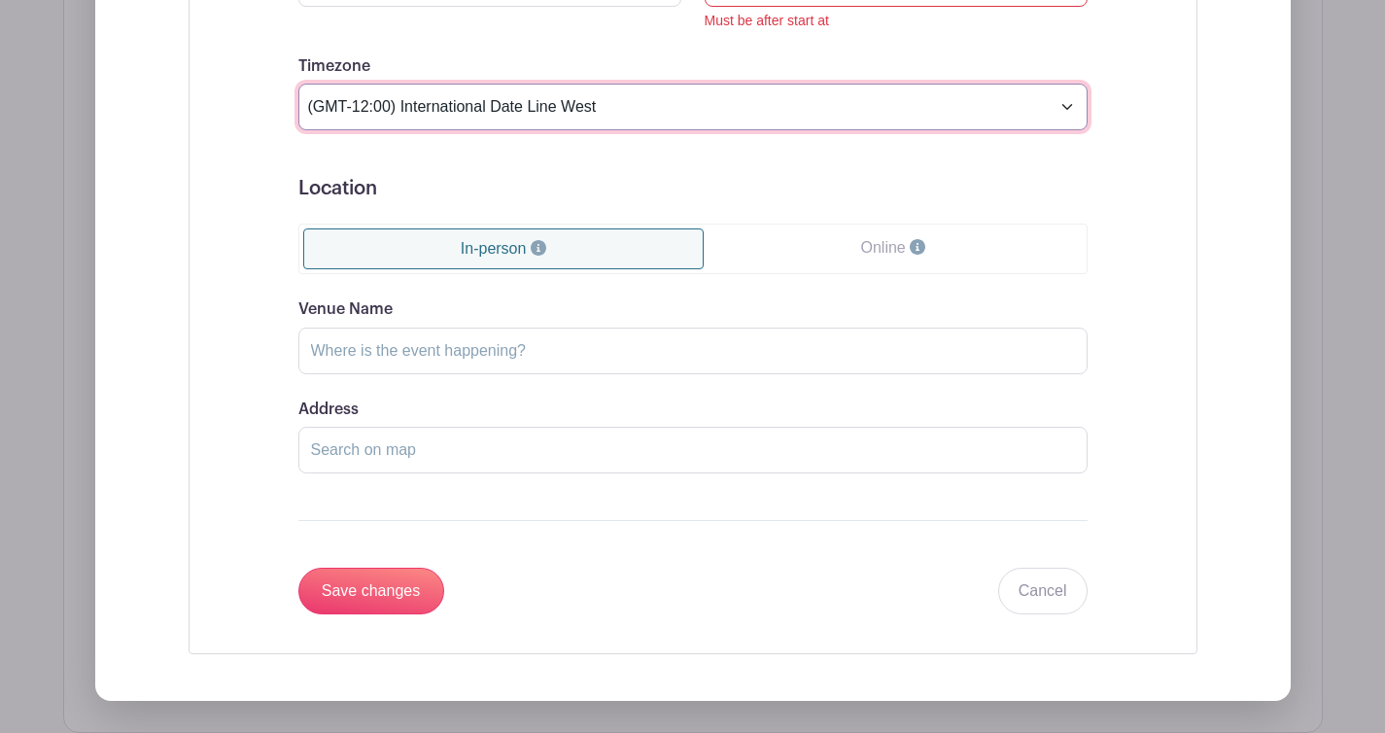
click at [883, 130] on select "(GMT-12:00) International Date Line West (GMT-11:00) American Samoa (GMT-11:00)…" at bounding box center [692, 107] width 789 height 47
select select "Pacific Time (US & Canada)"
click at [351, 130] on select "(GMT-12:00) International Date Line West (GMT-11:00) American Samoa (GMT-11:00)…" at bounding box center [692, 107] width 789 height 47
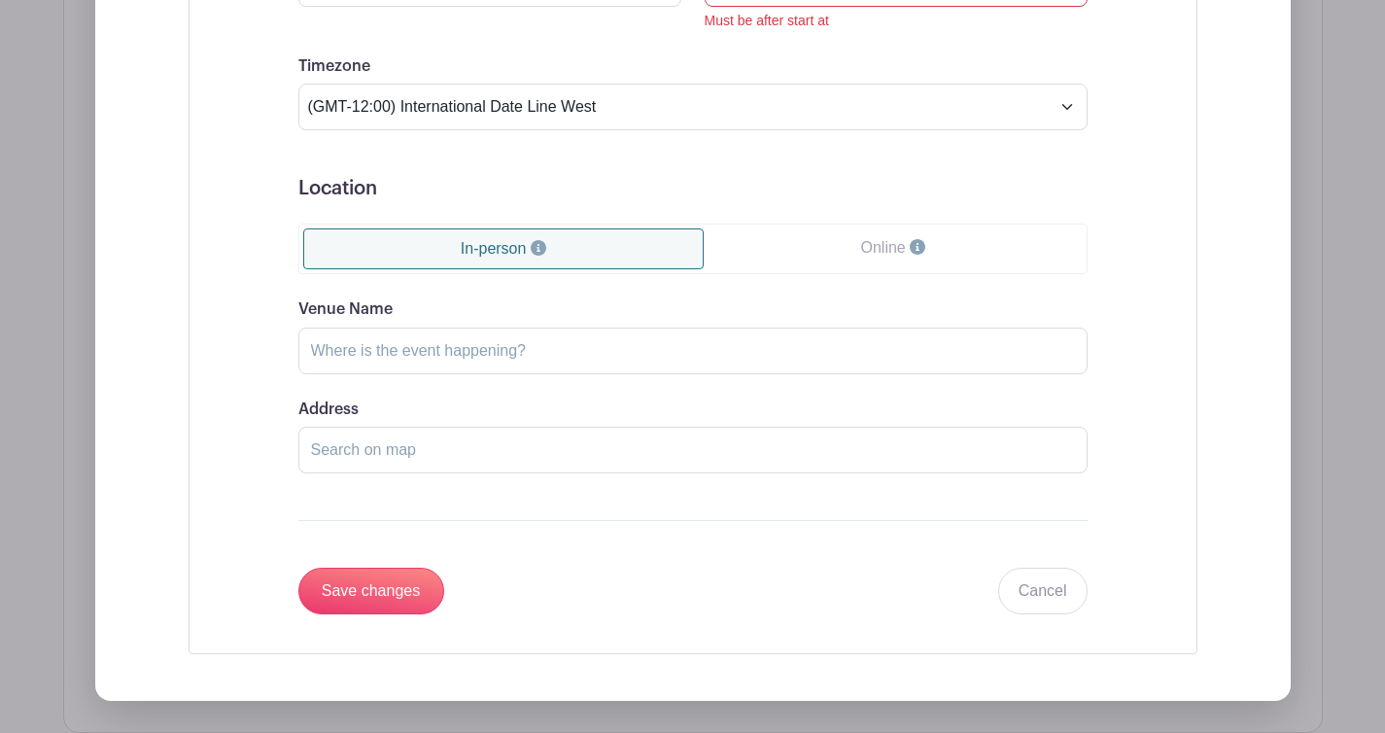
click at [1098, 577] on div "Event Date Start Date Sep 13 2025 Repeats Does not repeat Daily Weekly Monthly …" at bounding box center [693, 42] width 1009 height 1222
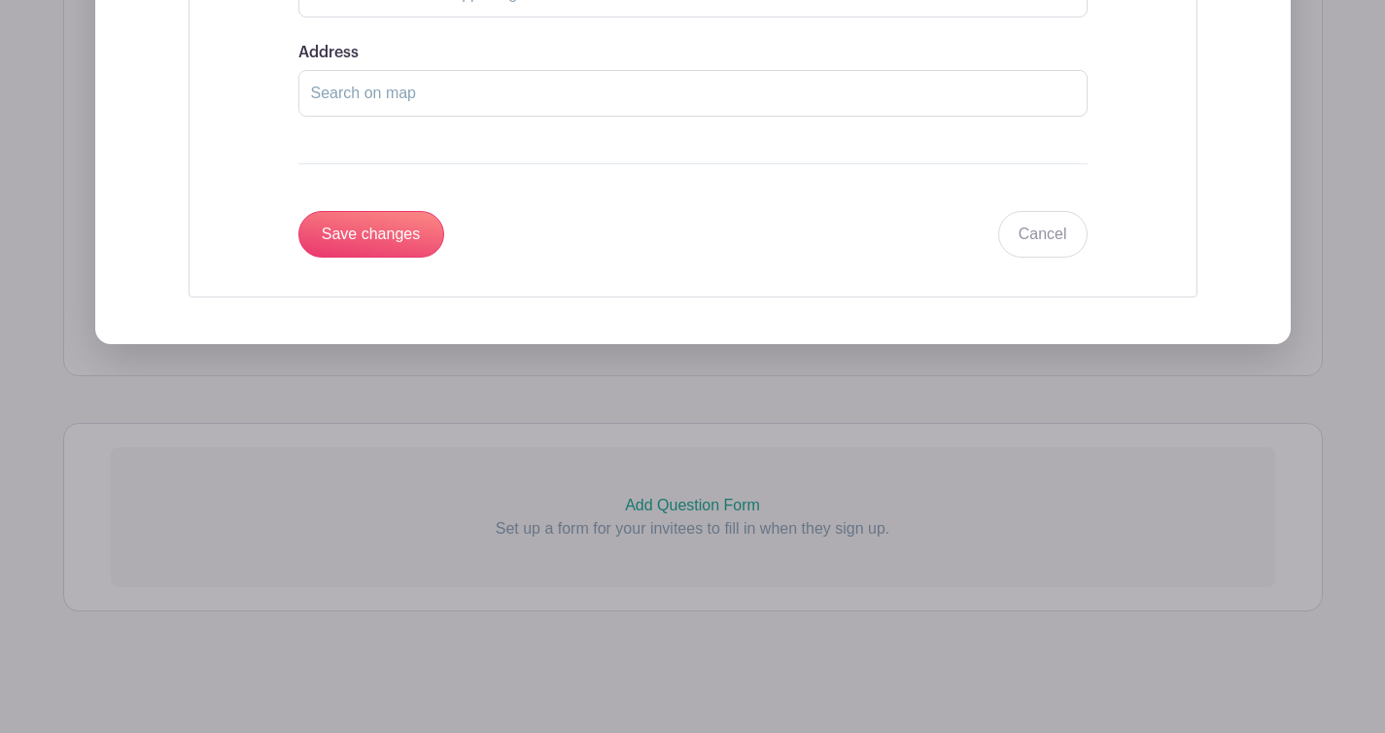
click at [444, 258] on input "Save changes" at bounding box center [371, 234] width 146 height 47
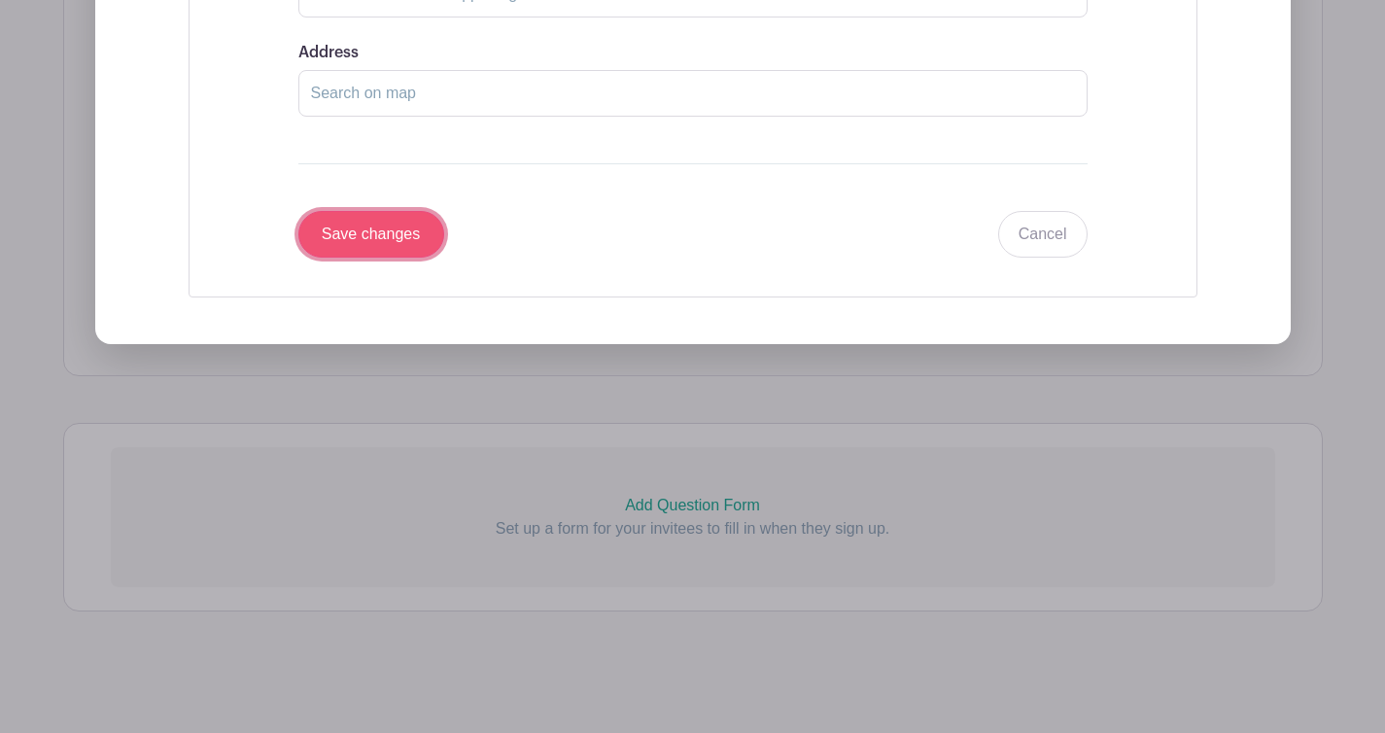
click at [444, 258] on input "Save changes" at bounding box center [371, 234] width 146 height 47
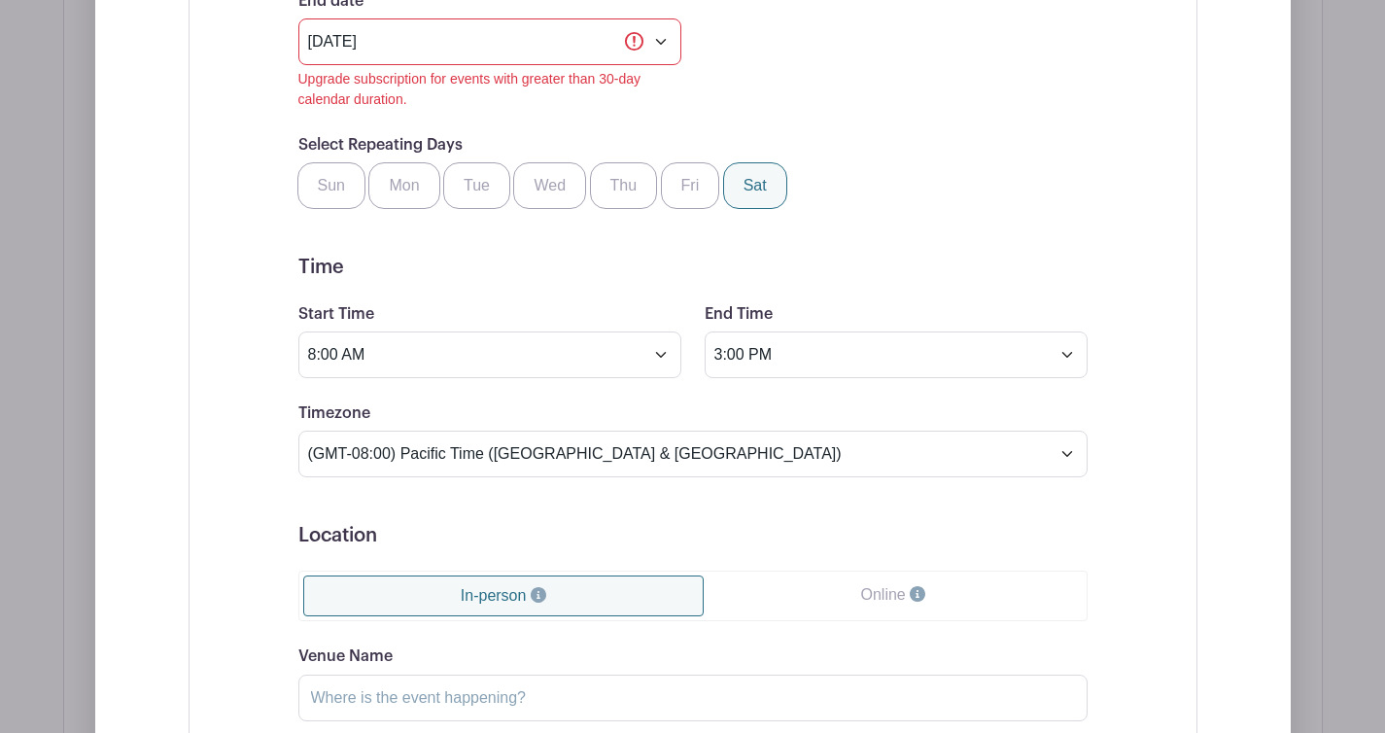
scroll to position [1409, 0]
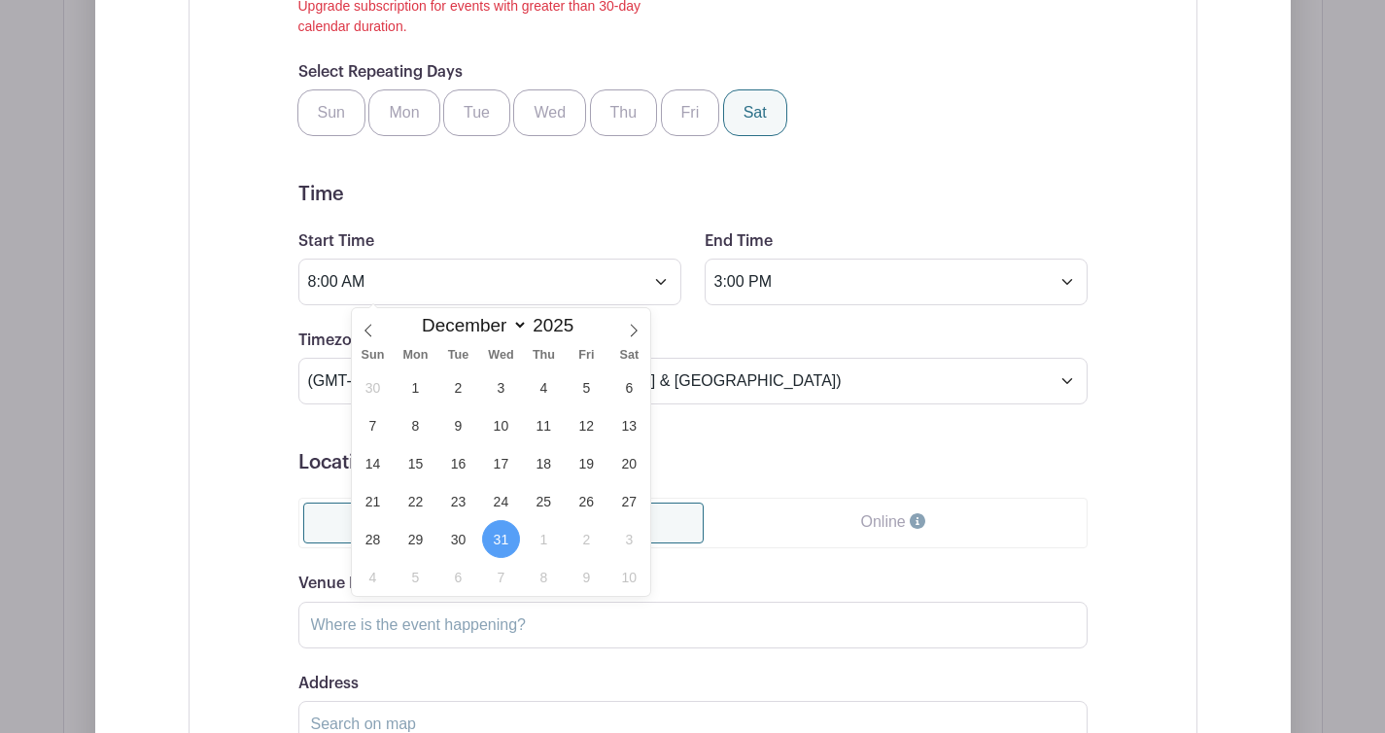
click at [374, 337] on icon at bounding box center [369, 331] width 14 height 14
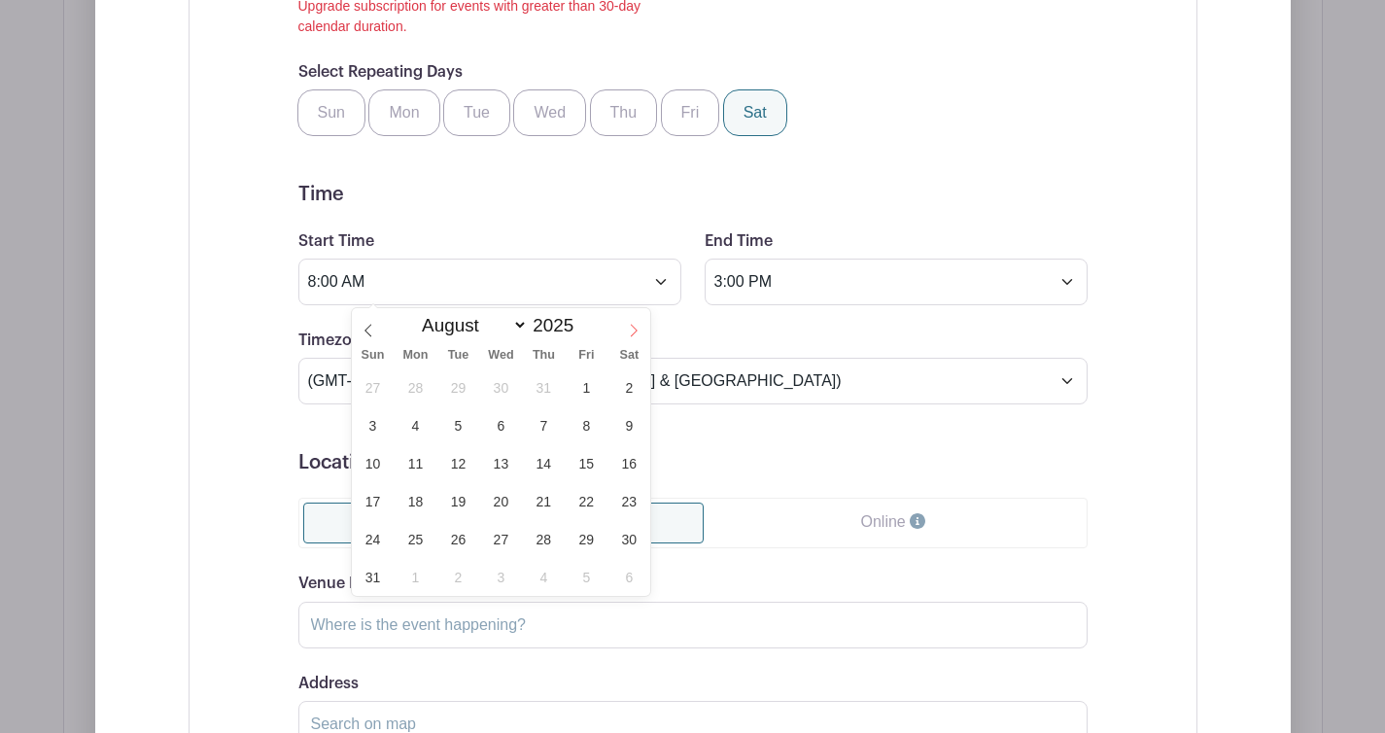
click at [635, 332] on icon at bounding box center [634, 331] width 14 height 14
select select "9"
click at [585, 429] on span "10" at bounding box center [587, 425] width 38 height 38
type input "Oct 10 2025"
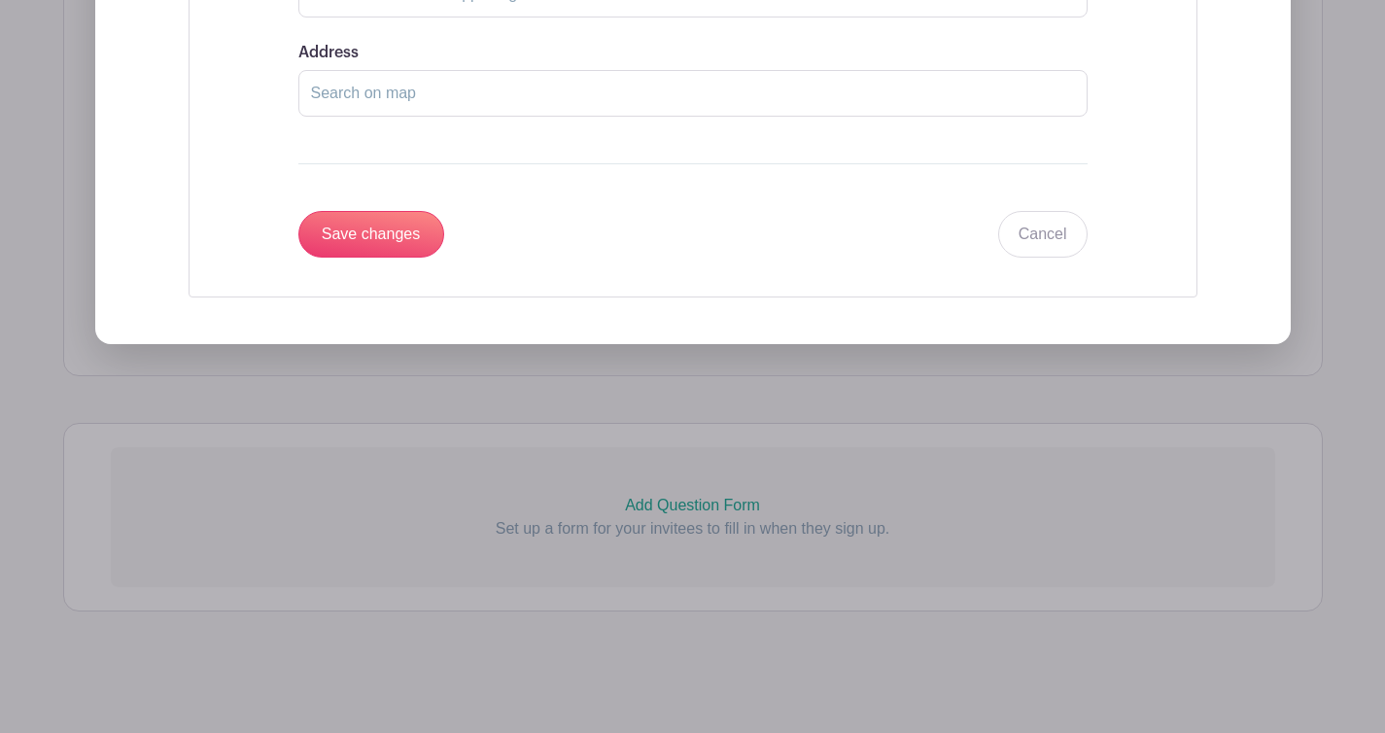
scroll to position [2620, 0]
click at [444, 211] on input "Save changes" at bounding box center [371, 234] width 146 height 47
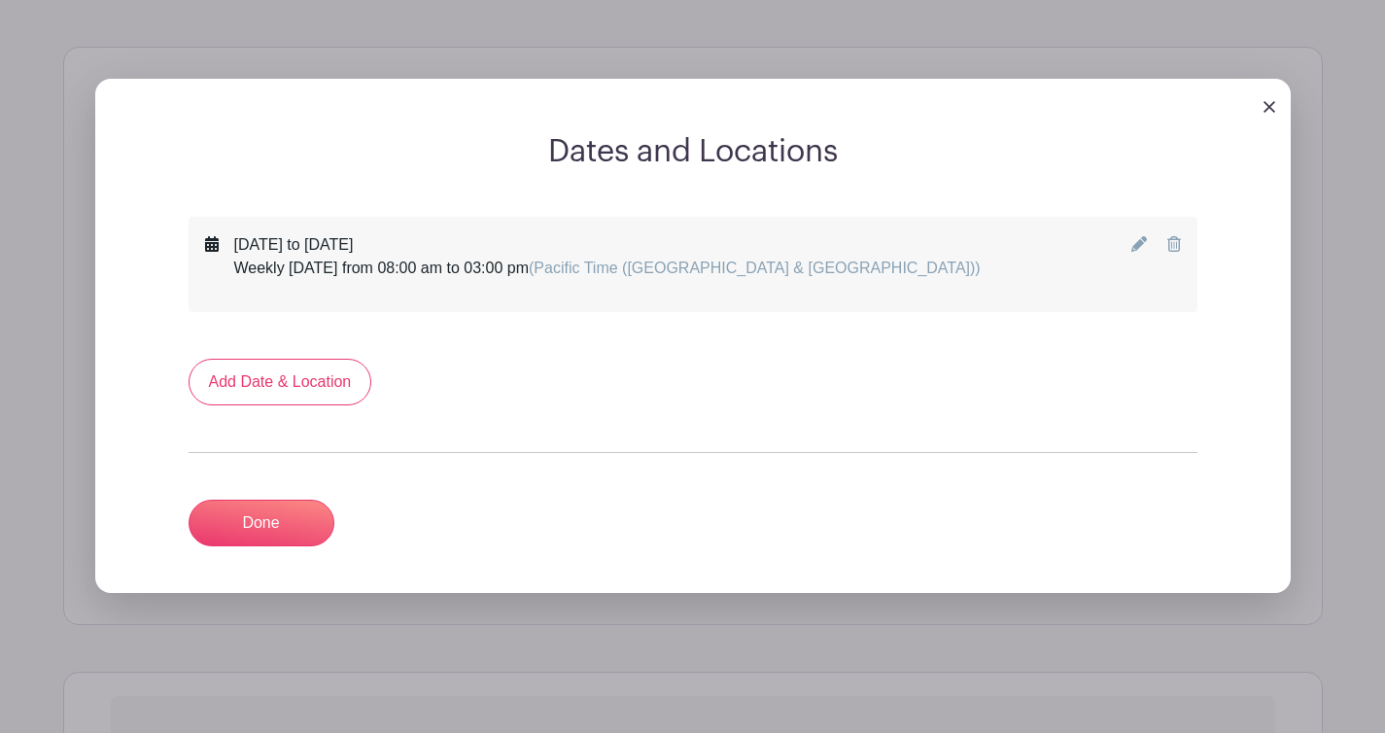
scroll to position [1104, 0]
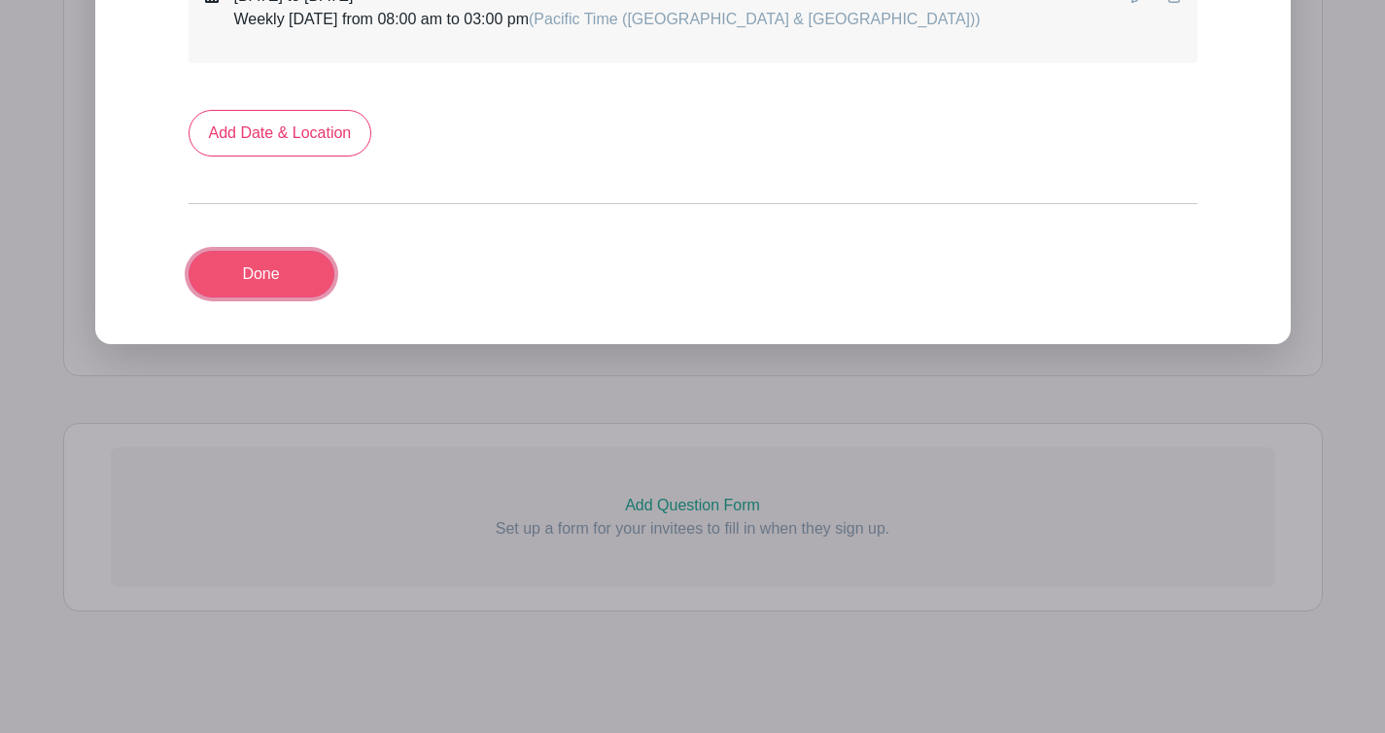
click at [269, 297] on link "Done" at bounding box center [262, 274] width 146 height 47
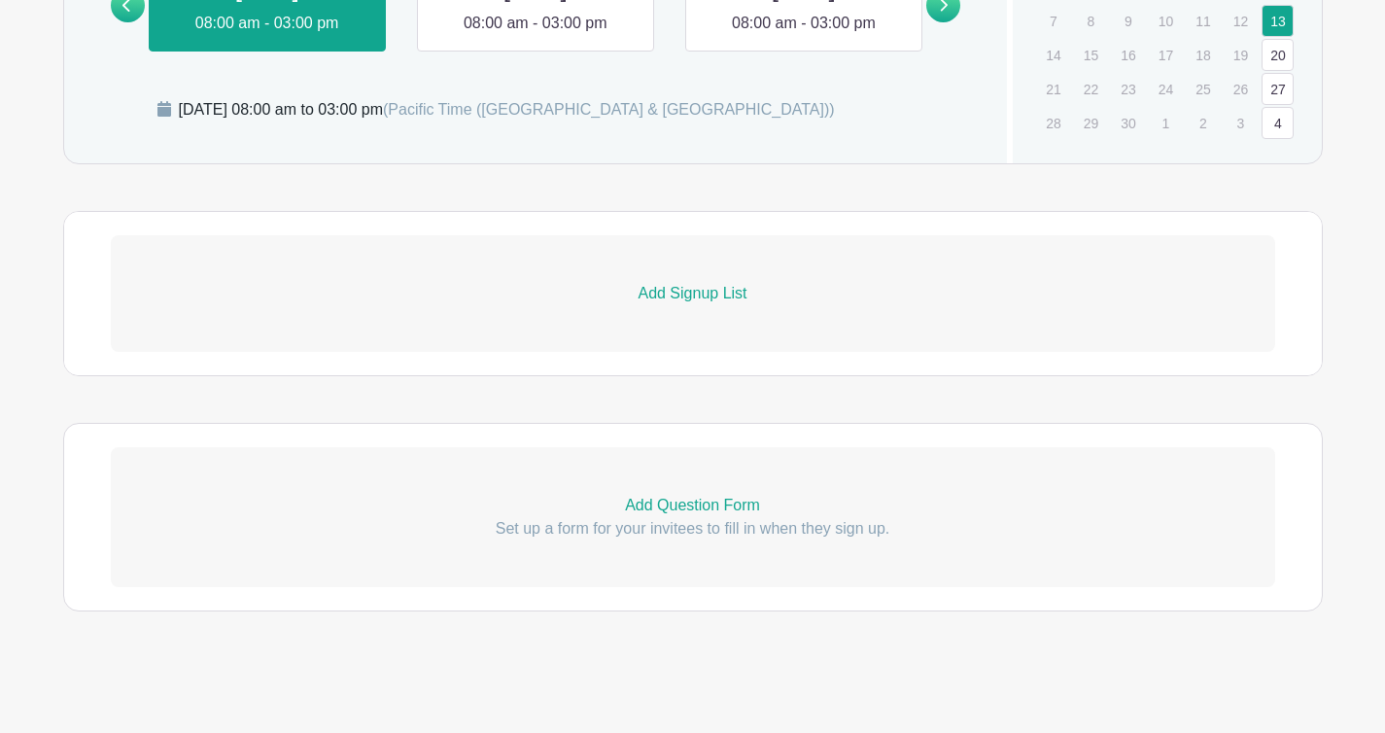
scroll to position [1392, 0]
click at [685, 282] on p "Add Signup List" at bounding box center [693, 293] width 1165 height 23
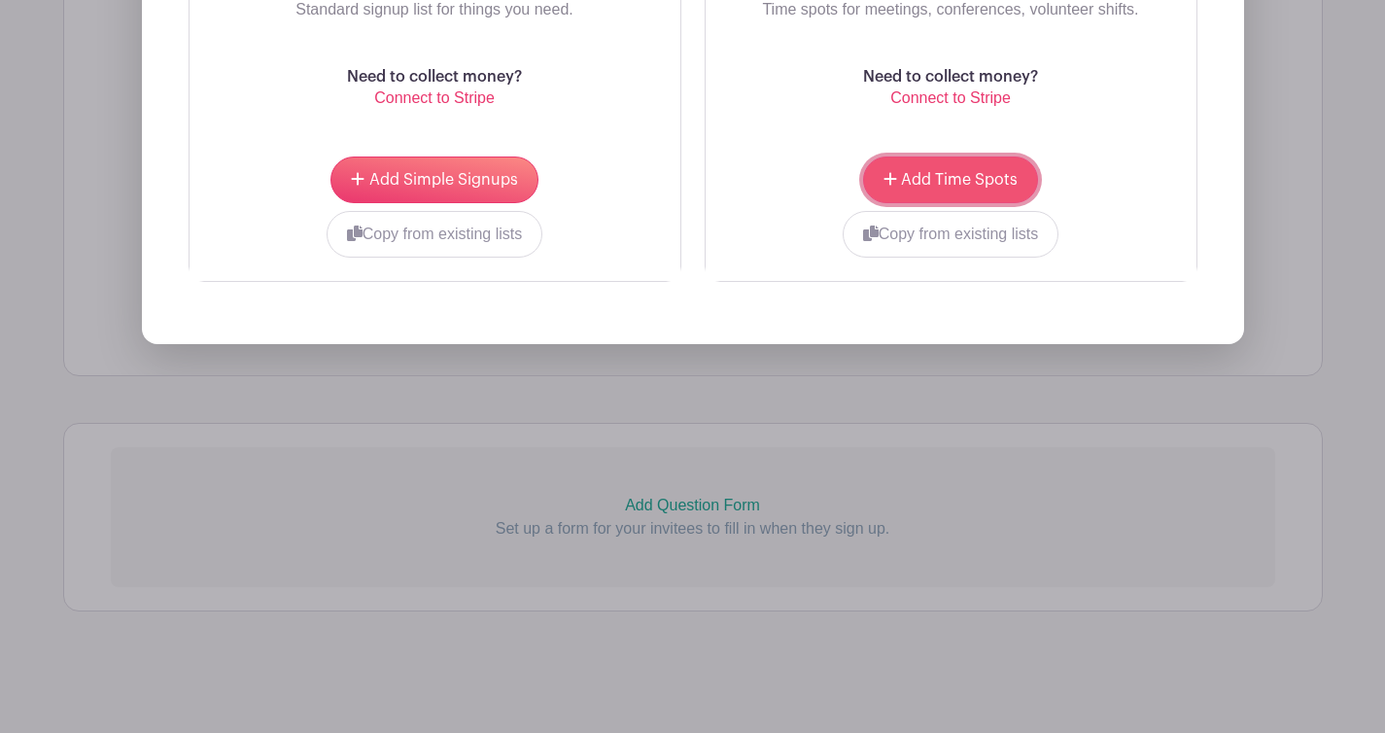
click at [955, 188] on span "Add Time Spots" at bounding box center [959, 180] width 117 height 16
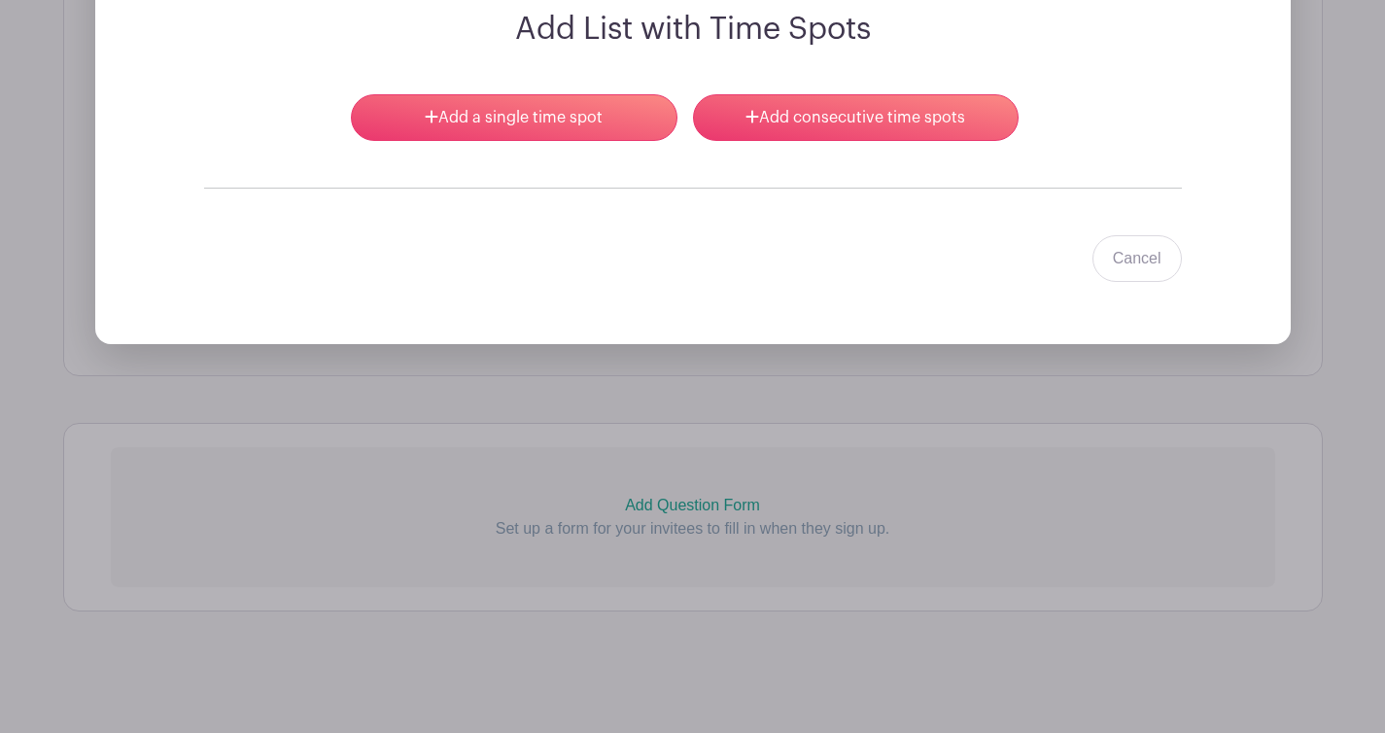
scroll to position [1594, 0]
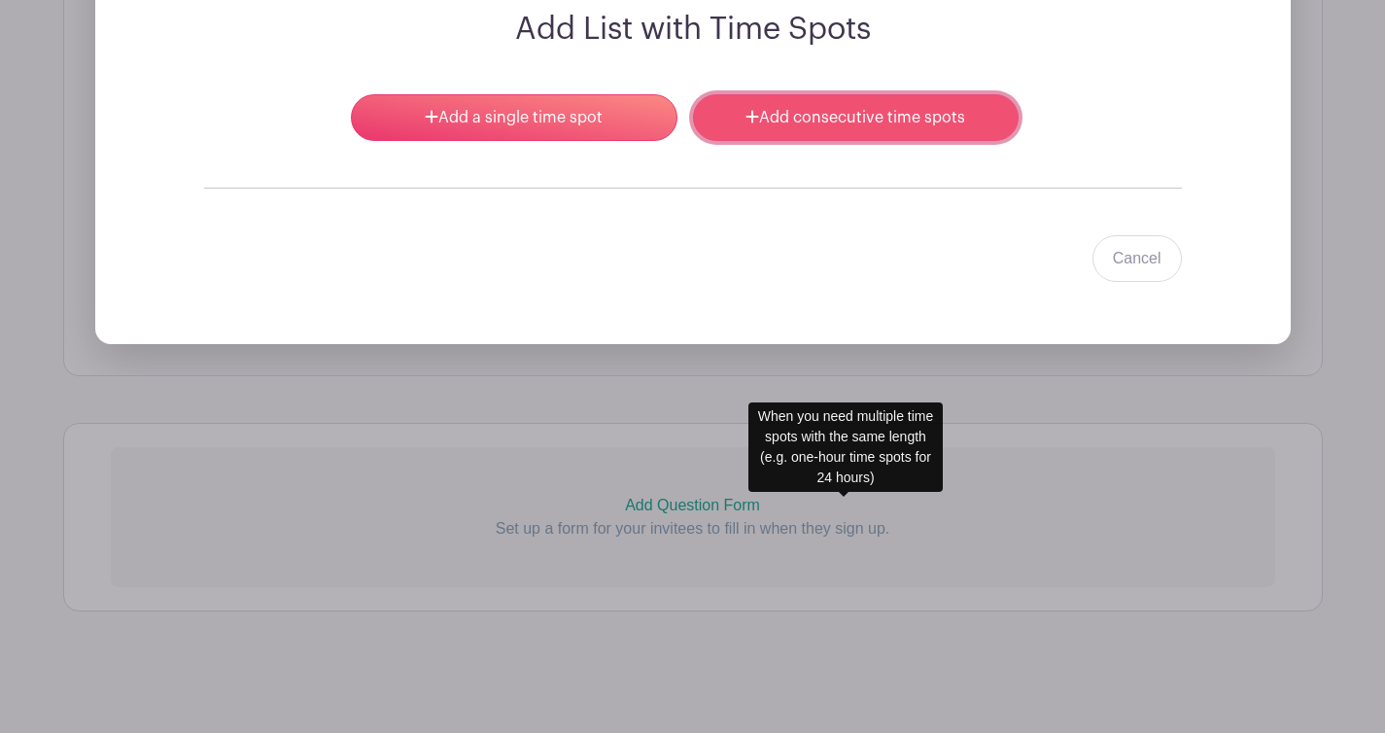
click at [855, 141] on link "Add consecutive time spots" at bounding box center [856, 117] width 326 height 47
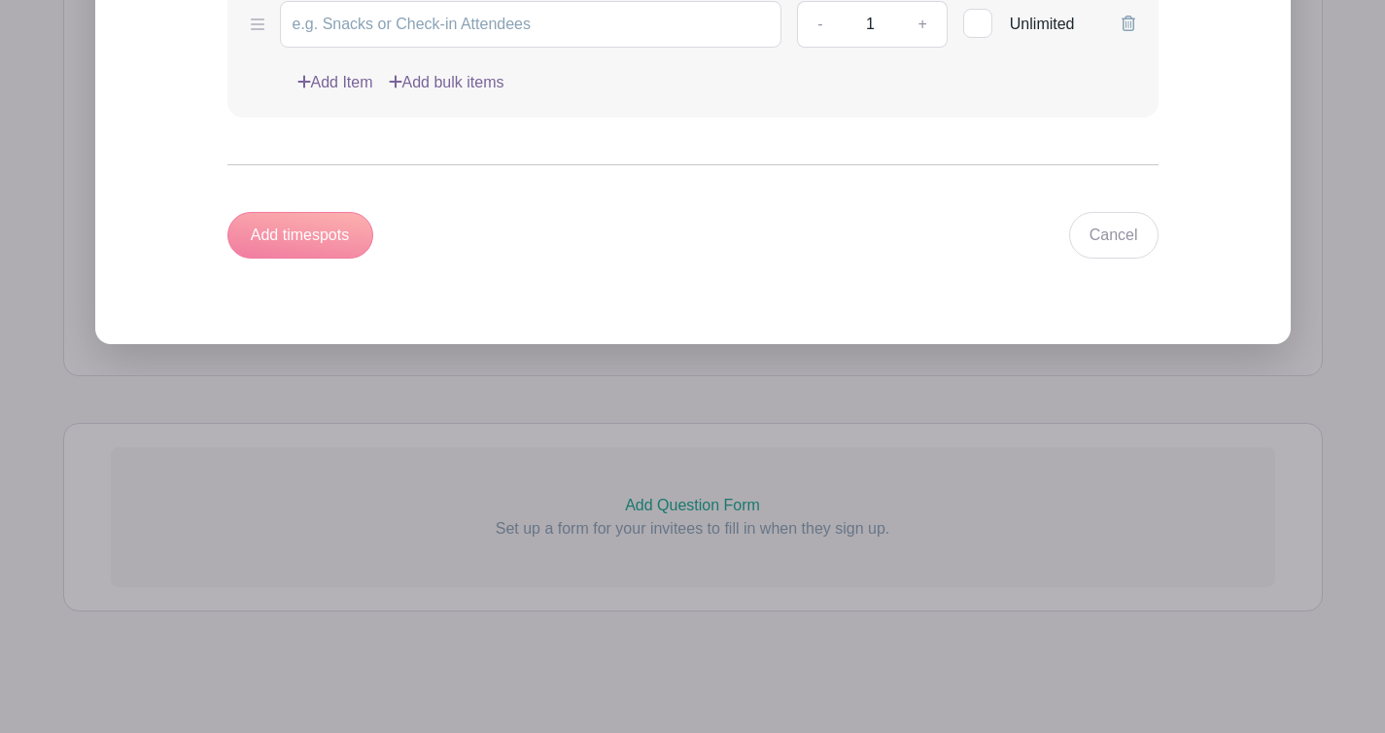
scroll to position [1973, 0]
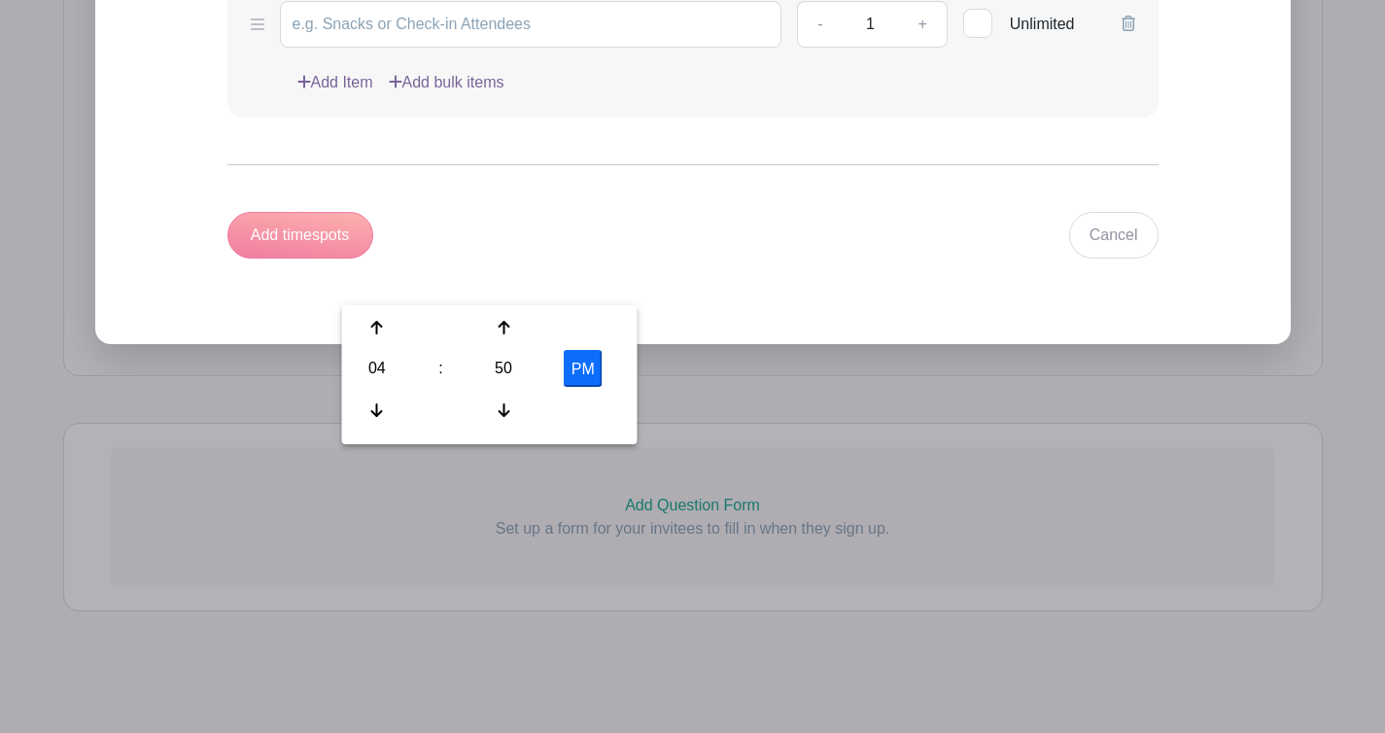
click at [625, 350] on div "PM" at bounding box center [583, 368] width 83 height 37
click at [603, 350] on button "PM" at bounding box center [583, 368] width 39 height 37
click at [384, 350] on div "04" at bounding box center [377, 368] width 63 height 37
click at [388, 392] on div "08" at bounding box center [378, 410] width 65 height 37
click at [536, 350] on div "50" at bounding box center [503, 368] width 63 height 37
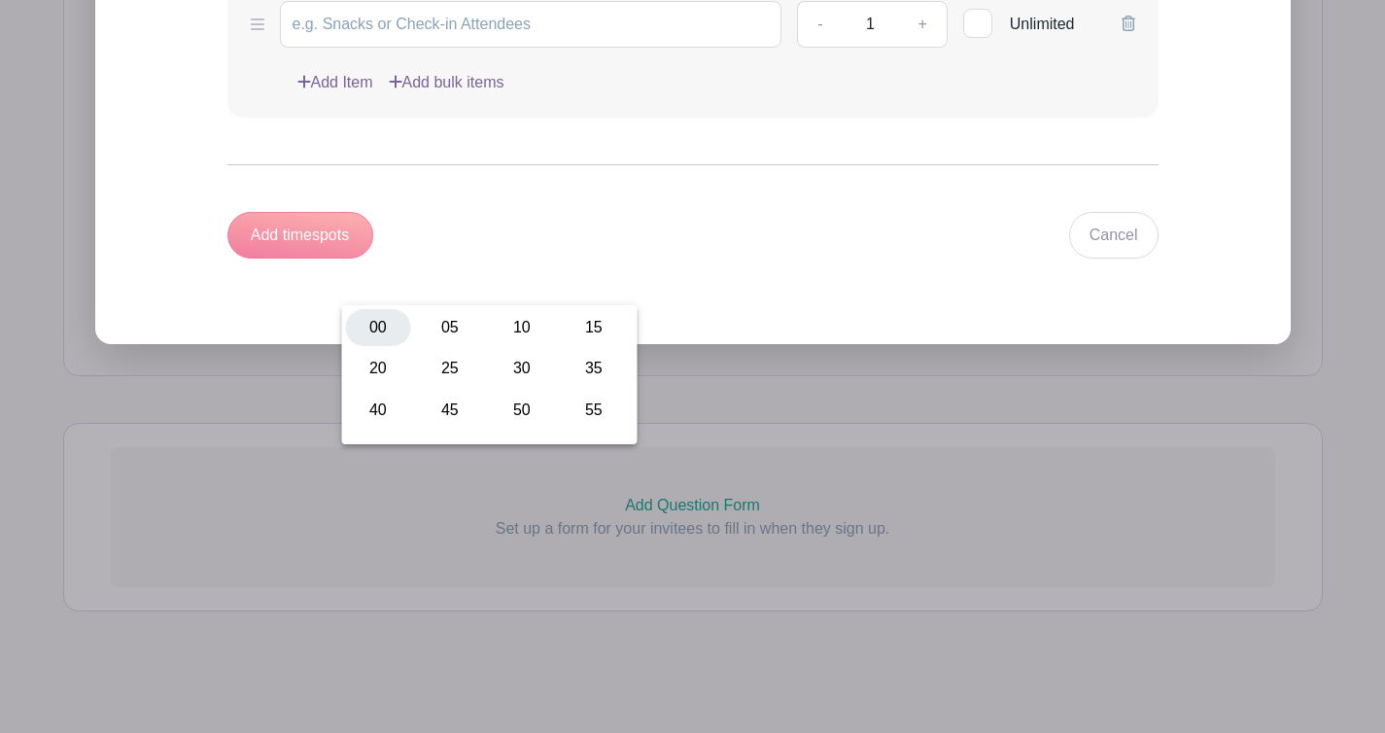
click at [411, 309] on div "00" at bounding box center [378, 327] width 65 height 37
type input "8:00 AM"
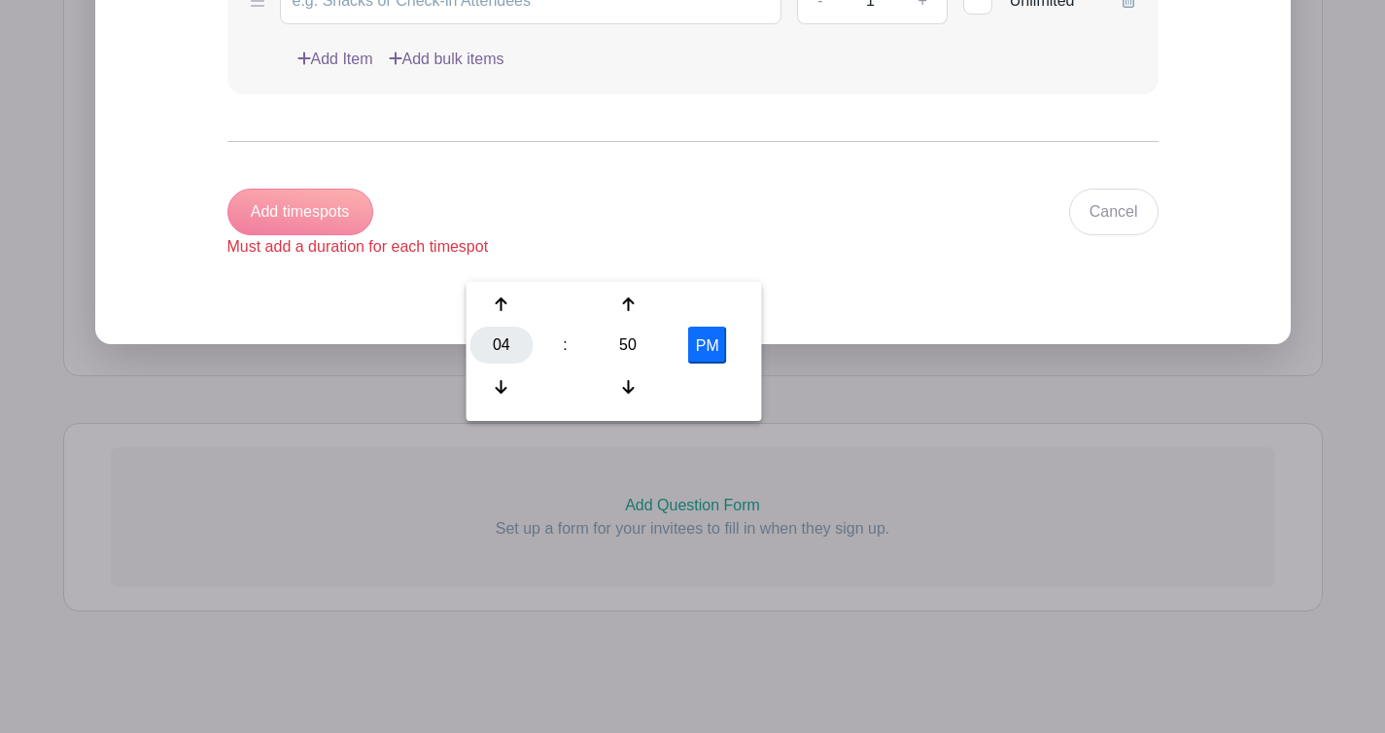
click at [498, 331] on div "04" at bounding box center [502, 345] width 63 height 37
click at [680, 286] on div "02" at bounding box center [646, 304] width 65 height 37
type input "2:50 PM"
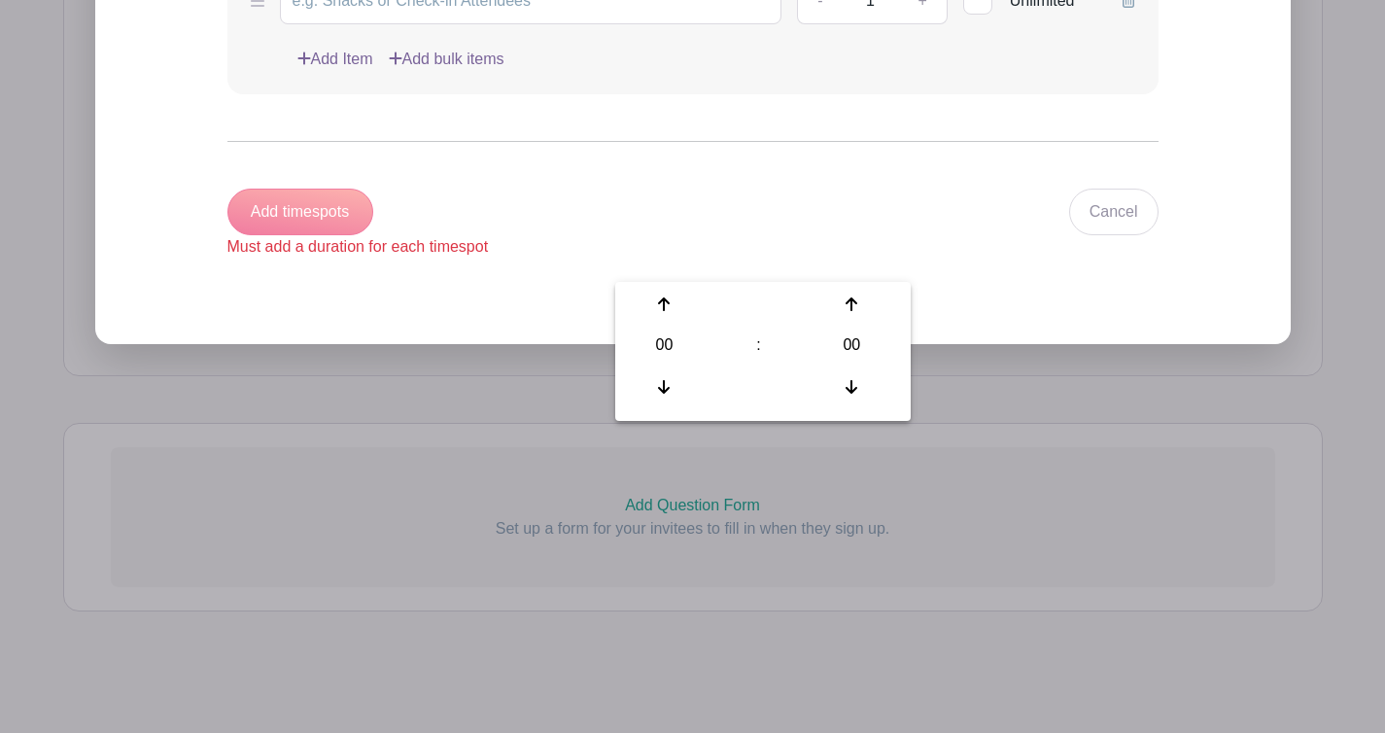
drag, startPoint x: 765, startPoint y: 218, endPoint x: 664, endPoint y: 206, distance: 101.8
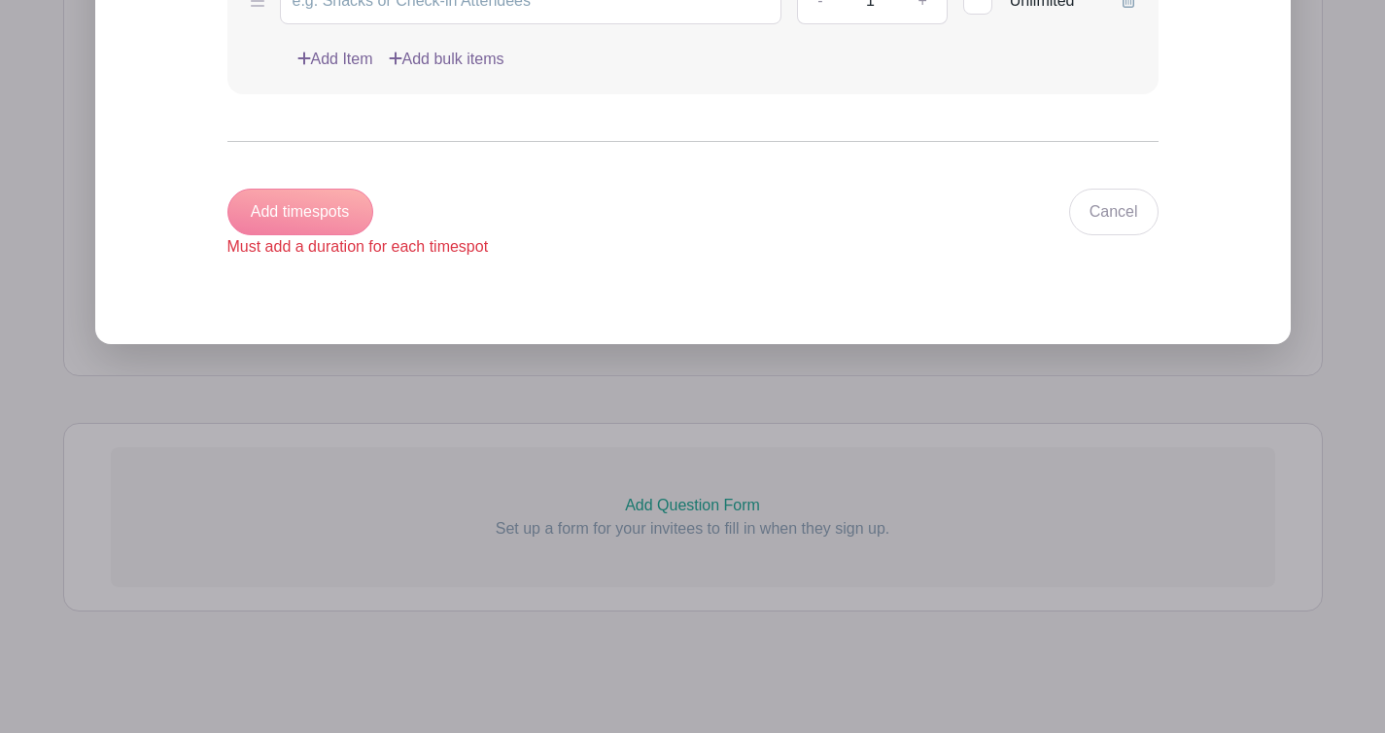
type input "1:00"
type input "Add 7 timespots"
click at [400, 259] on div "Add 7 timespots Please enter a valid time format (HH:MM) for duration" at bounding box center [411, 224] width 369 height 70
click at [619, 24] on input "Item Name" at bounding box center [531, 1] width 503 height 47
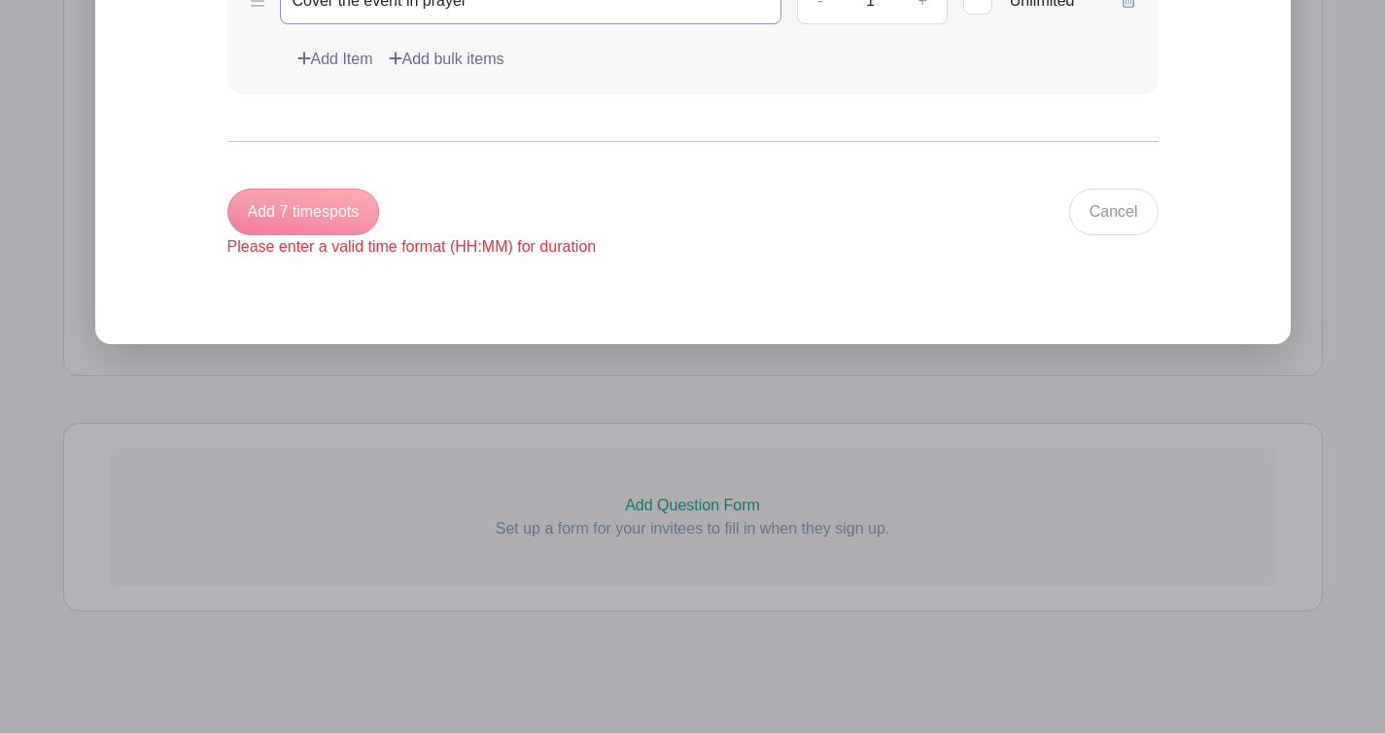
type input "Cover the event in prayer"
click at [336, 259] on div "Add 7 timespots Please enter a valid time format (HH:MM) for duration" at bounding box center [411, 224] width 369 height 70
click at [762, 71] on div "Add Item Add bulk items" at bounding box center [716, 59] width 838 height 23
click at [963, 15] on div at bounding box center [977, -1] width 29 height 29
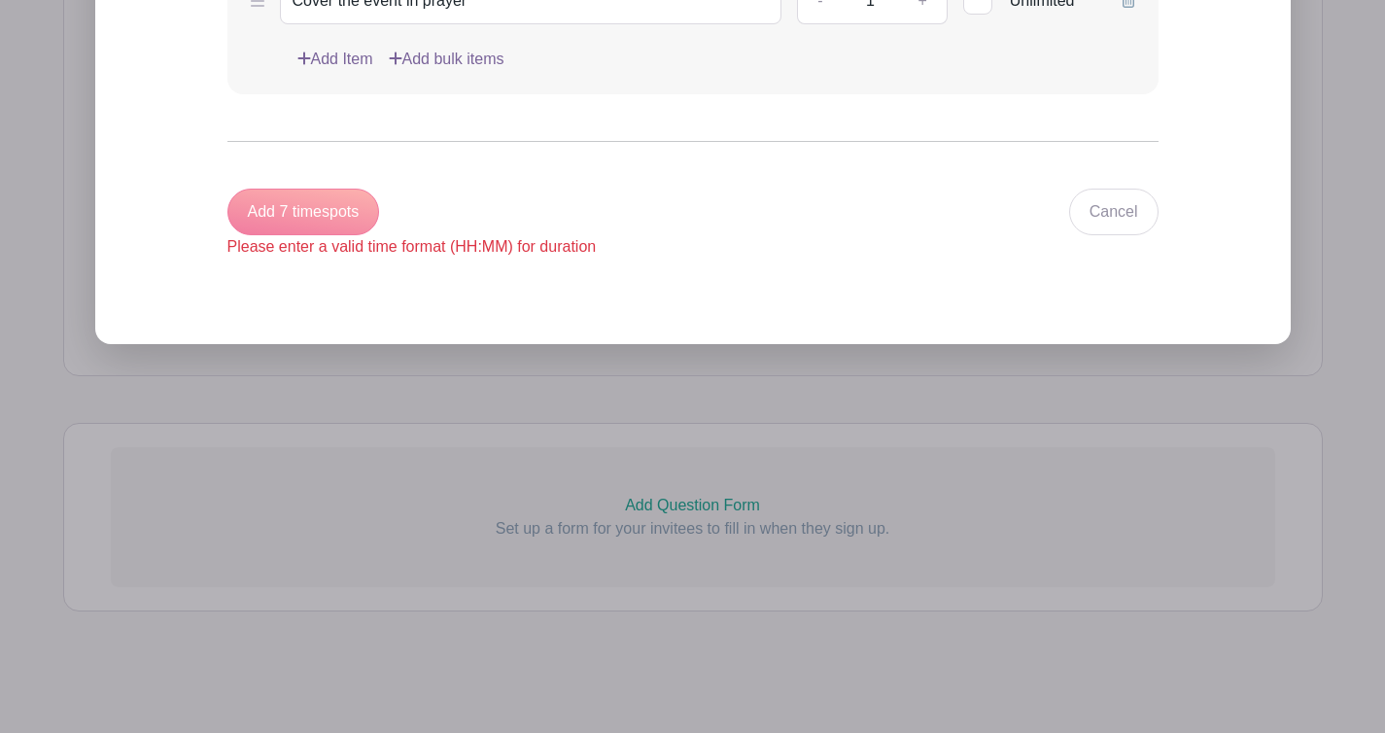
checkbox input "true"
click at [327, 259] on div "Add 7 timespots Please enter a valid time format (HH:MM) for duration" at bounding box center [411, 224] width 369 height 70
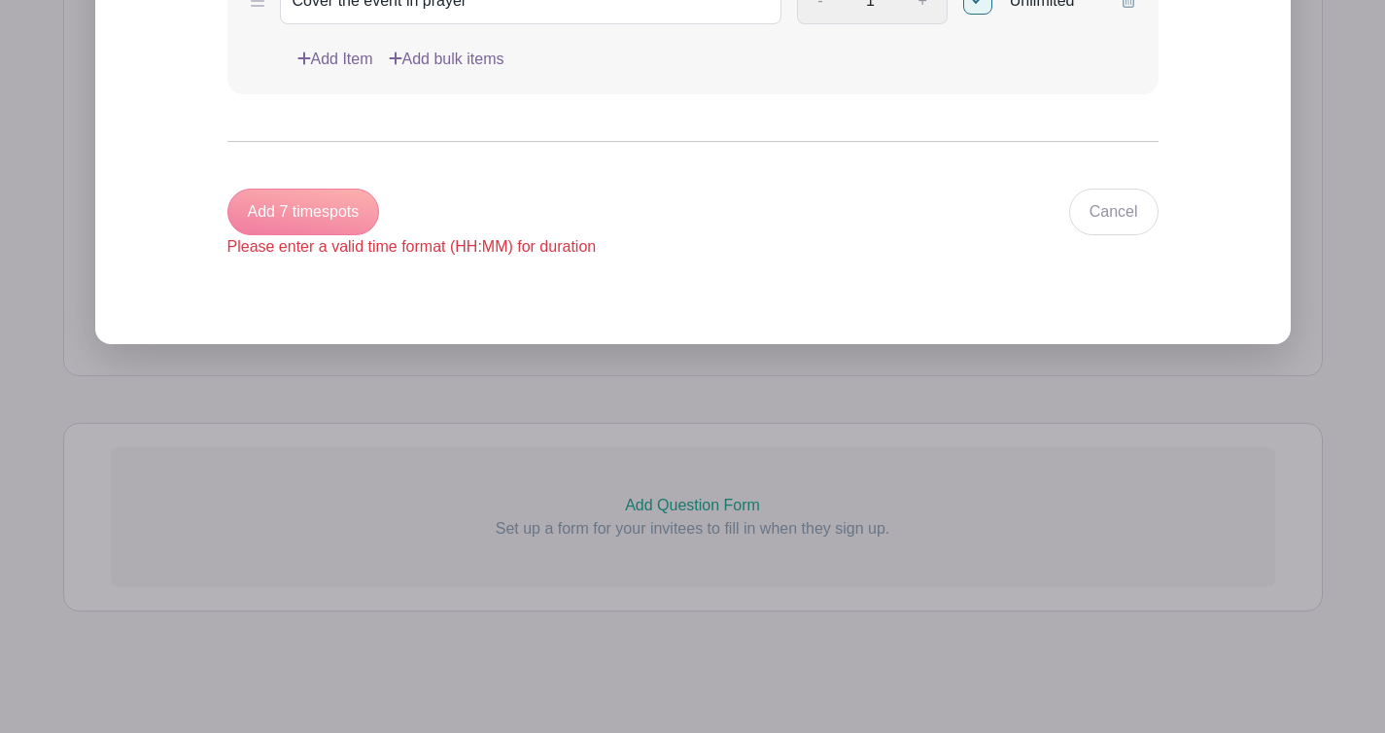
click at [433, 259] on div "Add 7 timespots Please enter a valid time format (HH:MM) for duration" at bounding box center [411, 224] width 369 height 70
click at [361, 259] on div "Add 7 timespots Please enter a valid time format (HH:MM) for duration" at bounding box center [411, 224] width 369 height 70
type input "Prayer Warrior"
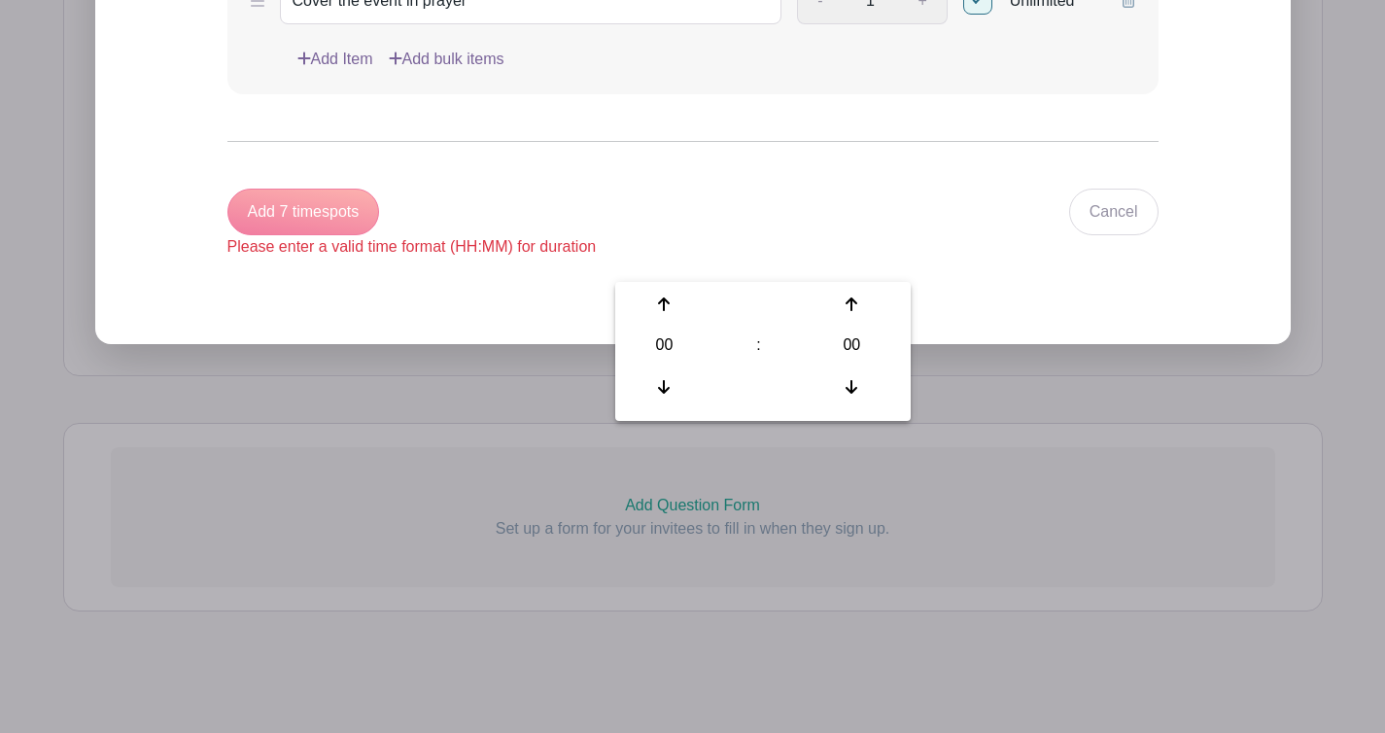
drag, startPoint x: 758, startPoint y: 191, endPoint x: 676, endPoint y: 186, distance: 82.8
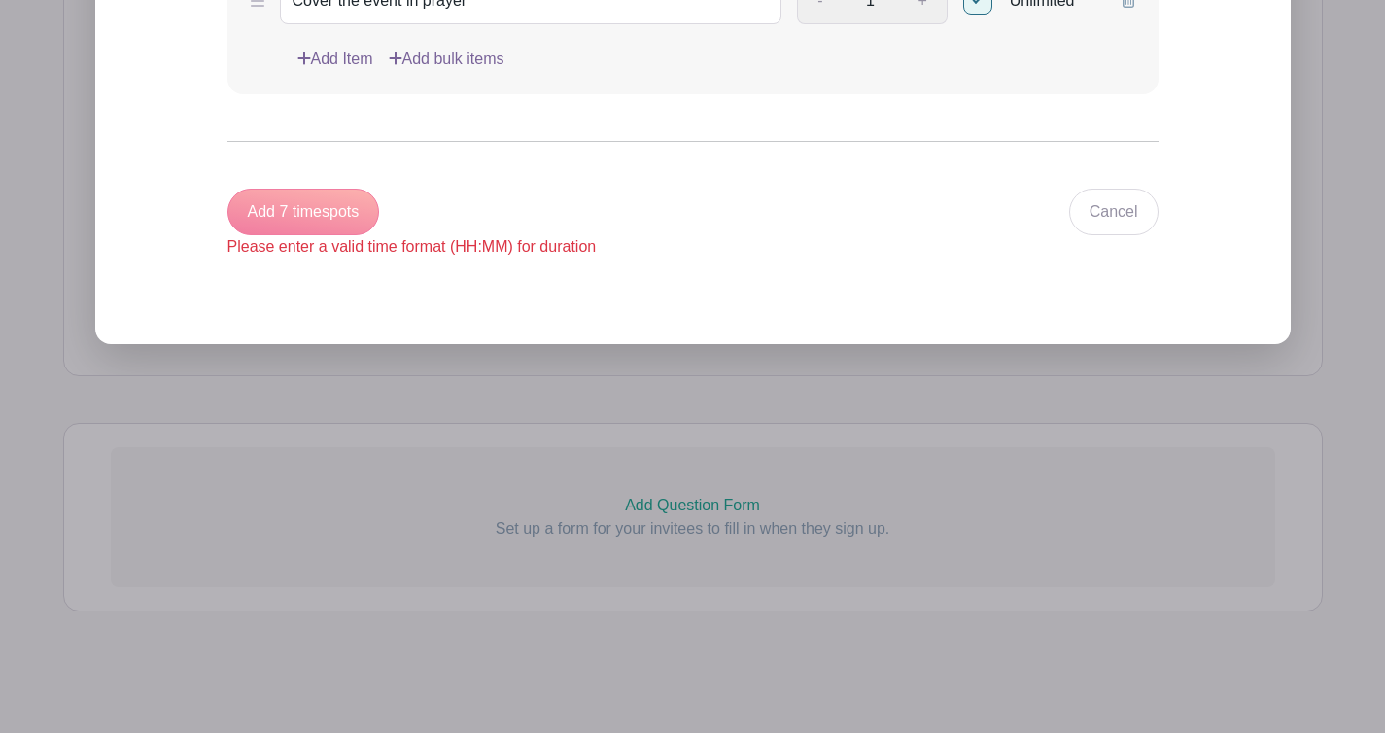
type input "00:00"
type input "Add timespots"
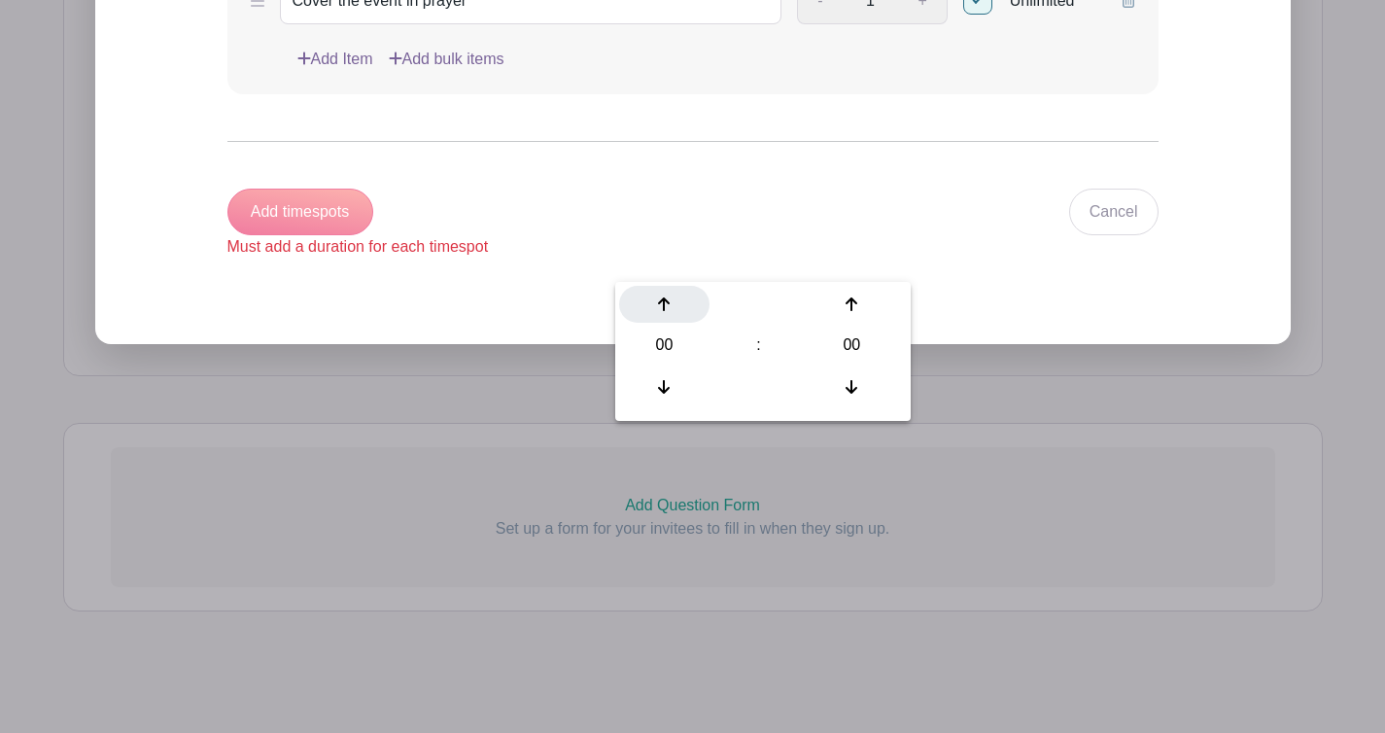
click at [670, 296] on icon at bounding box center [664, 304] width 12 height 16
type input "01:00"
type input "Add 7 timespots"
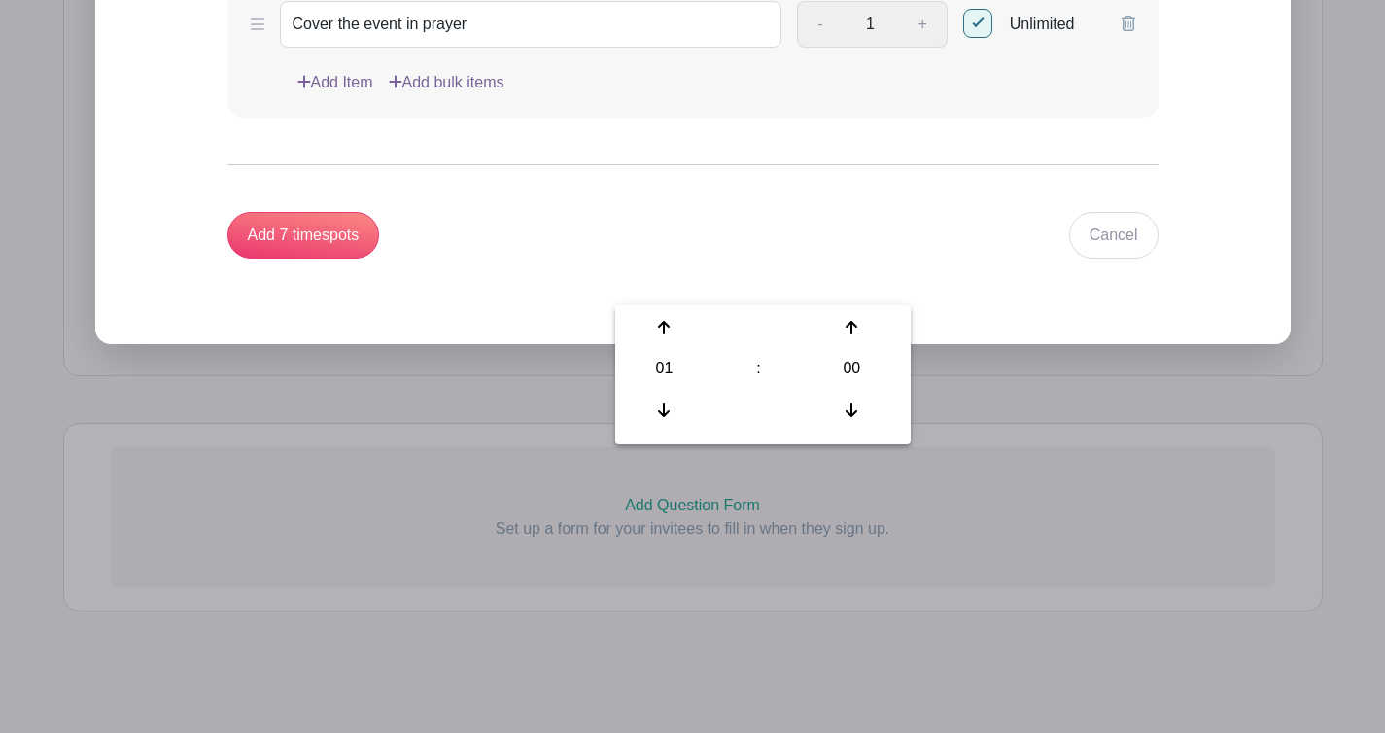
click at [552, 118] on div "Time Spot Items Item Name Cover the event in prayer Amount Needed - 1 + Unlimit…" at bounding box center [692, 2] width 931 height 230
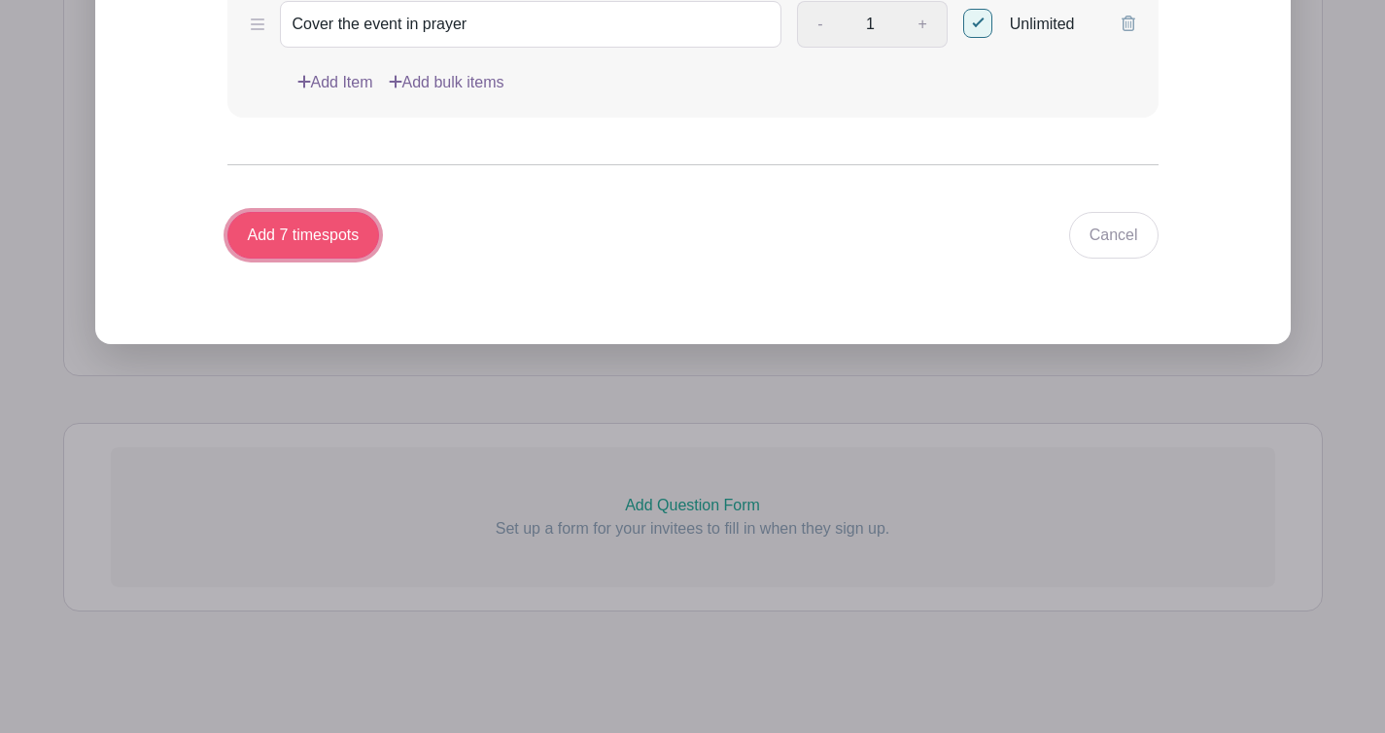
click at [379, 259] on input "Add 7 timespots" at bounding box center [303, 235] width 153 height 47
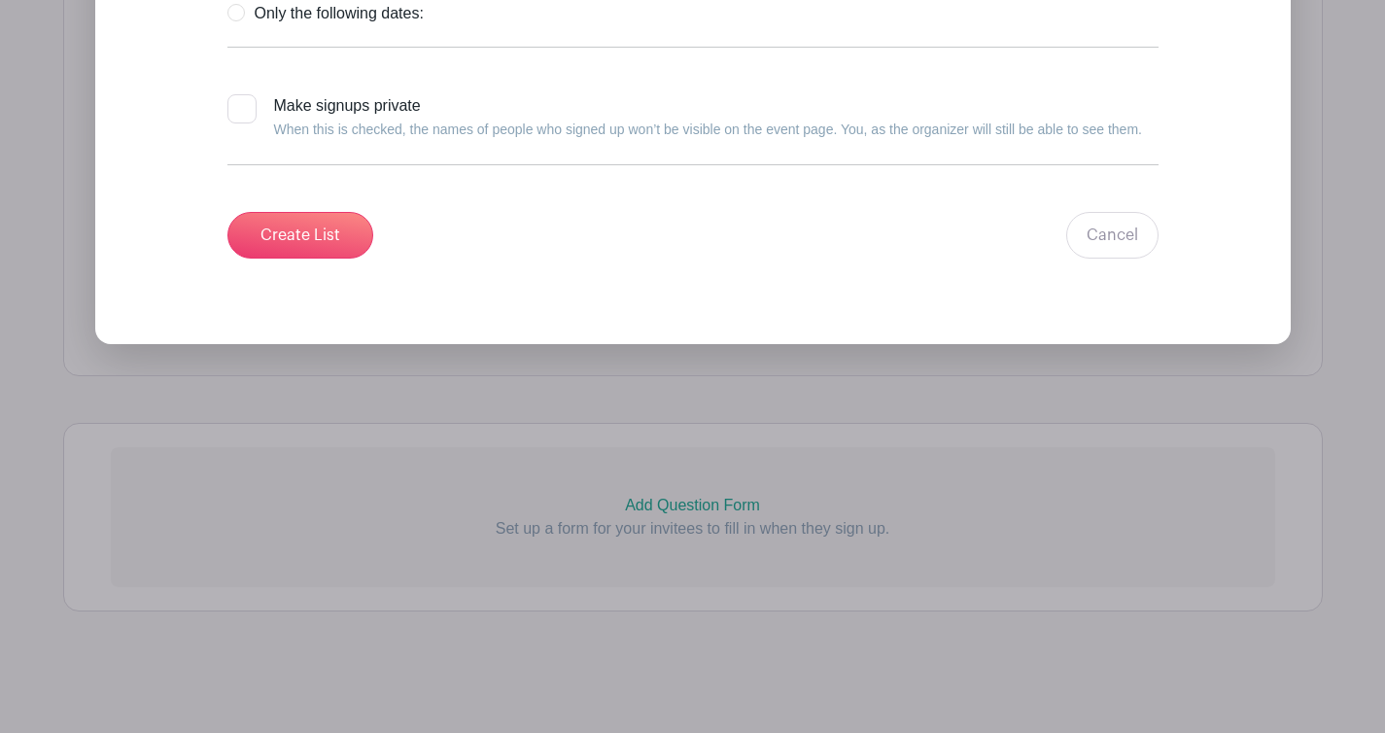
scroll to position [5409, 0]
radio input "true"
click at [365, 259] on input "Create List" at bounding box center [300, 235] width 146 height 47
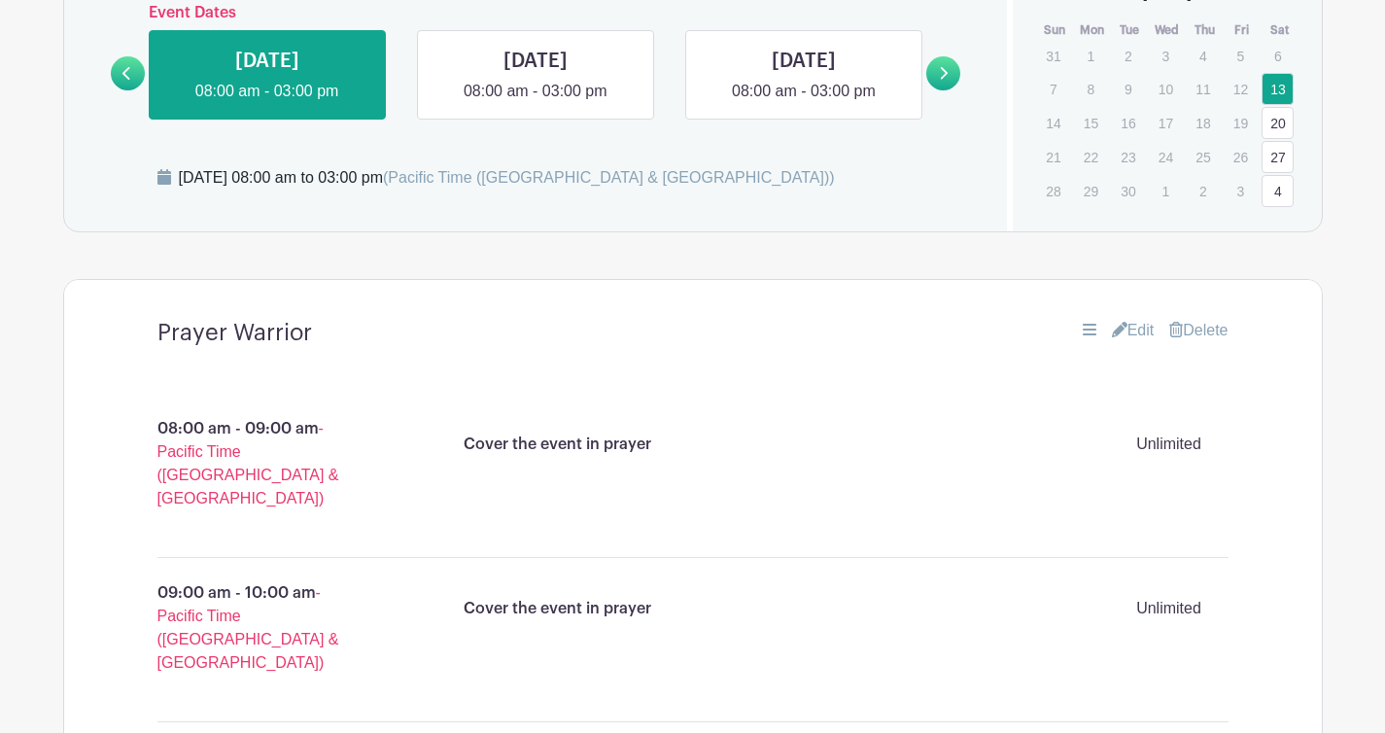
scroll to position [924, 0]
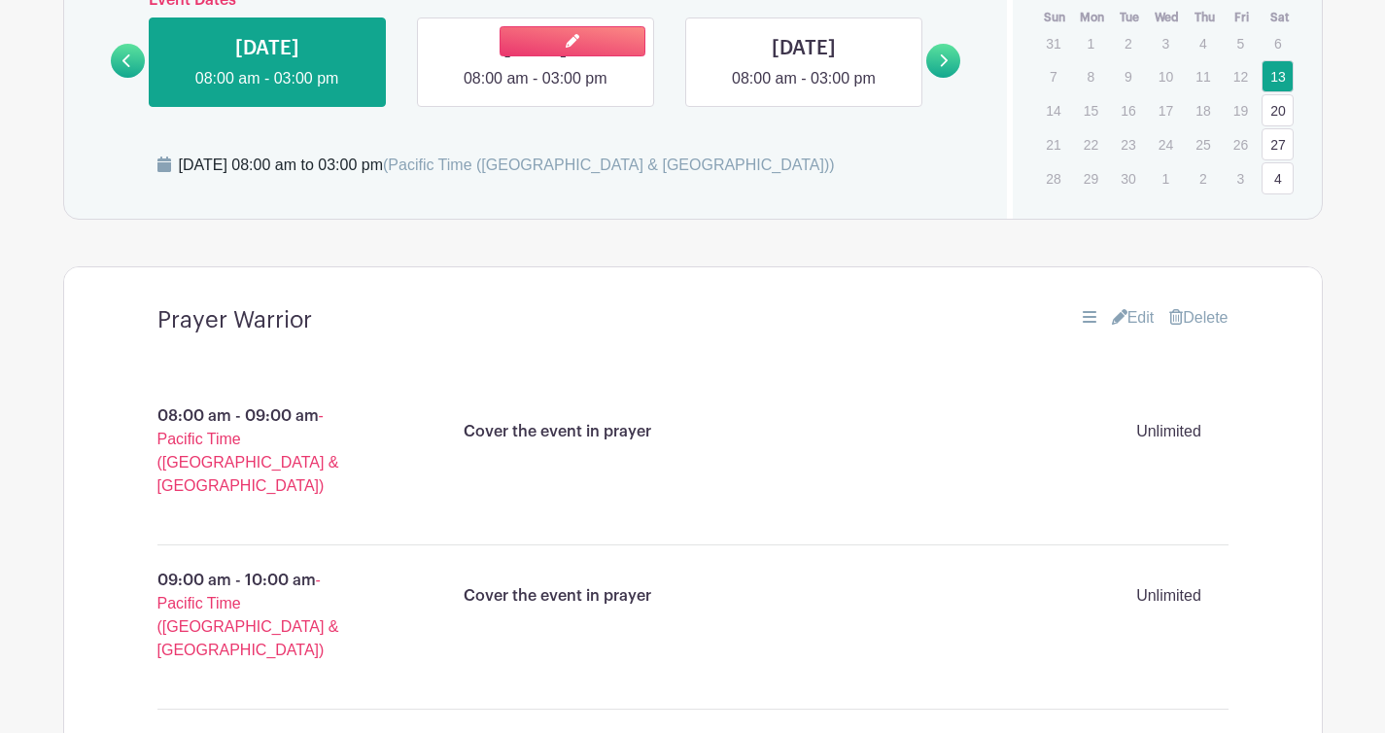
click at [536, 90] on link at bounding box center [536, 90] width 0 height 0
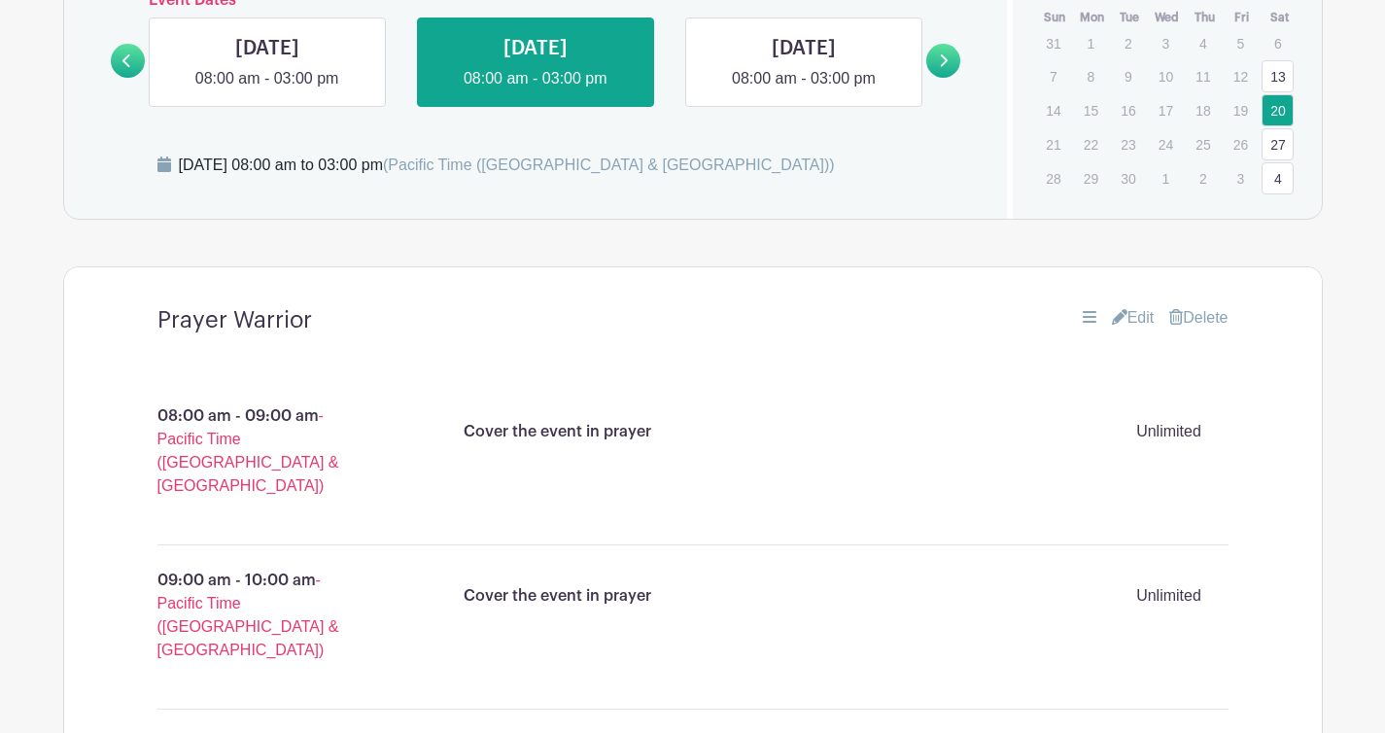
click at [804, 90] on link at bounding box center [804, 90] width 0 height 0
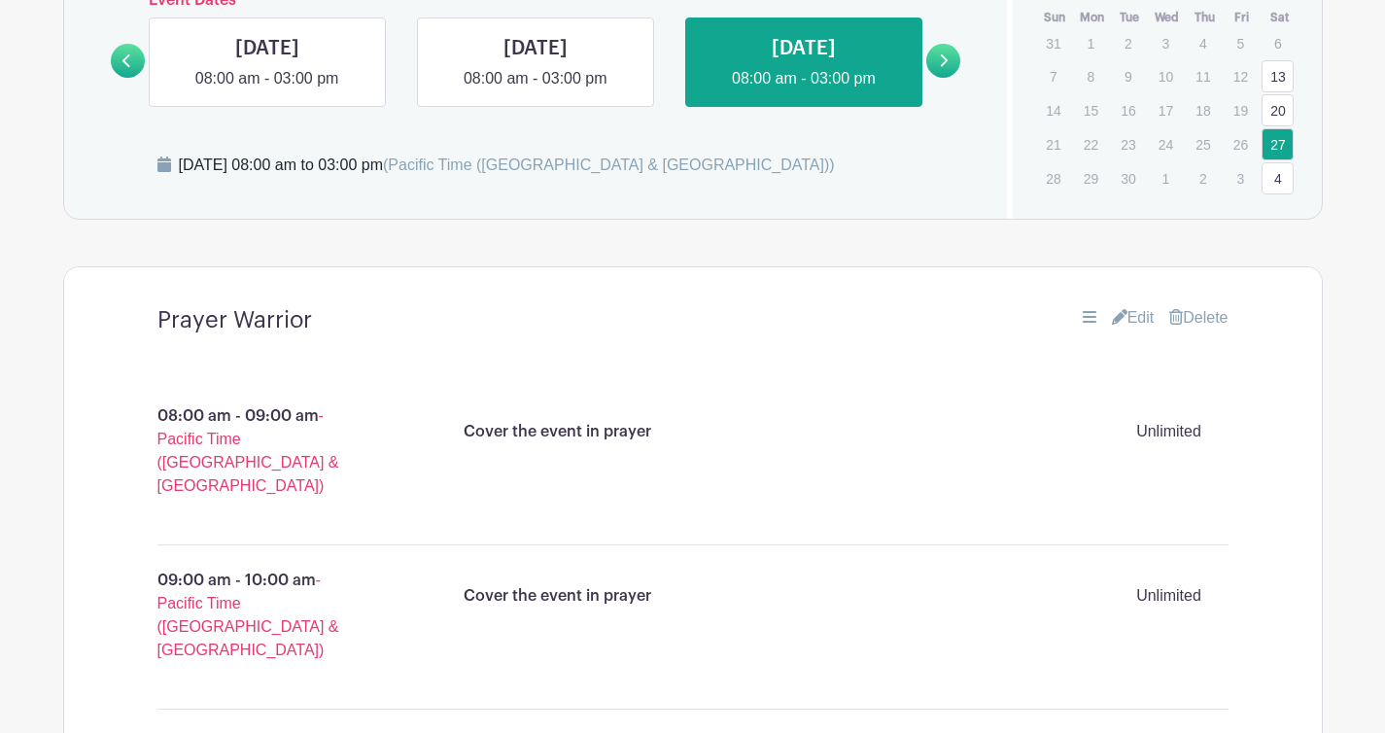
click at [1294, 195] on div "September 2025 Sun Mon Tue Wed Thu Fri Sat 31 1 2 3 4 5 6 7 8 9 10 11 12 13 14 …" at bounding box center [1167, 82] width 309 height 227
click at [1278, 194] on link "4" at bounding box center [1278, 178] width 32 height 32
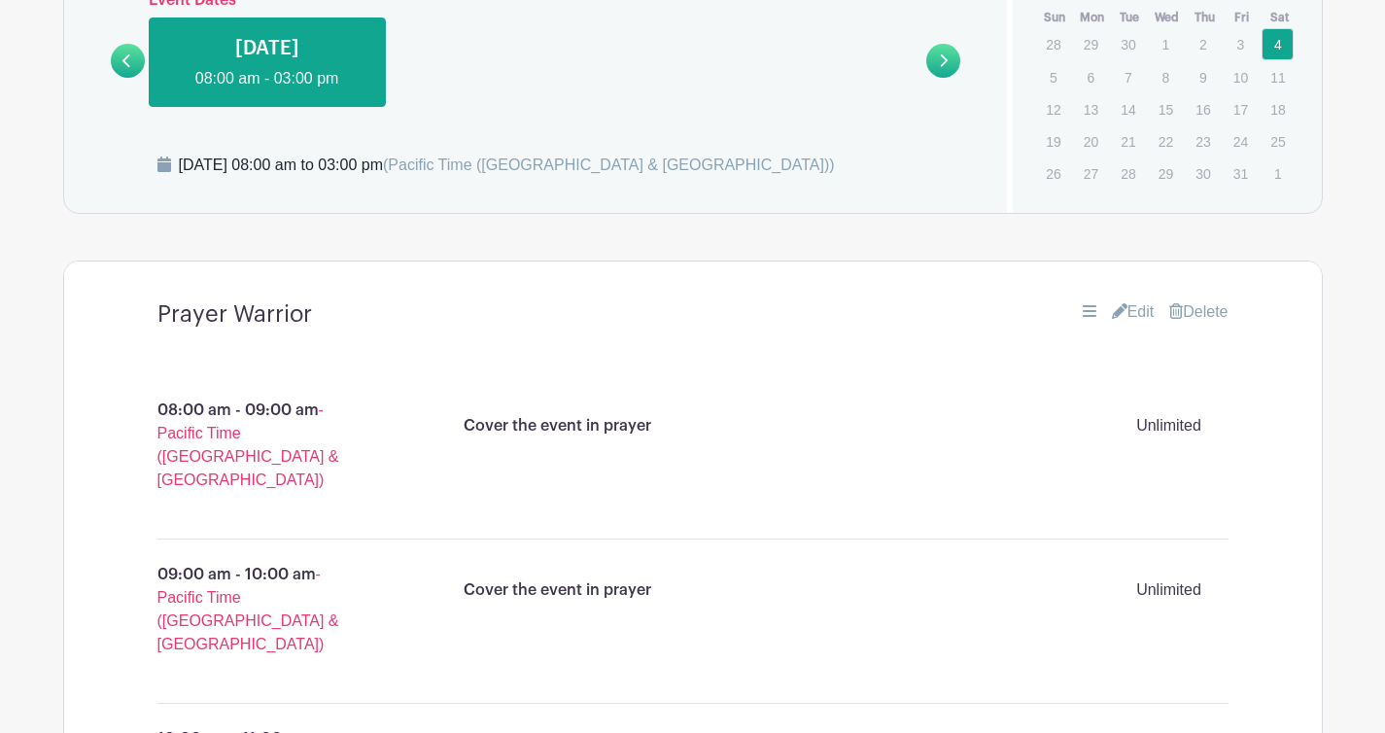
click at [1274, 92] on p "11" at bounding box center [1278, 77] width 32 height 30
